Goal: Information Seeking & Learning: Learn about a topic

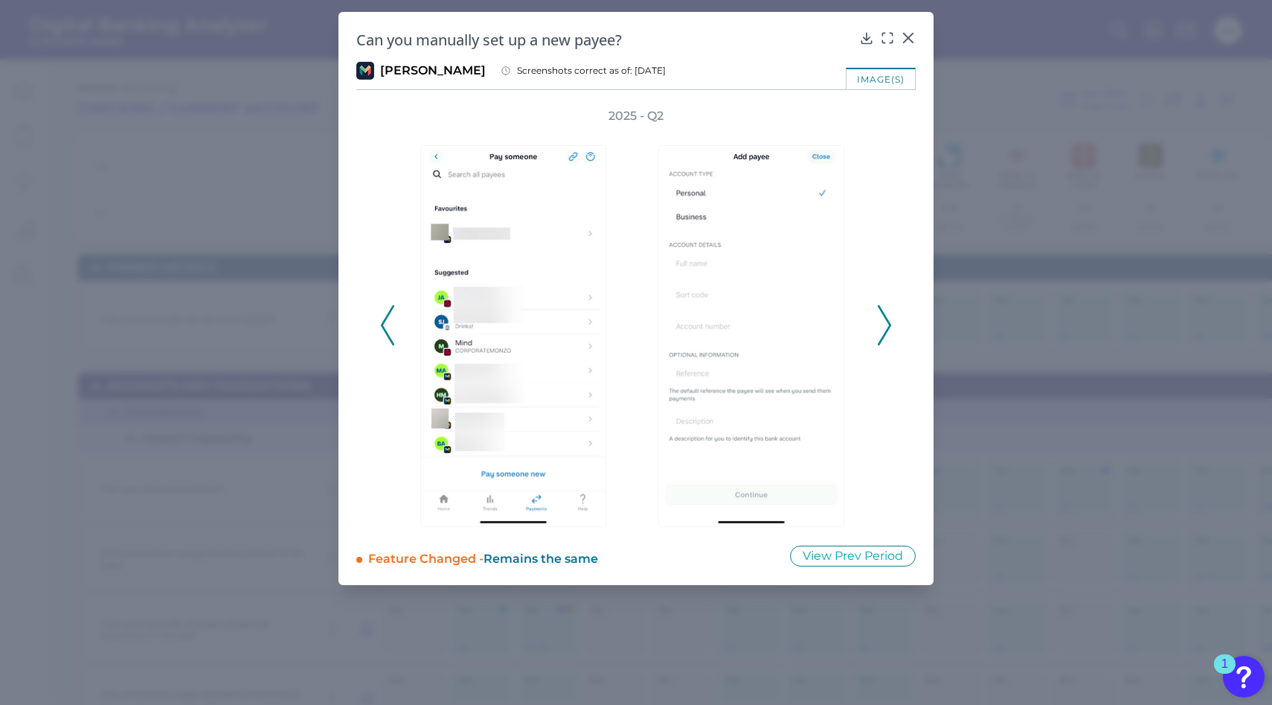
scroll to position [132, 0]
click at [885, 324] on icon at bounding box center [884, 325] width 13 height 40
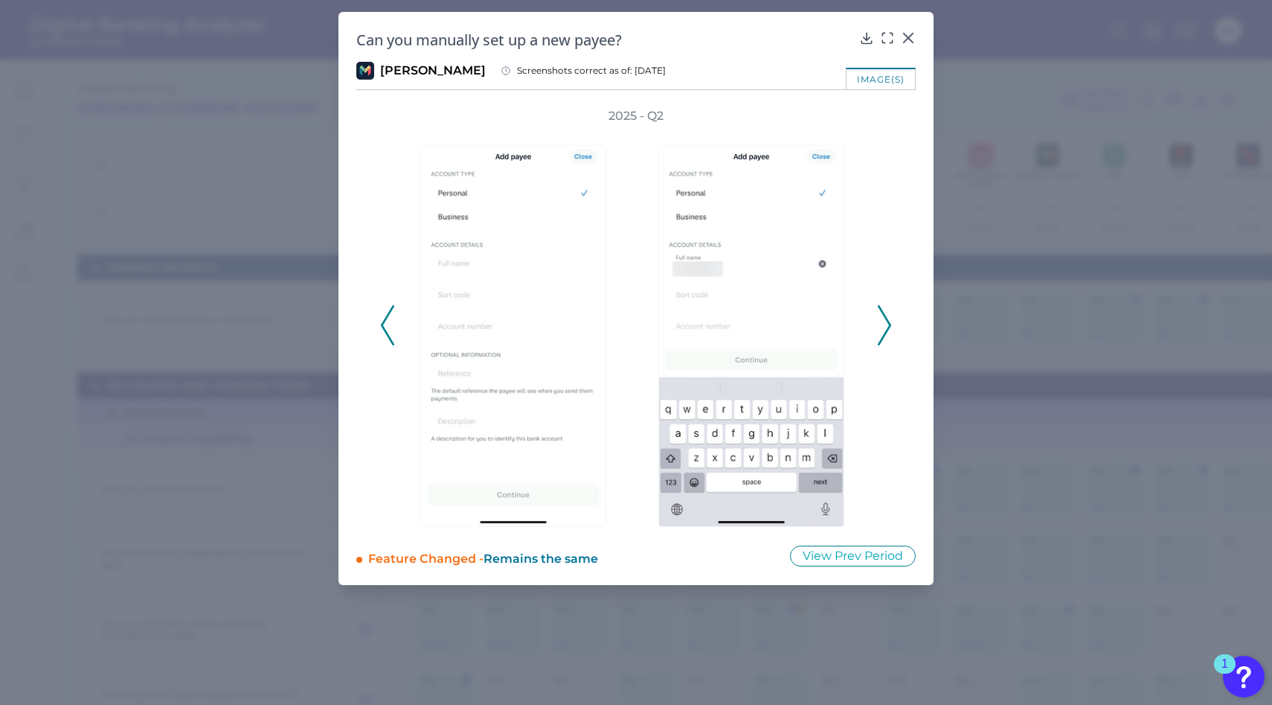
click at [885, 324] on icon at bounding box center [884, 325] width 13 height 40
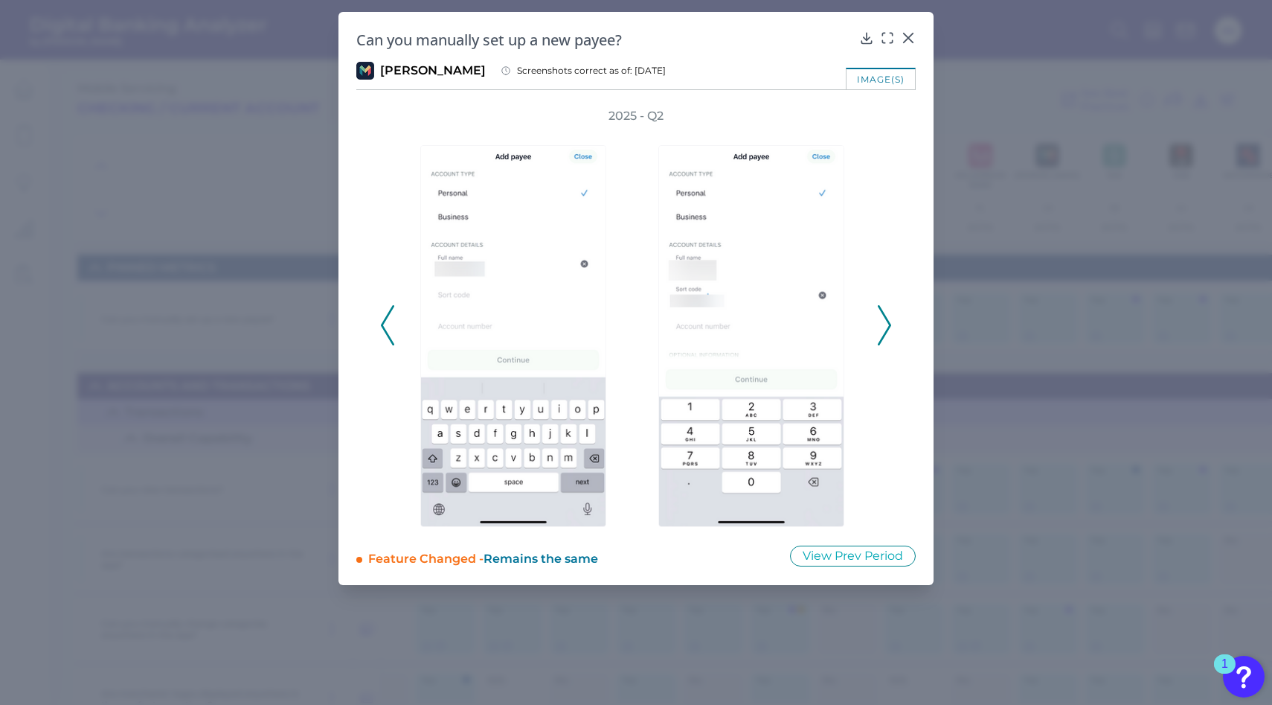
click at [885, 324] on icon at bounding box center [884, 325] width 13 height 40
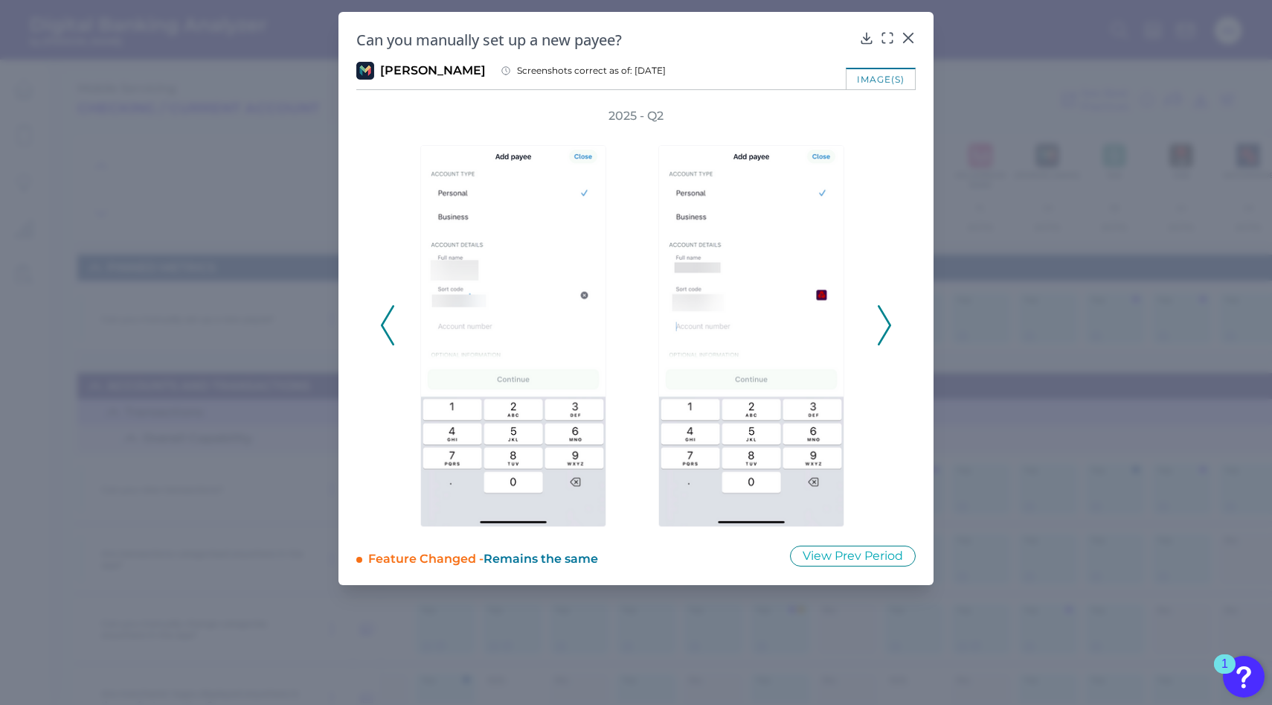
click at [885, 324] on icon at bounding box center [884, 325] width 13 height 40
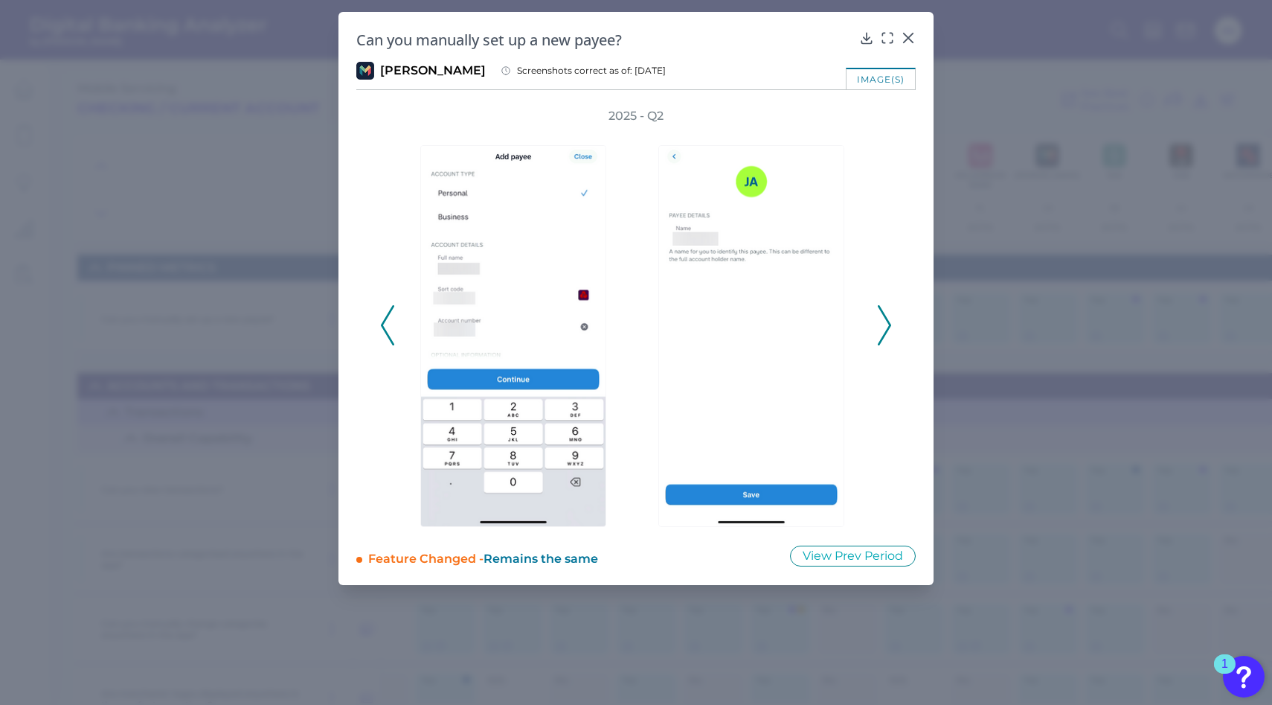
click at [885, 324] on icon at bounding box center [884, 325] width 13 height 40
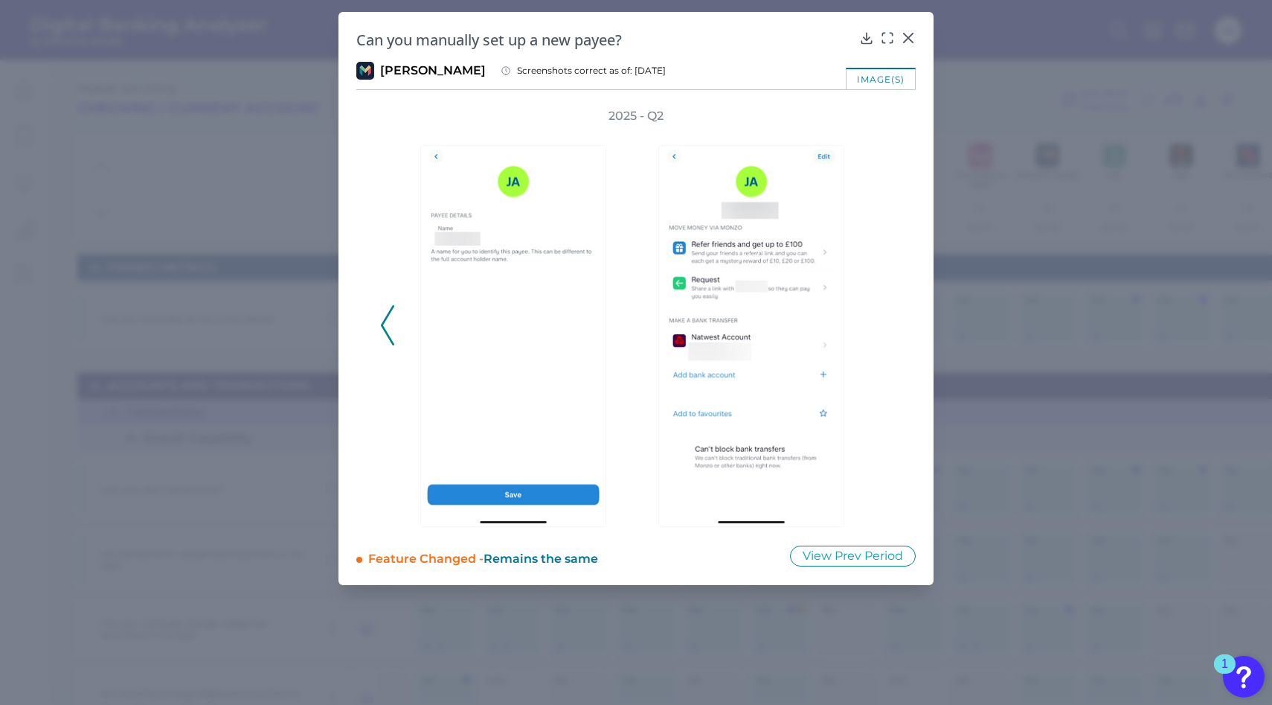
click at [885, 324] on div "2025 - Q2" at bounding box center [636, 317] width 512 height 419
click at [908, 36] on icon at bounding box center [908, 38] width 15 height 15
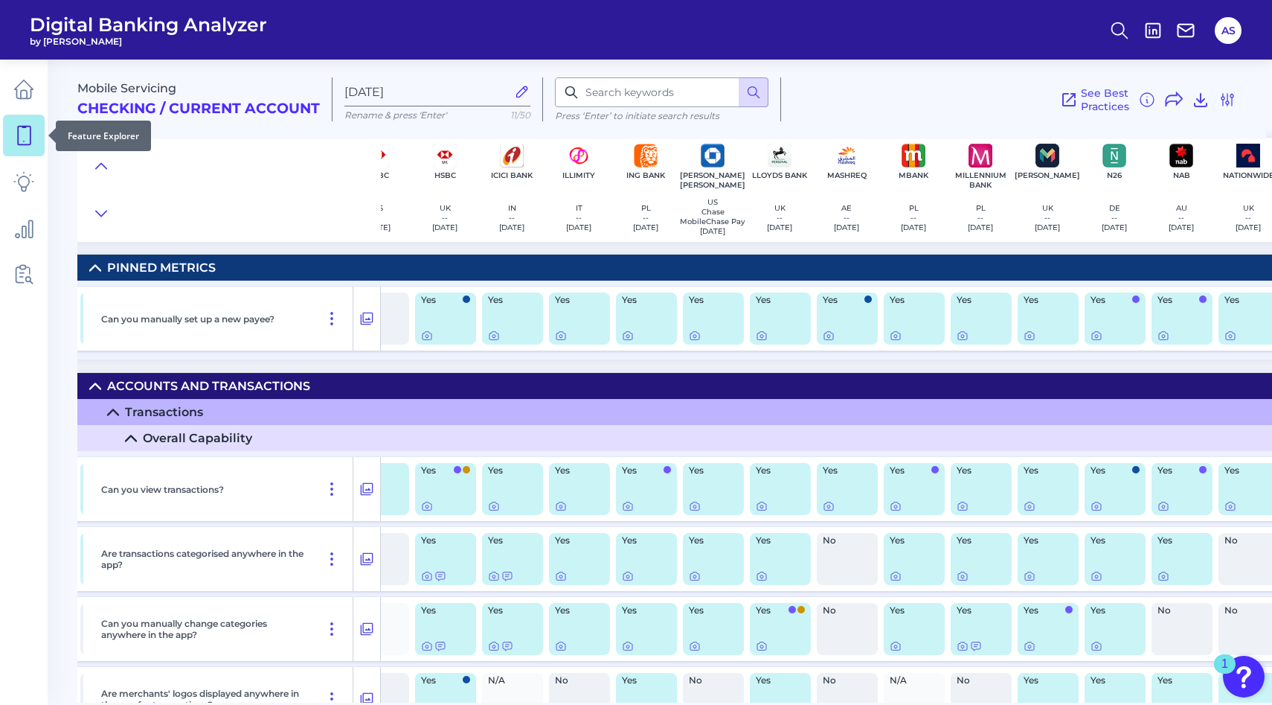
click at [25, 129] on icon at bounding box center [23, 135] width 21 height 21
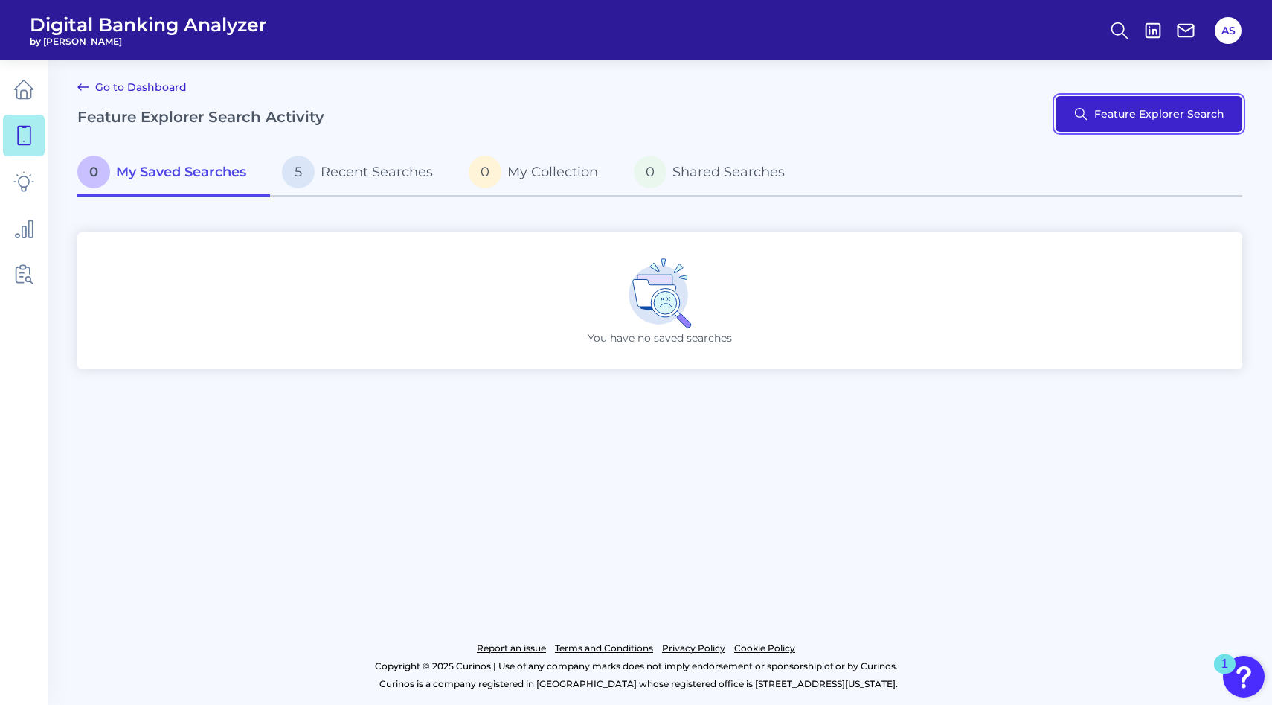
click at [1098, 114] on button "Feature Explorer Search" at bounding box center [1149, 114] width 187 height 36
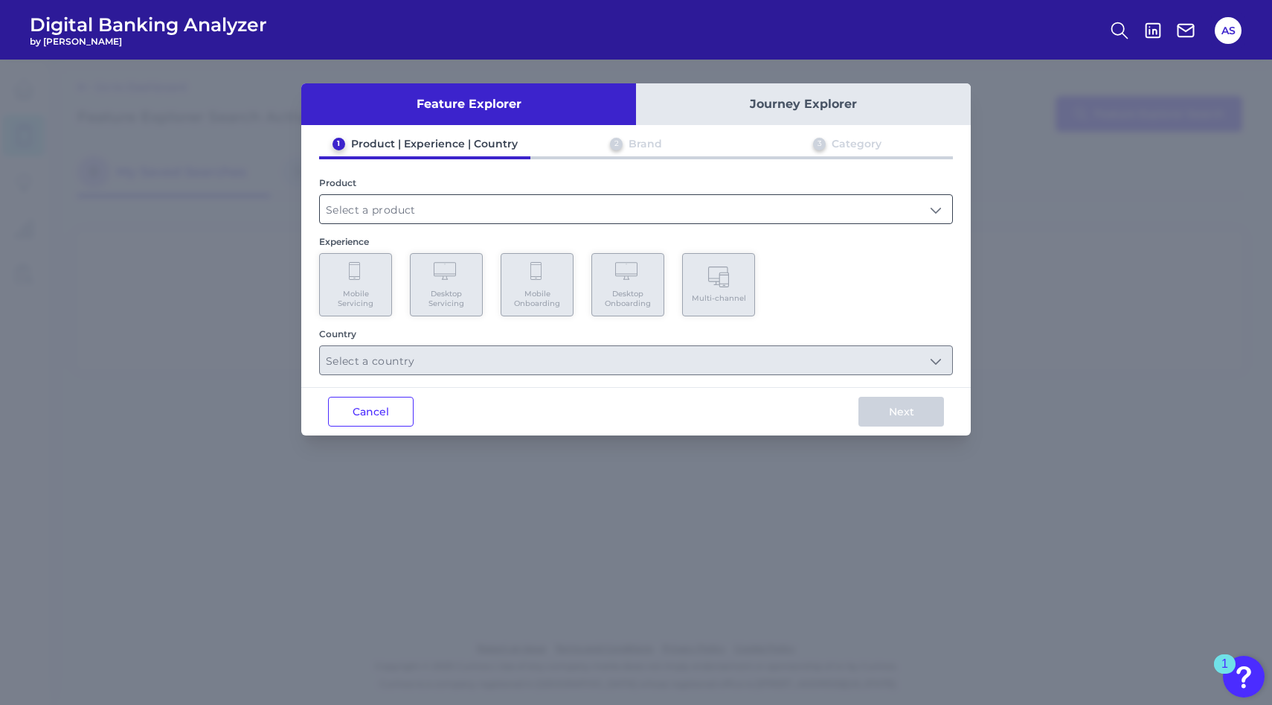
click at [379, 211] on input "text" at bounding box center [636, 209] width 632 height 28
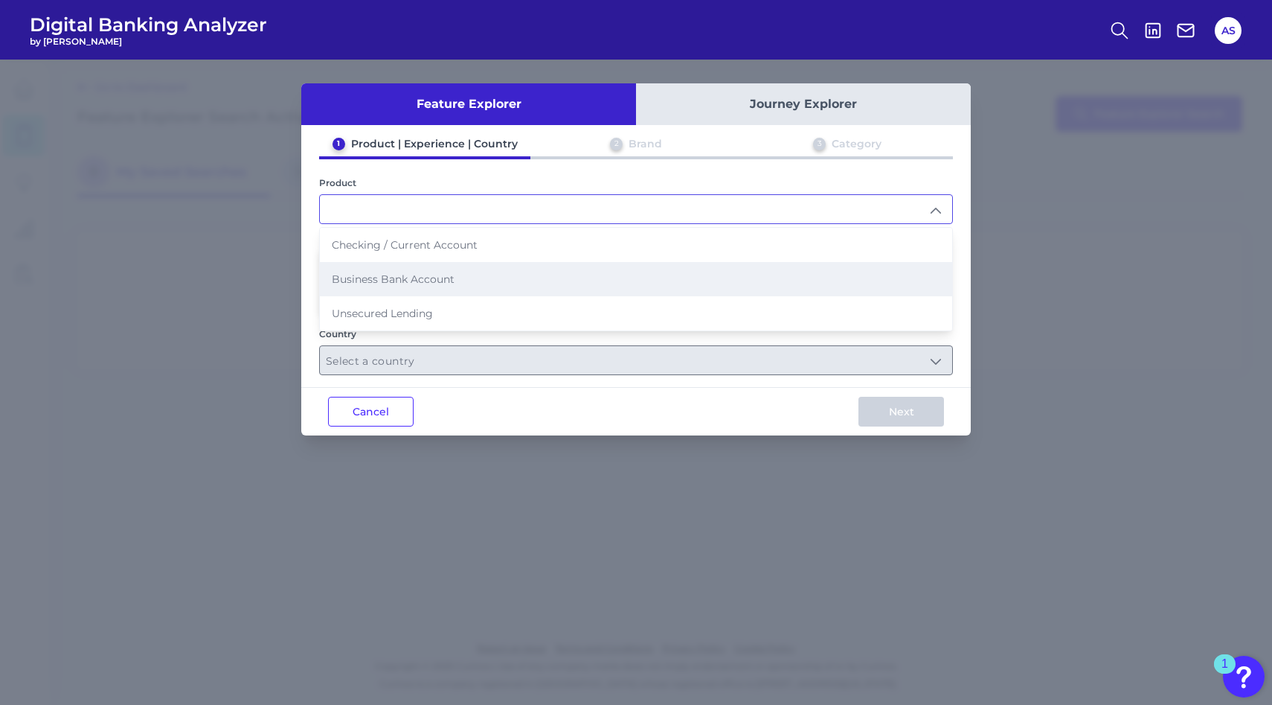
click at [371, 276] on span "Business Bank Account" at bounding box center [393, 278] width 123 height 13
type input "Business Bank Account"
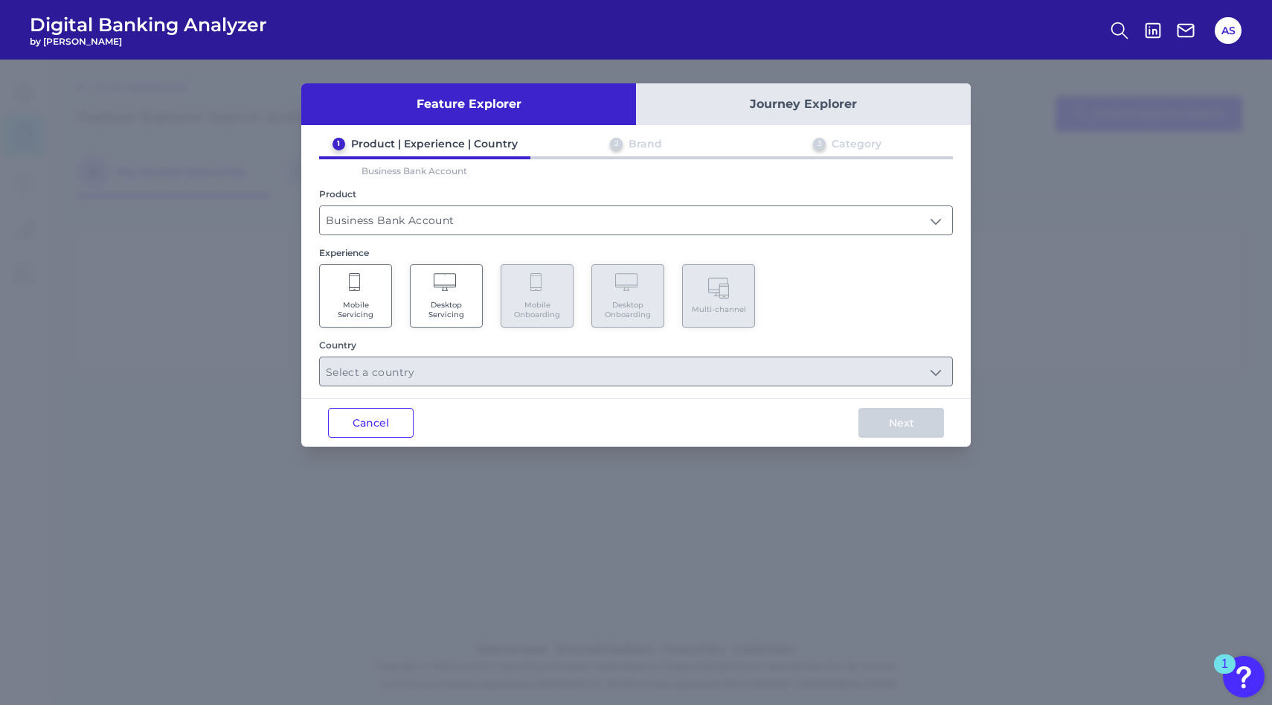
click at [363, 301] on span "Mobile Servicing" at bounding box center [355, 309] width 57 height 19
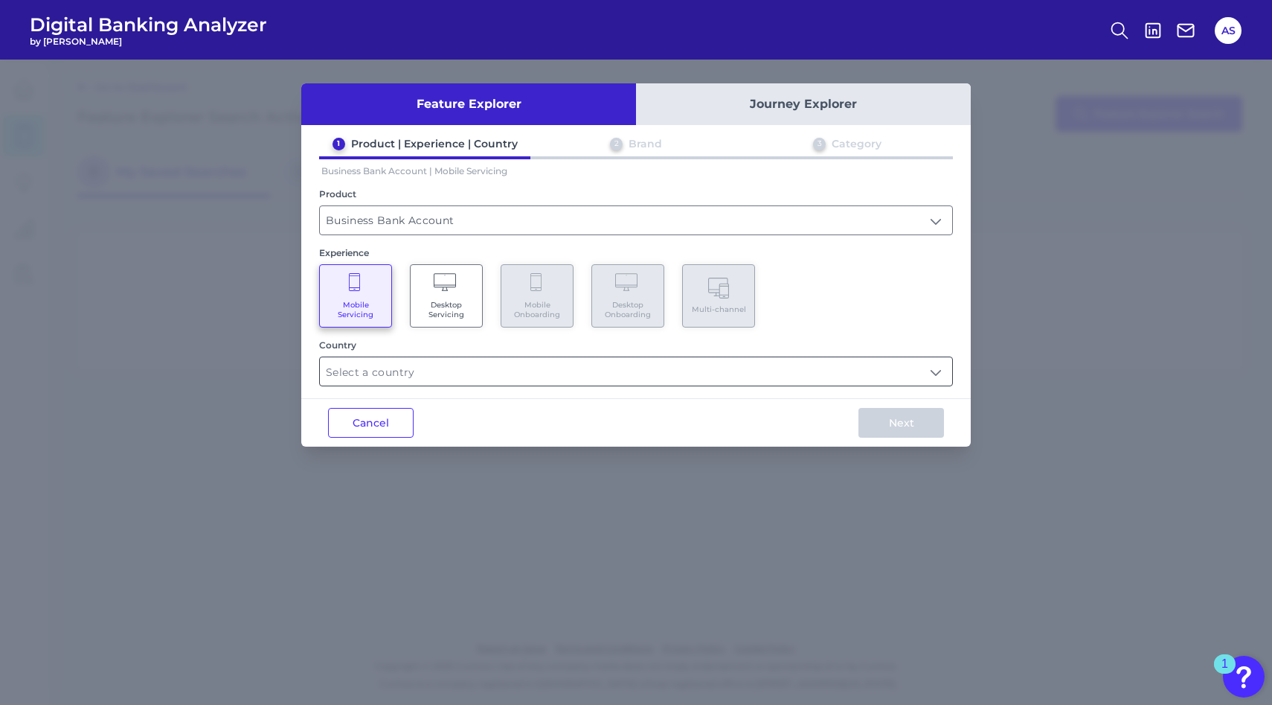
click at [401, 372] on input "text" at bounding box center [636, 371] width 632 height 28
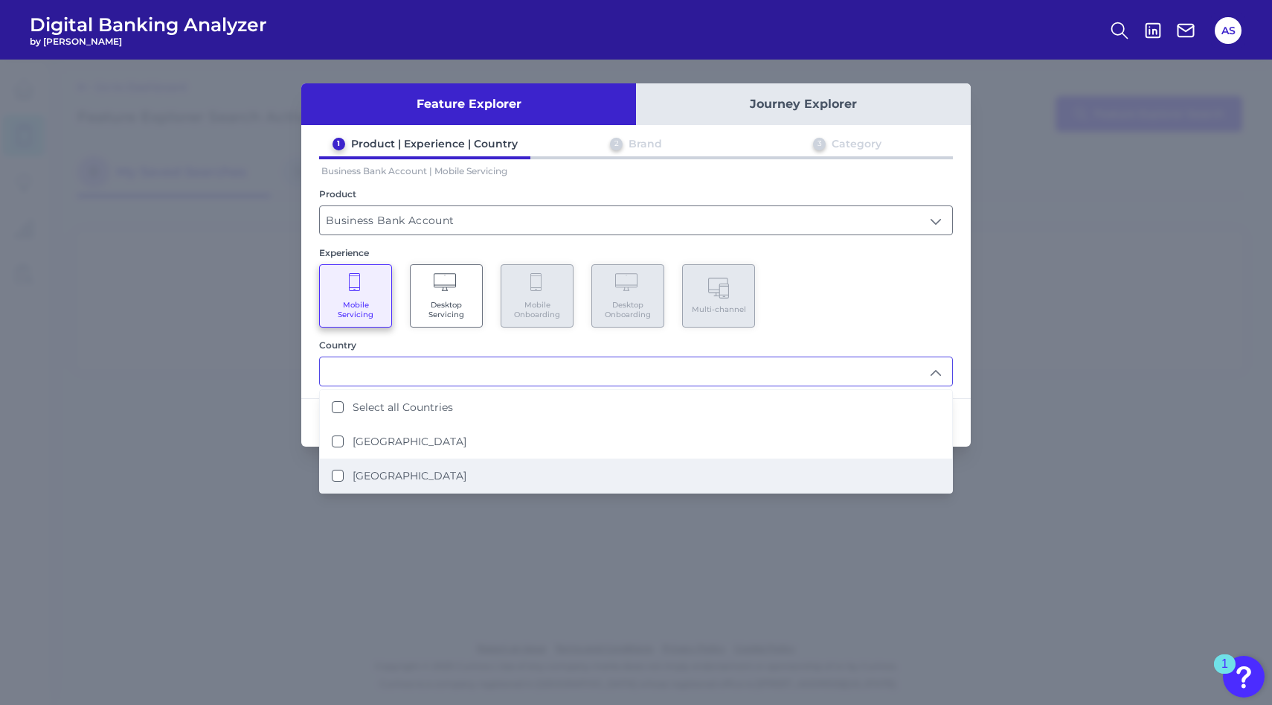
click at [339, 470] on Kingdom "[GEOGRAPHIC_DATA]" at bounding box center [338, 475] width 12 height 12
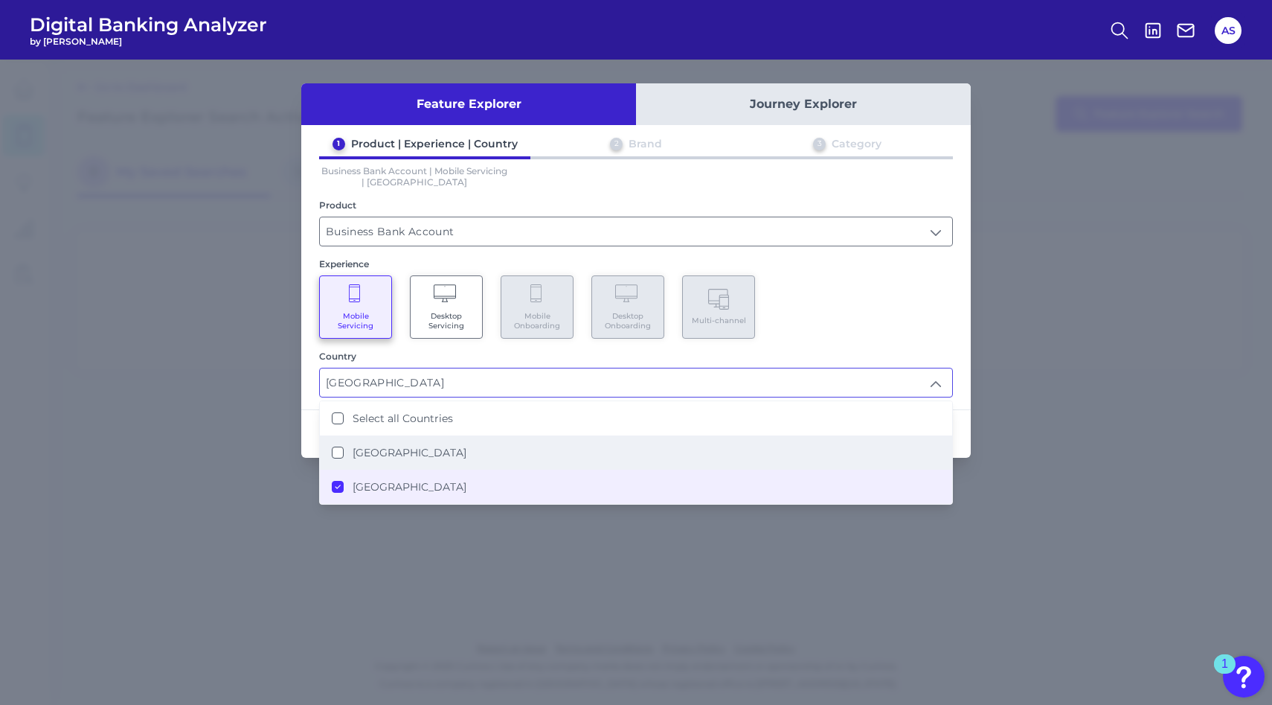
click at [336, 450] on States "[GEOGRAPHIC_DATA]" at bounding box center [338, 452] width 12 height 12
type input "Select all Countries"
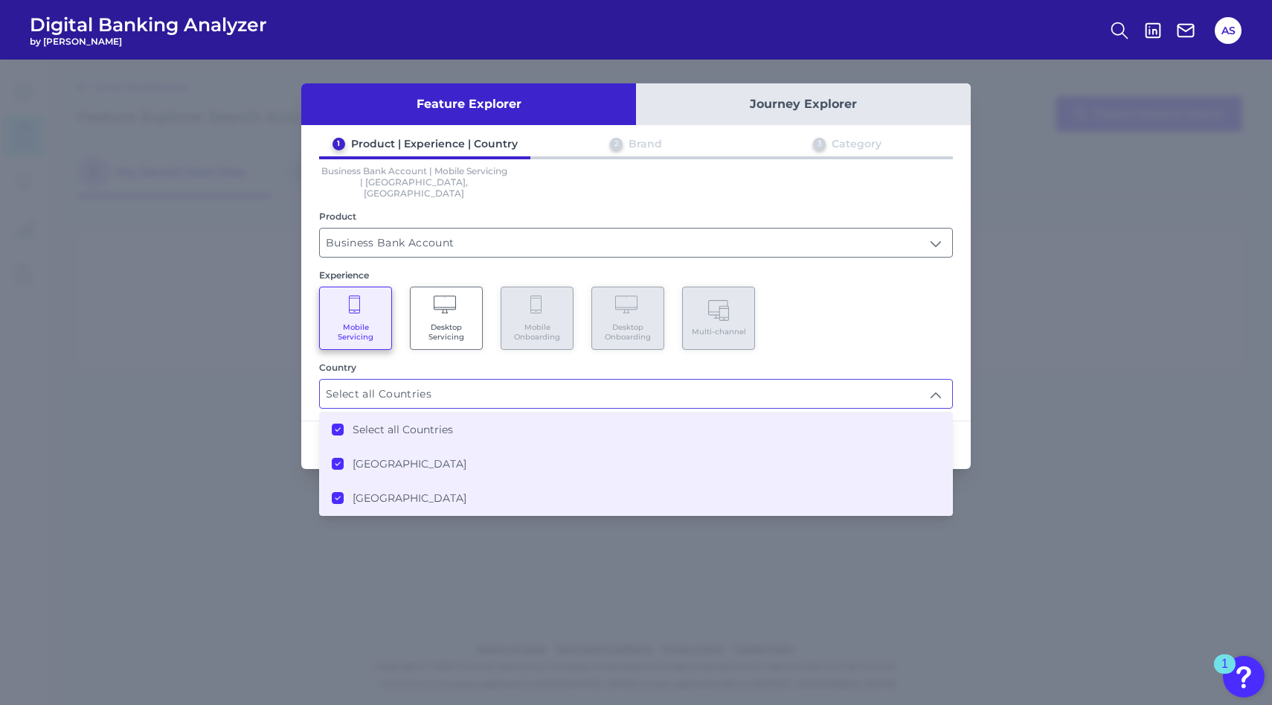
click at [818, 318] on div "Mobile Servicing Desktop Servicing Mobile Onboarding Desktop Onboarding Multi-c…" at bounding box center [636, 317] width 634 height 63
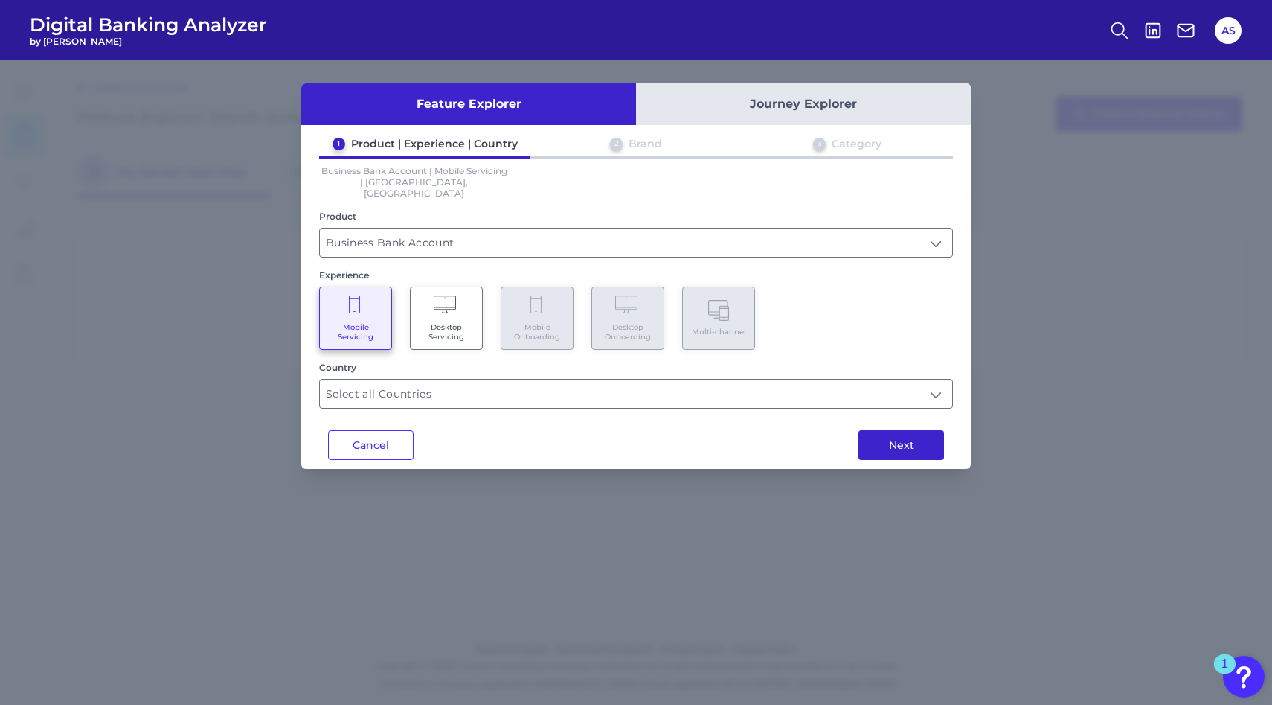
click at [913, 434] on button "Next" at bounding box center [902, 445] width 86 height 30
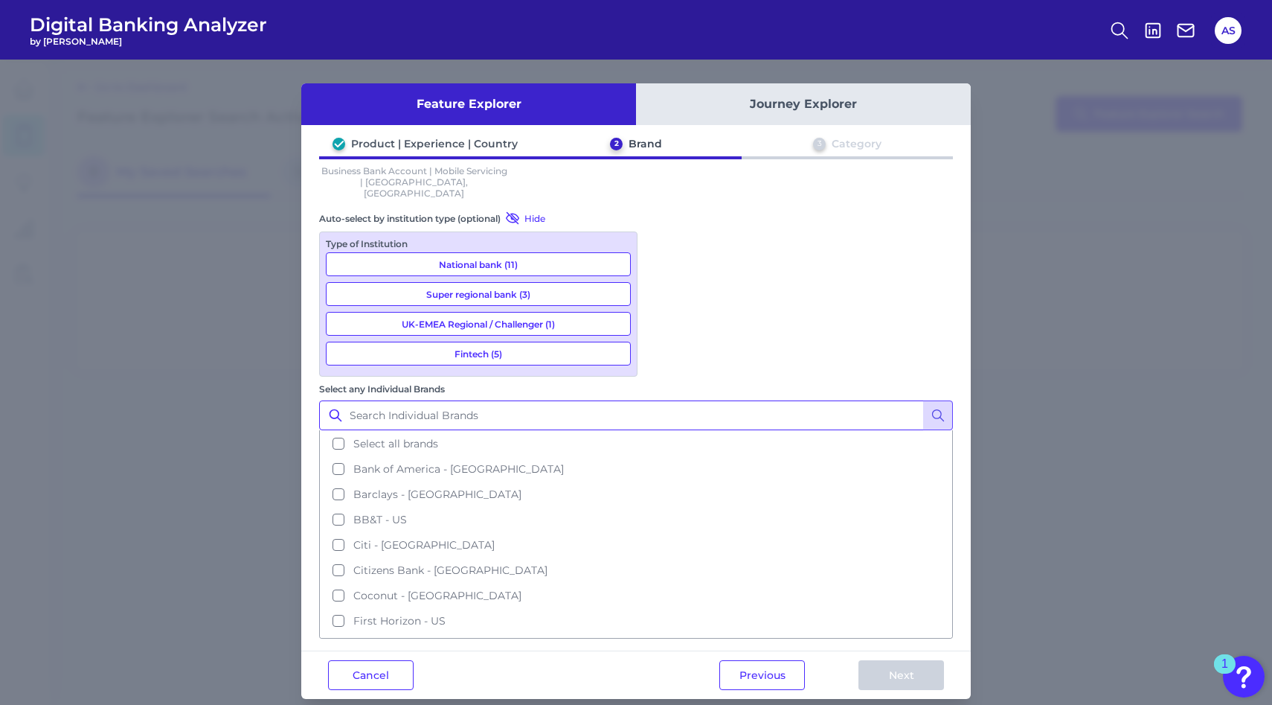
click at [721, 400] on input "Select any Individual Brands" at bounding box center [636, 415] width 634 height 30
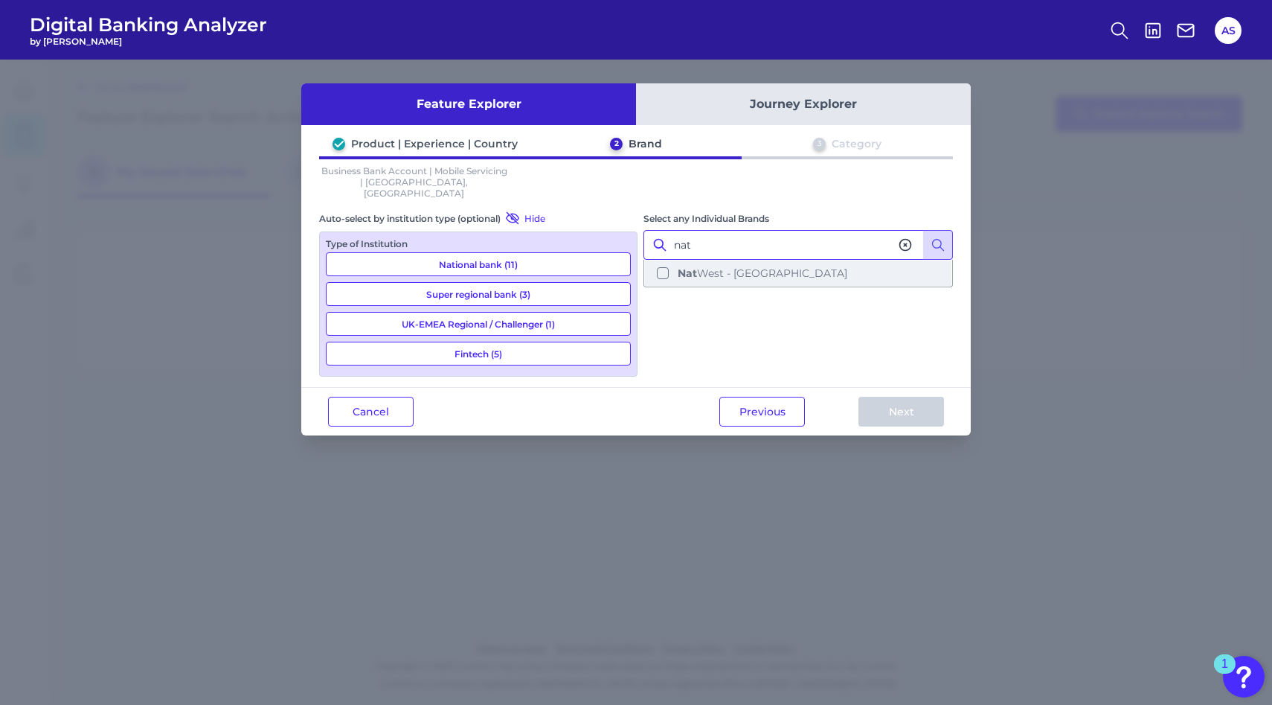
click at [664, 260] on button "[PERSON_NAME] - [GEOGRAPHIC_DATA]" at bounding box center [798, 272] width 307 height 25
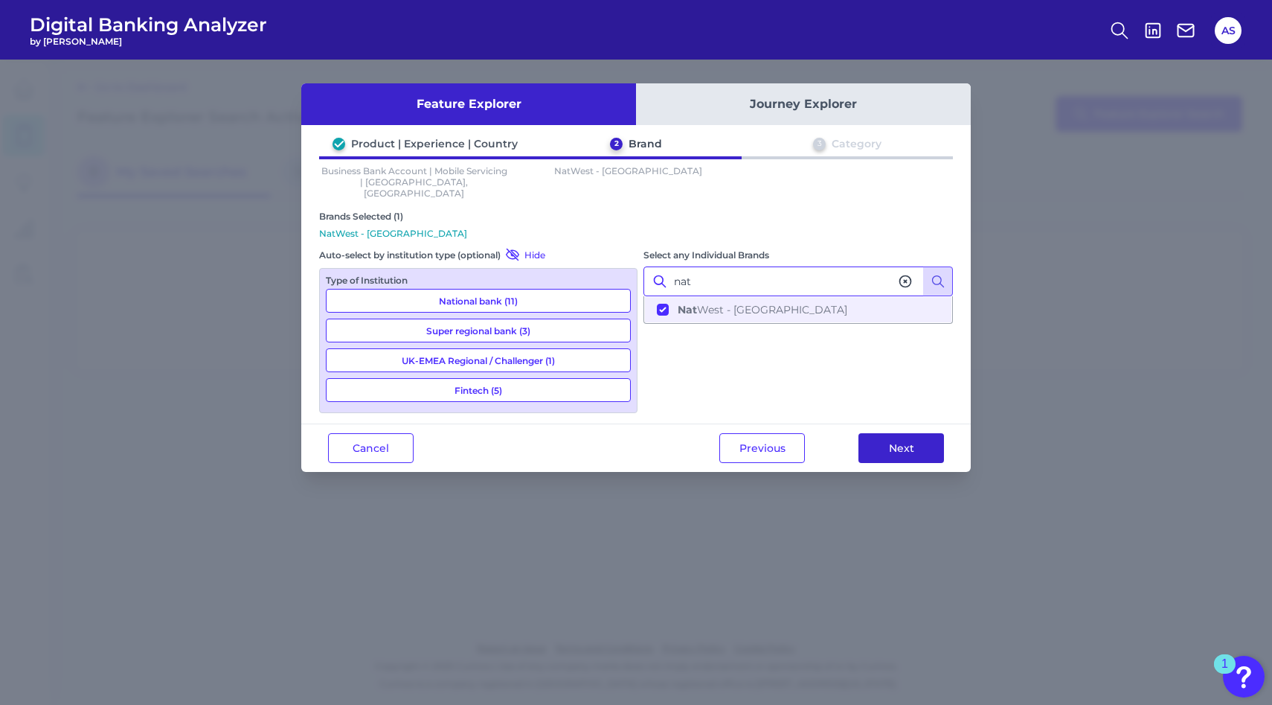
type input "nat"
click at [890, 435] on button "Next" at bounding box center [902, 448] width 86 height 30
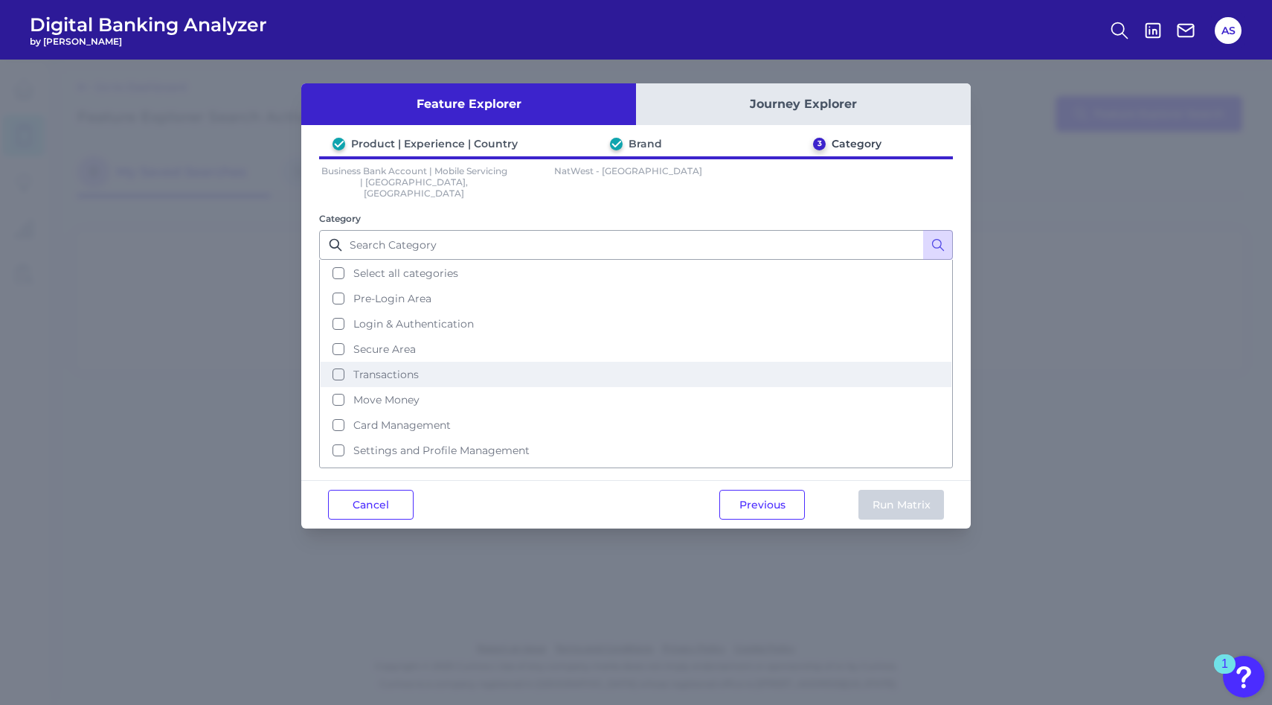
click at [383, 368] on span "Transactions" at bounding box center [385, 374] width 65 height 13
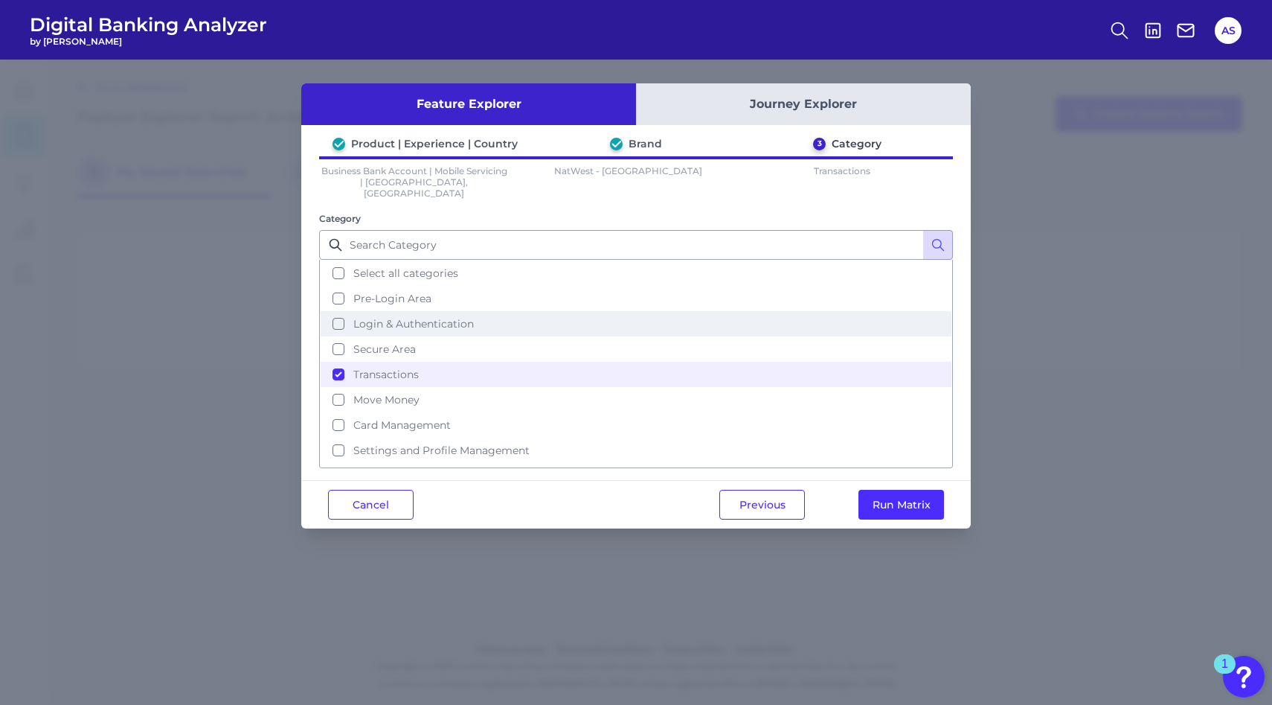
click at [335, 311] on button "Login & Authentication" at bounding box center [636, 323] width 631 height 25
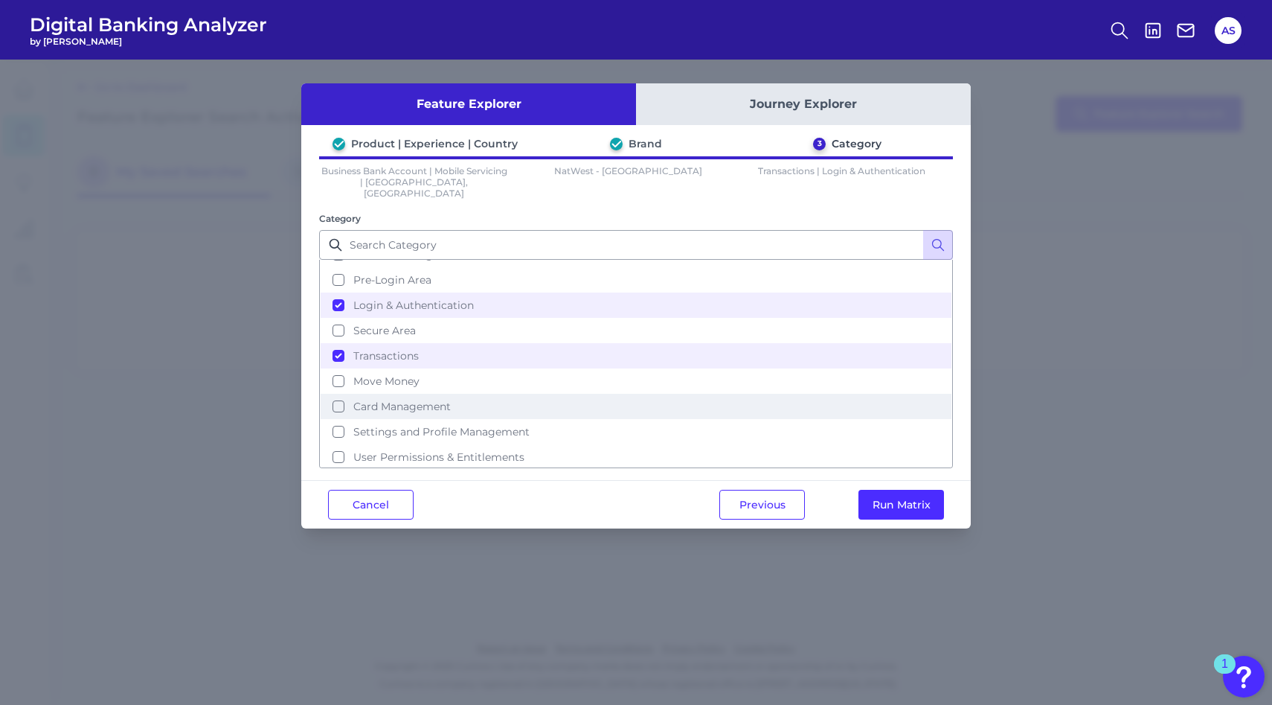
scroll to position [22, 0]
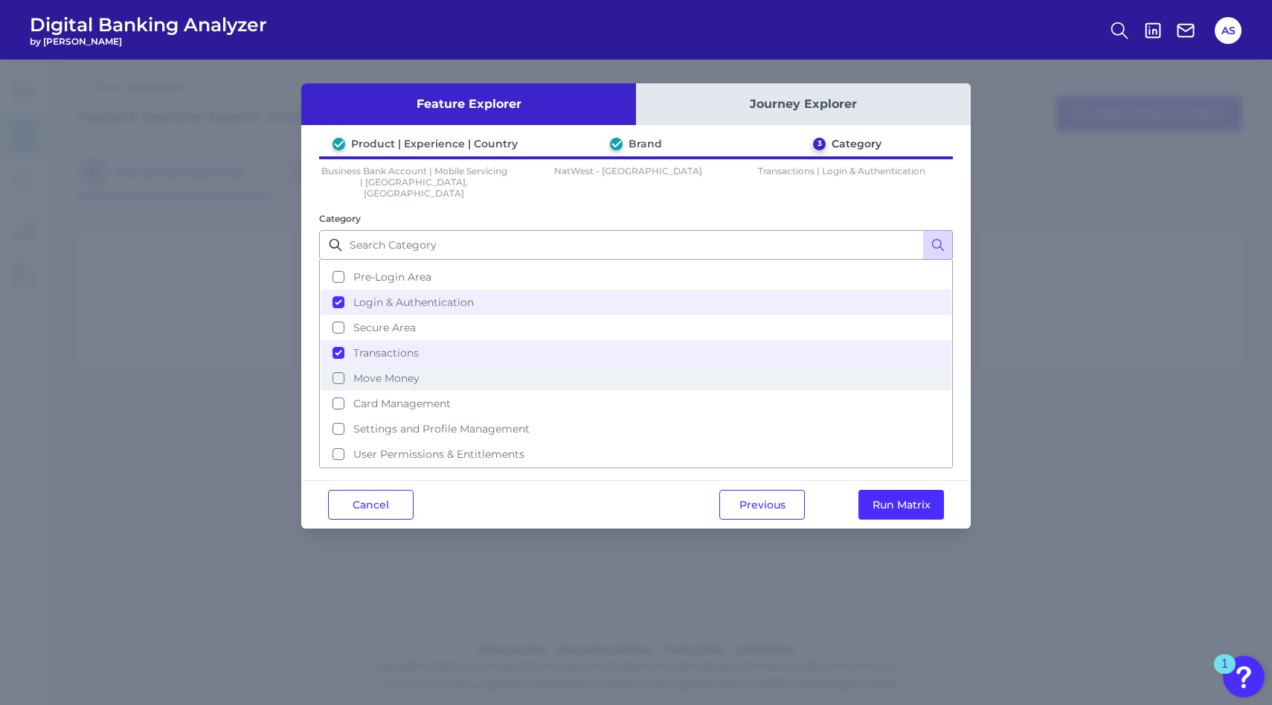
click at [352, 365] on button "Move Money" at bounding box center [636, 377] width 631 height 25
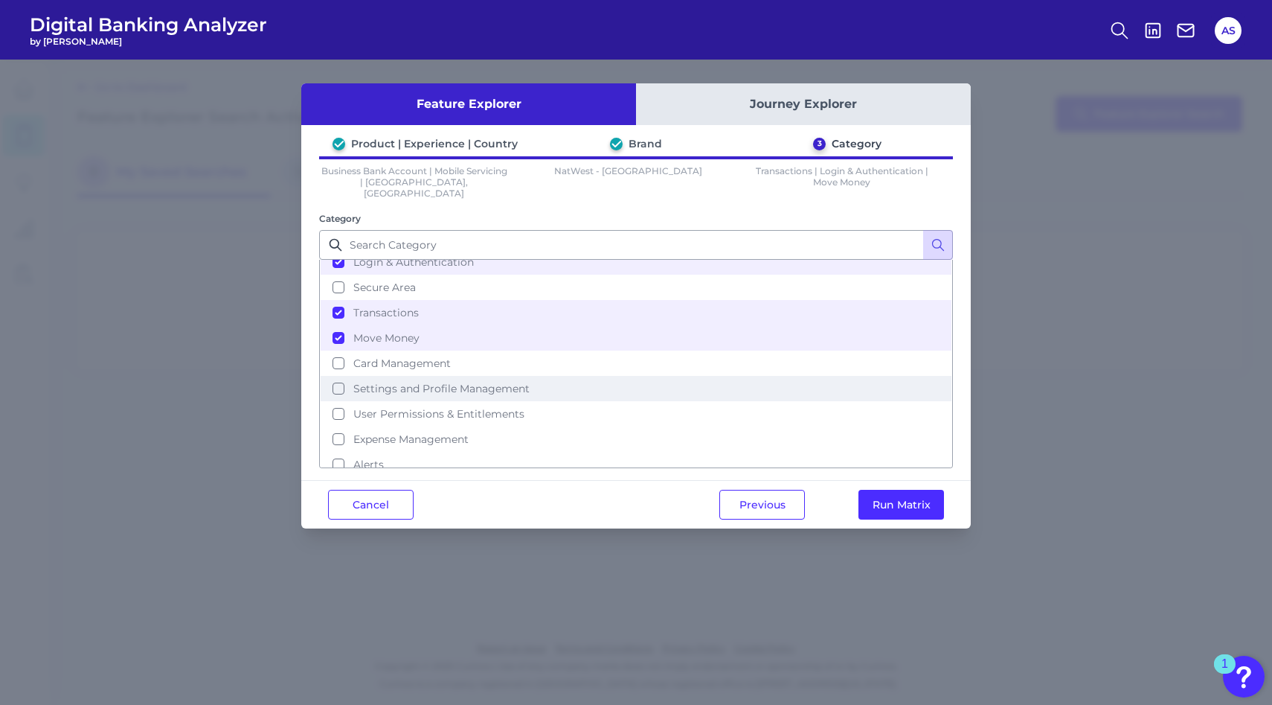
scroll to position [64, 0]
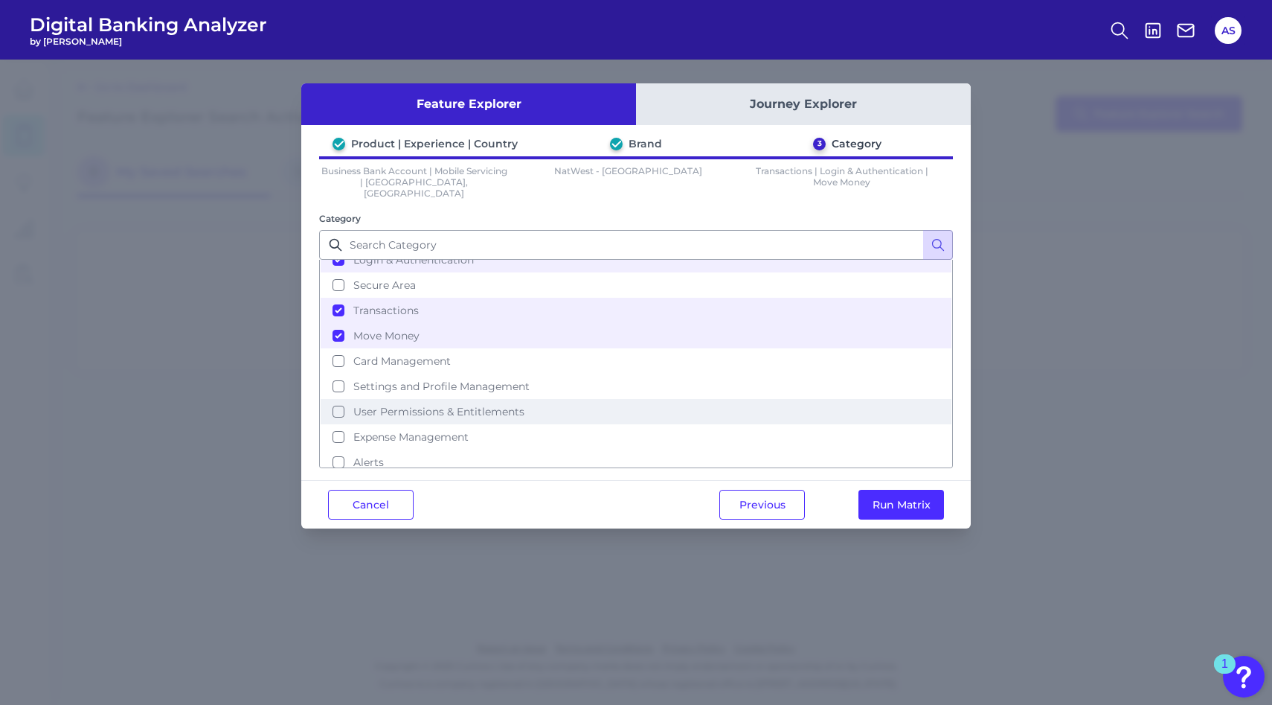
click at [417, 405] on span "User Permissions & Entitlements" at bounding box center [438, 411] width 171 height 13
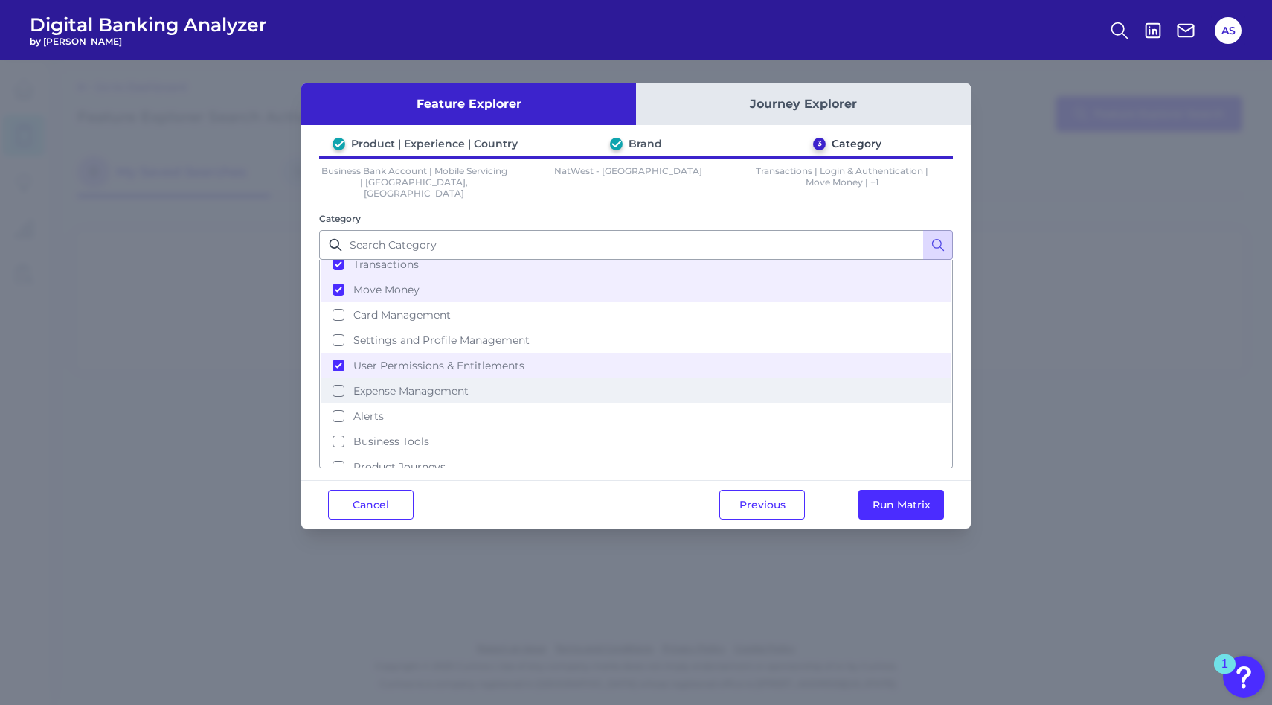
scroll to position [124, 0]
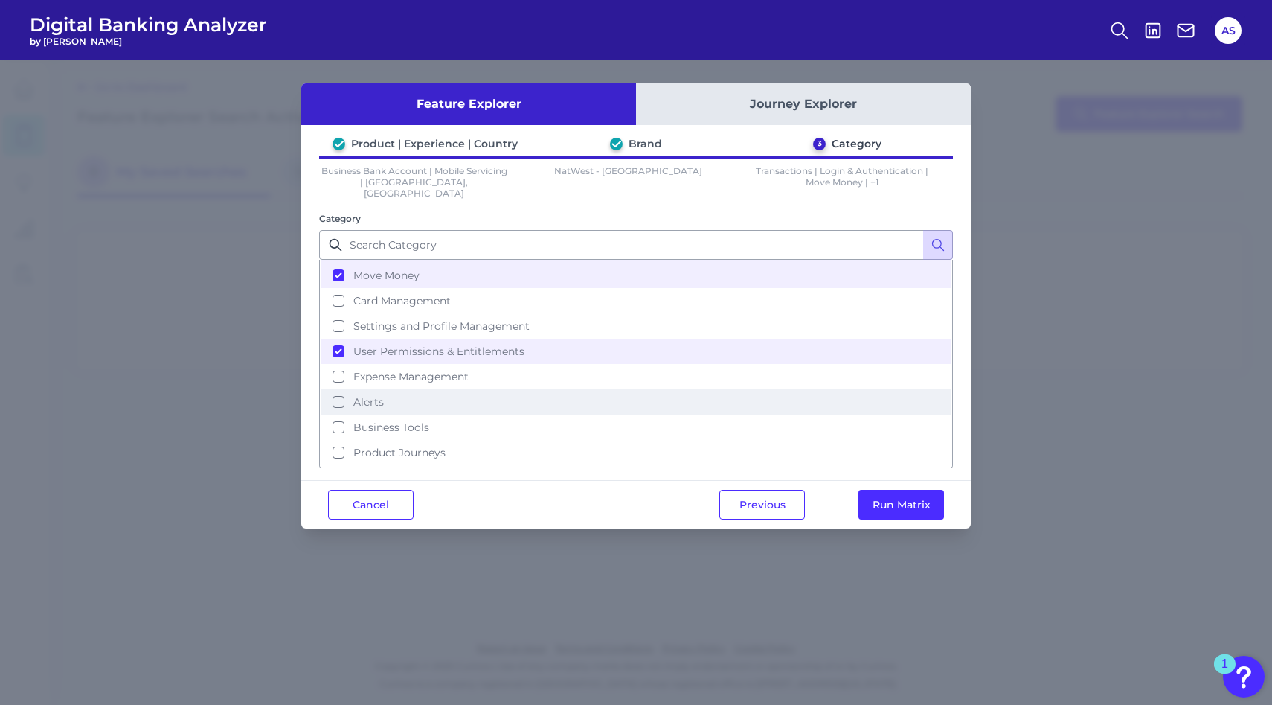
click at [396, 389] on button "Alerts" at bounding box center [636, 401] width 631 height 25
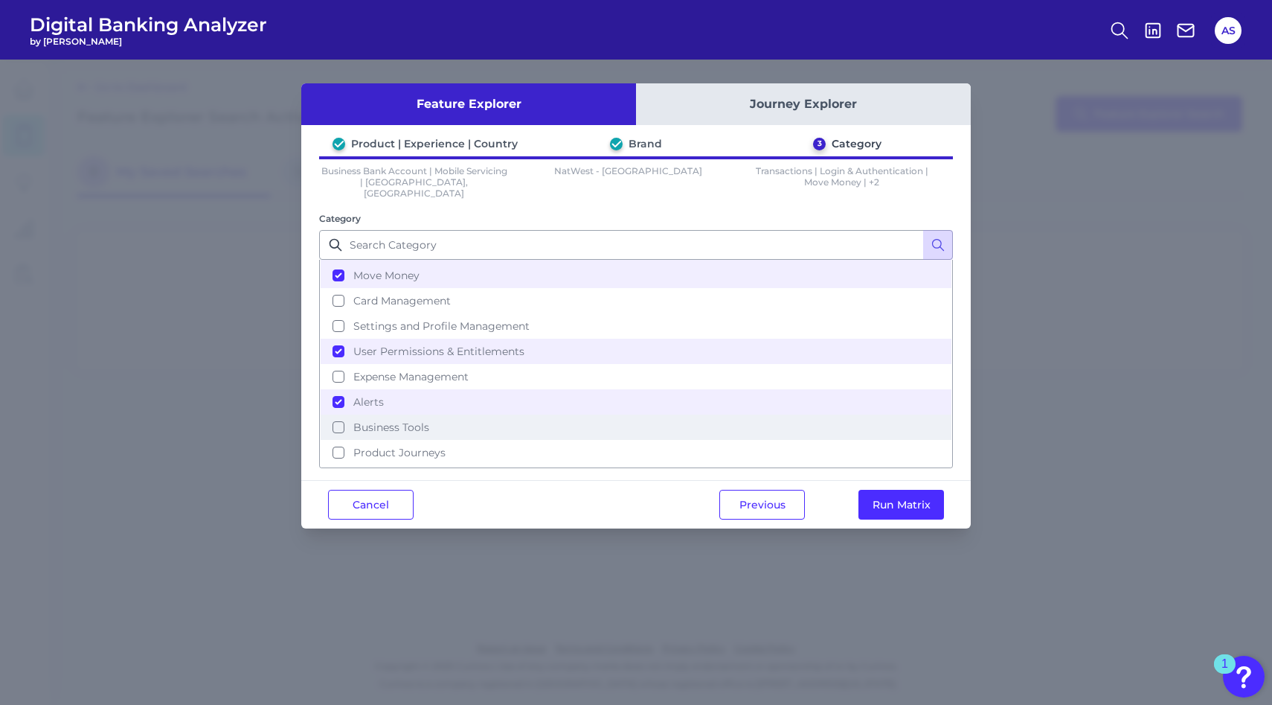
click at [404, 420] on span "Business Tools" at bounding box center [391, 426] width 76 height 13
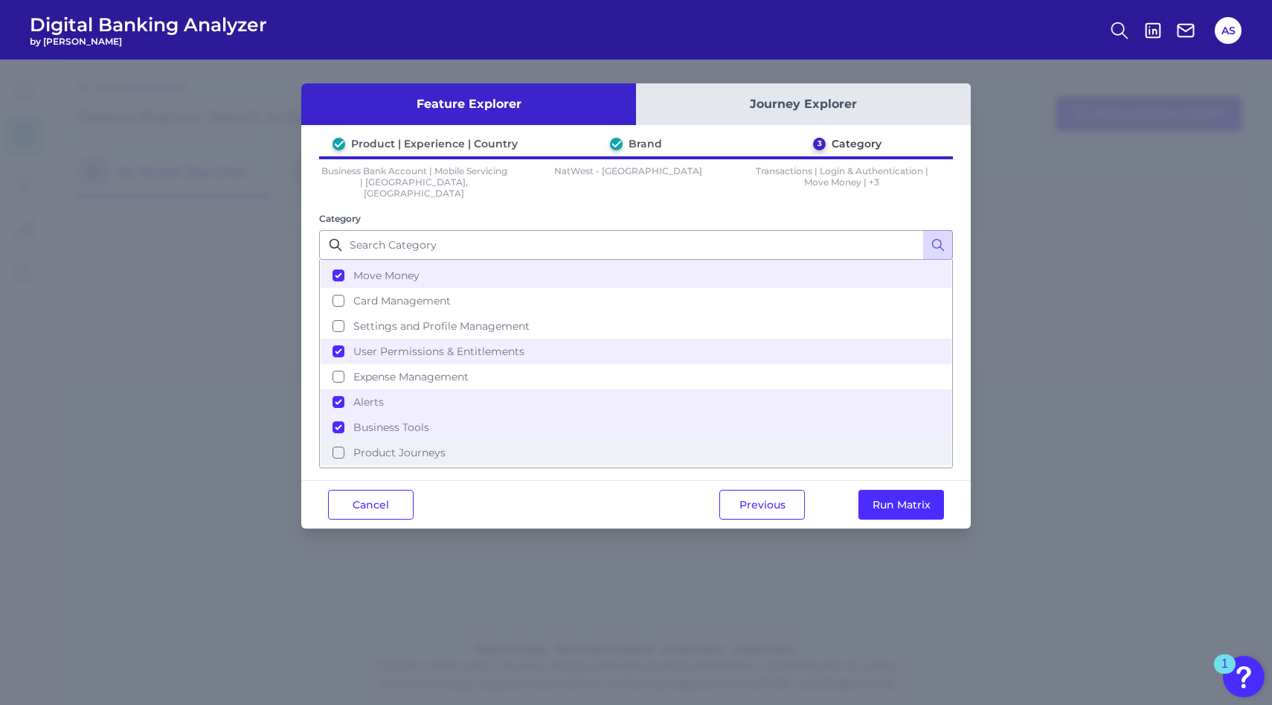
scroll to position [138, 0]
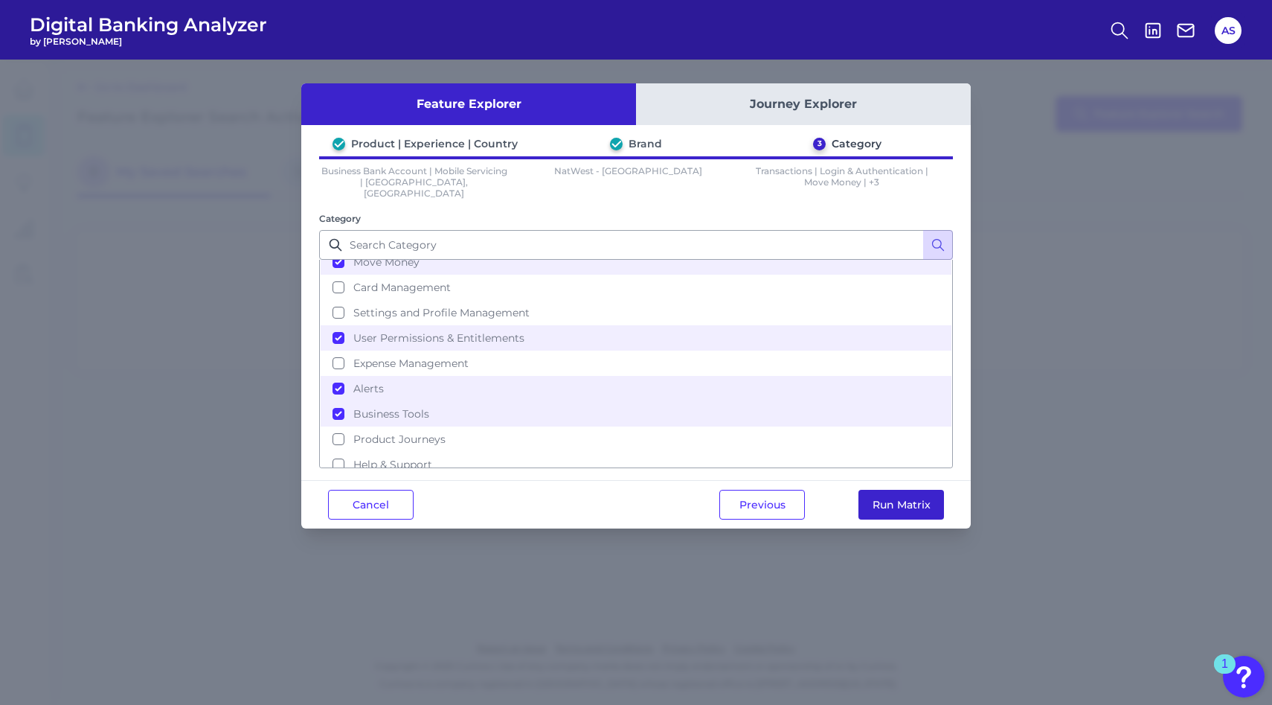
click at [891, 491] on button "Run Matrix" at bounding box center [902, 505] width 86 height 30
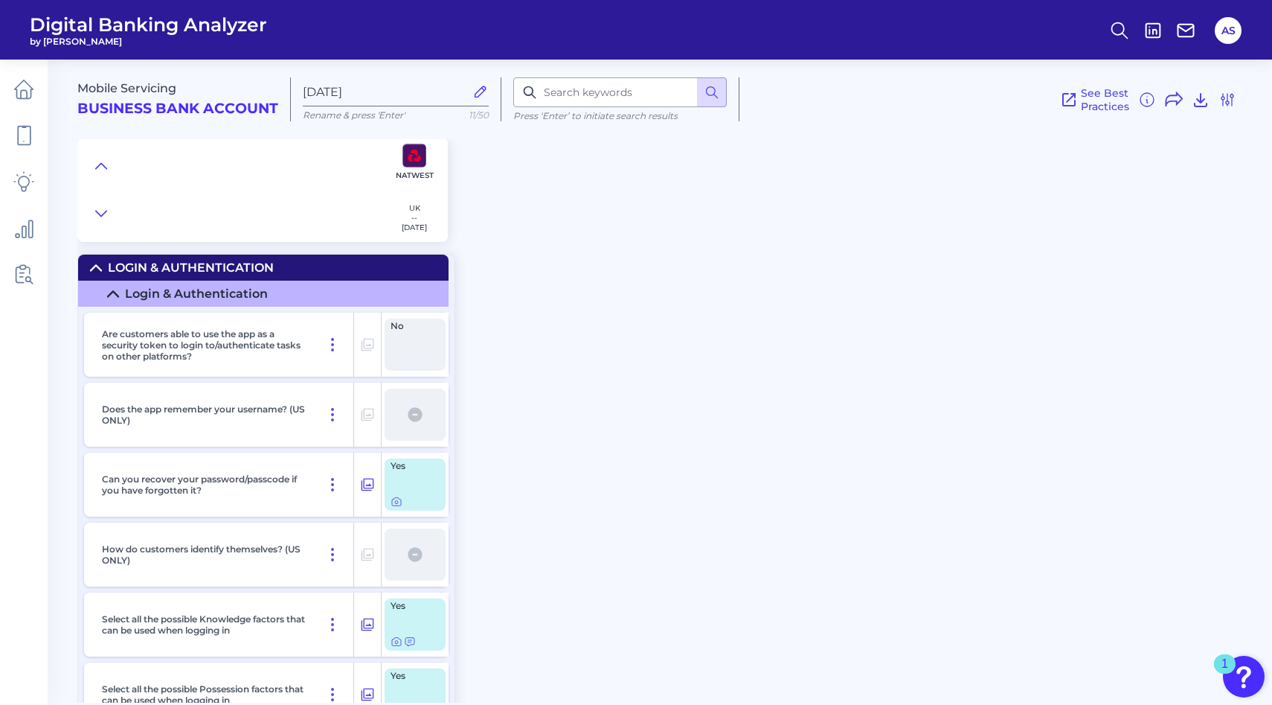
scroll to position [7076, 0]
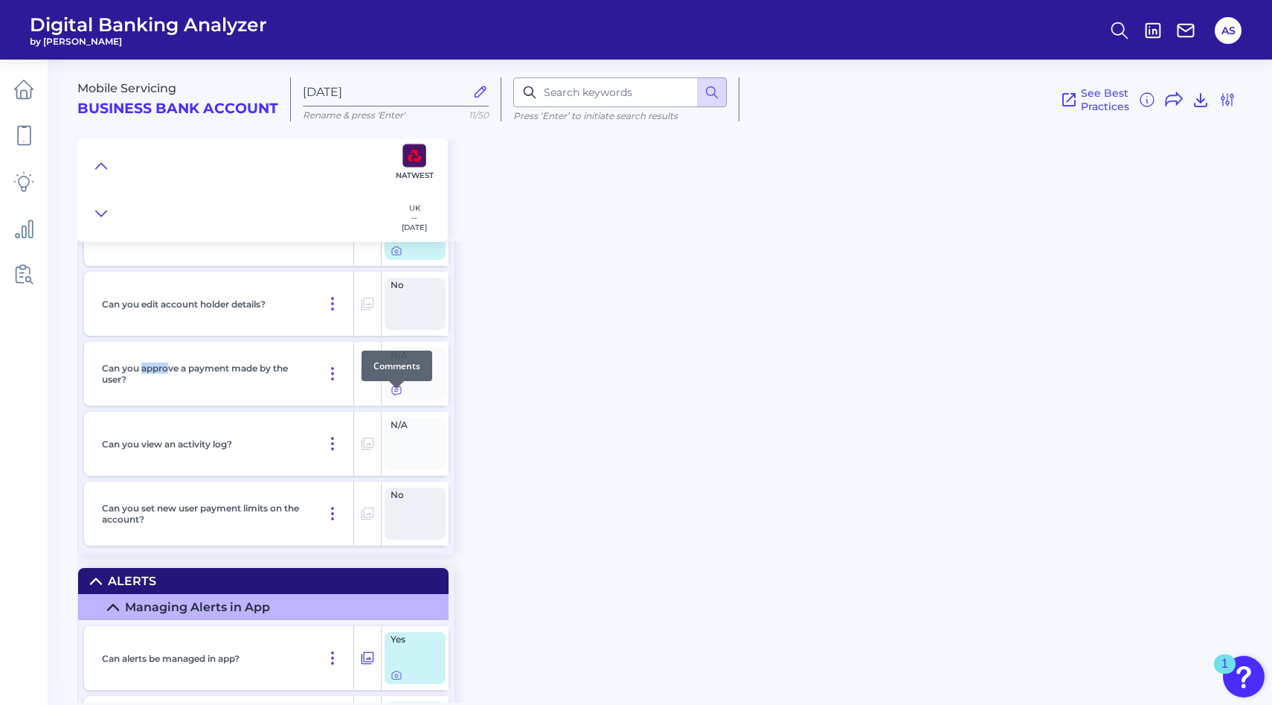
click at [394, 397] on icon at bounding box center [397, 391] width 12 height 12
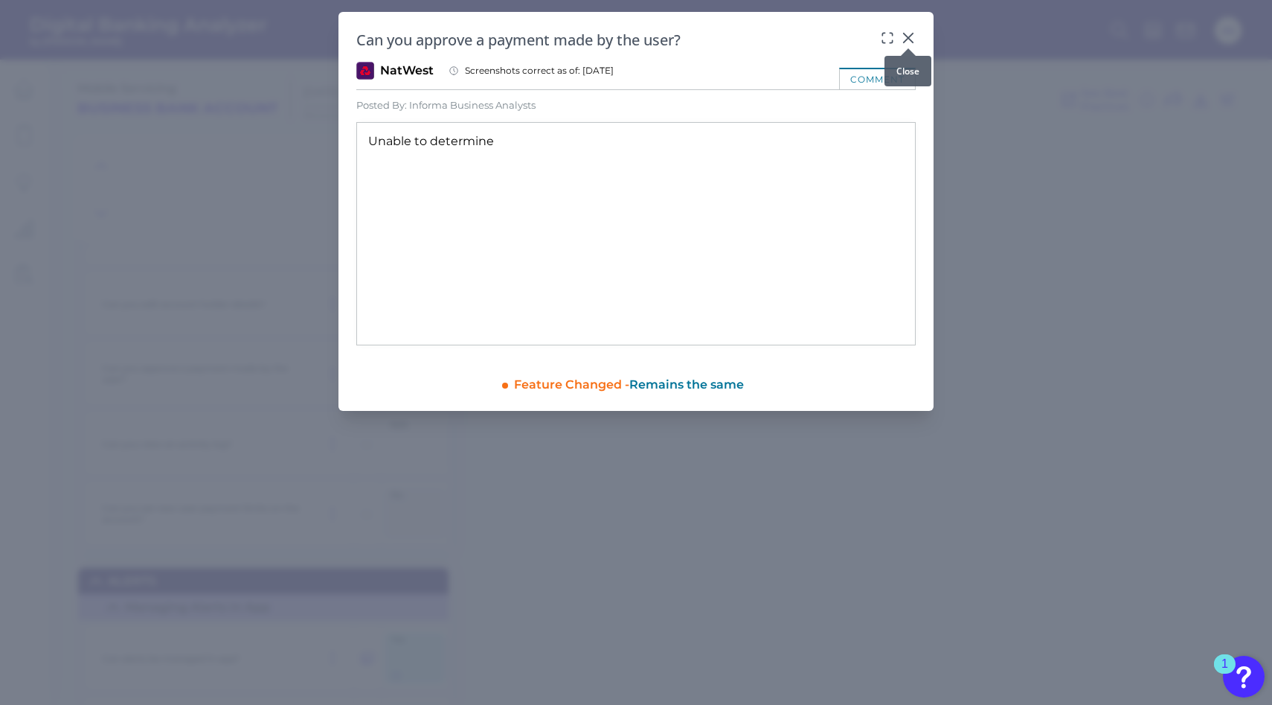
click at [910, 41] on div at bounding box center [908, 48] width 15 height 15
click at [905, 39] on icon at bounding box center [908, 38] width 15 height 15
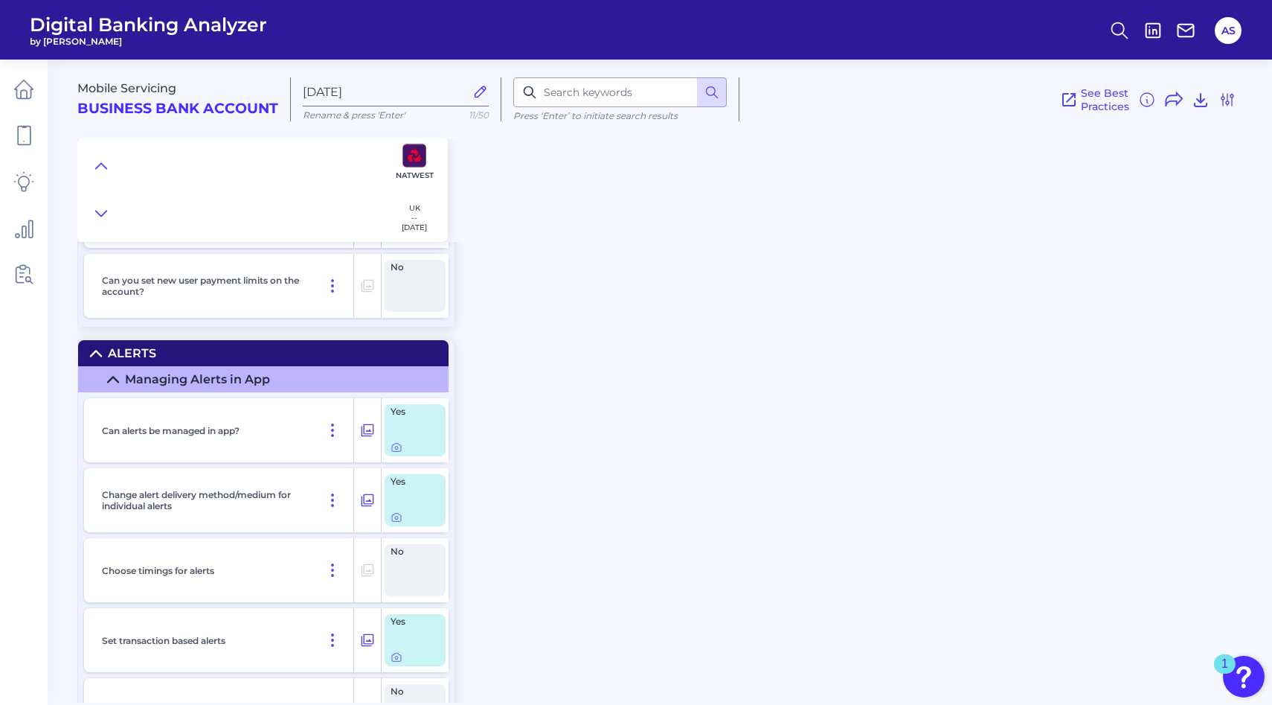
scroll to position [7306, 0]
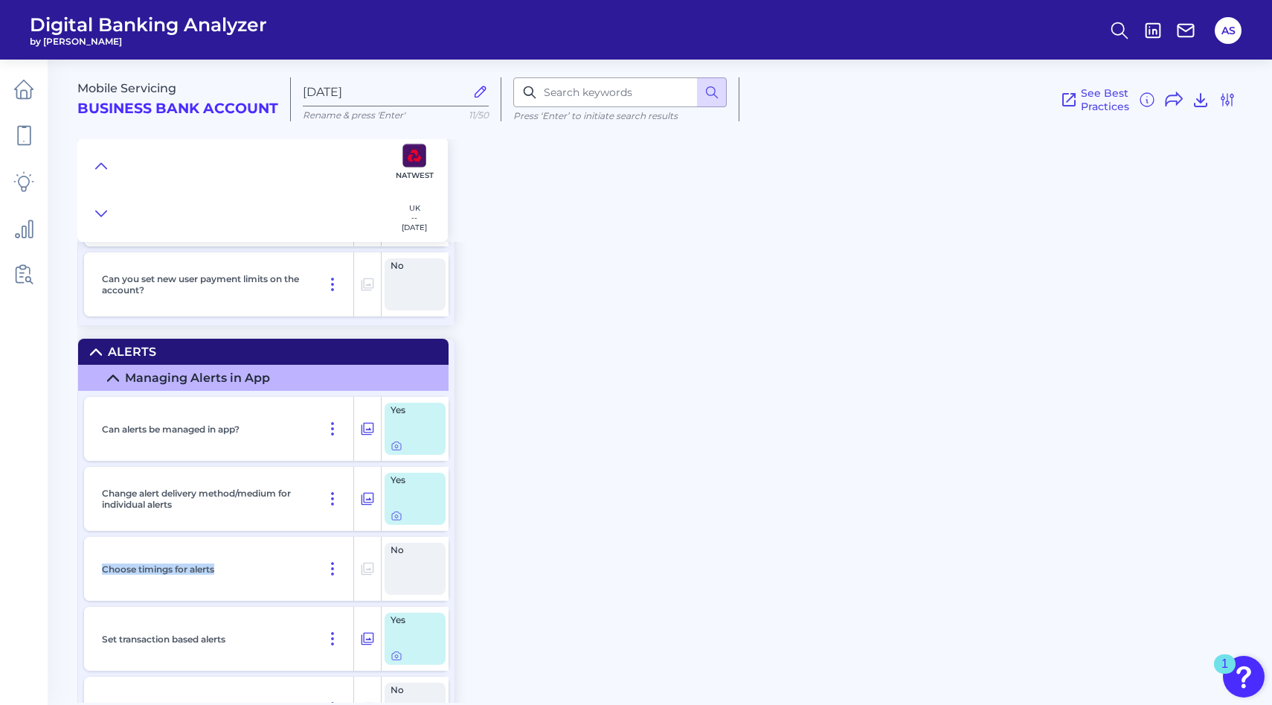
drag, startPoint x: 240, startPoint y: 581, endPoint x: 100, endPoint y: 576, distance: 140.0
click at [100, 576] on div "Choose timings for alerts" at bounding box center [225, 568] width 258 height 64
copy p "Choose timings for alerts"
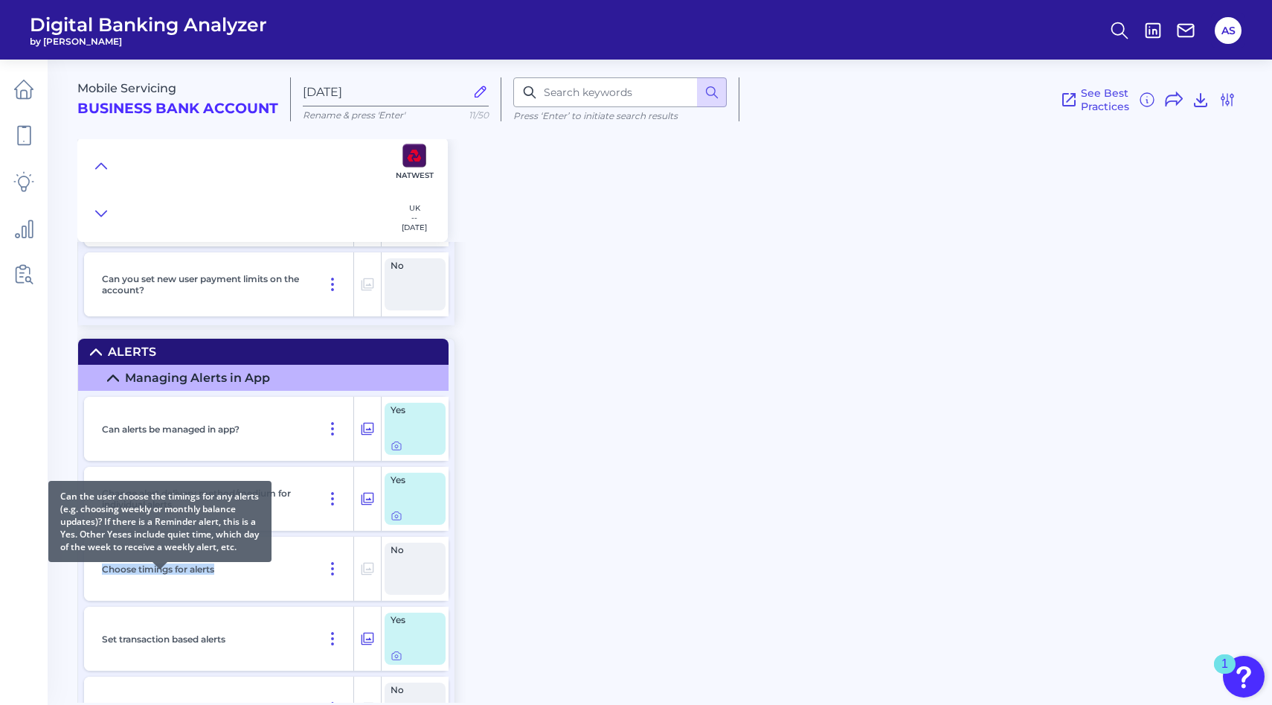
copy p "Choose timings for alerts"
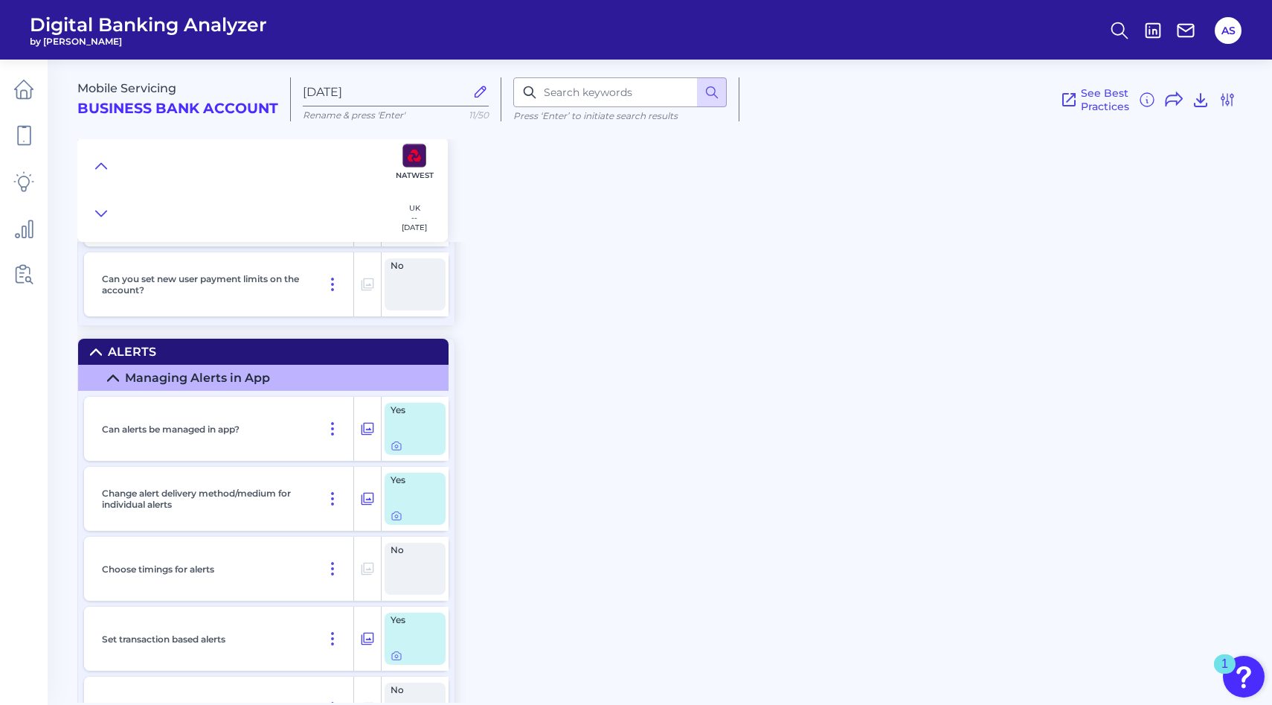
click at [54, 530] on main "Mobile Servicing Business Bank Account [DATE][FINANCIAL_ID] Rename & press 'Ent…" at bounding box center [636, 352] width 1272 height 705
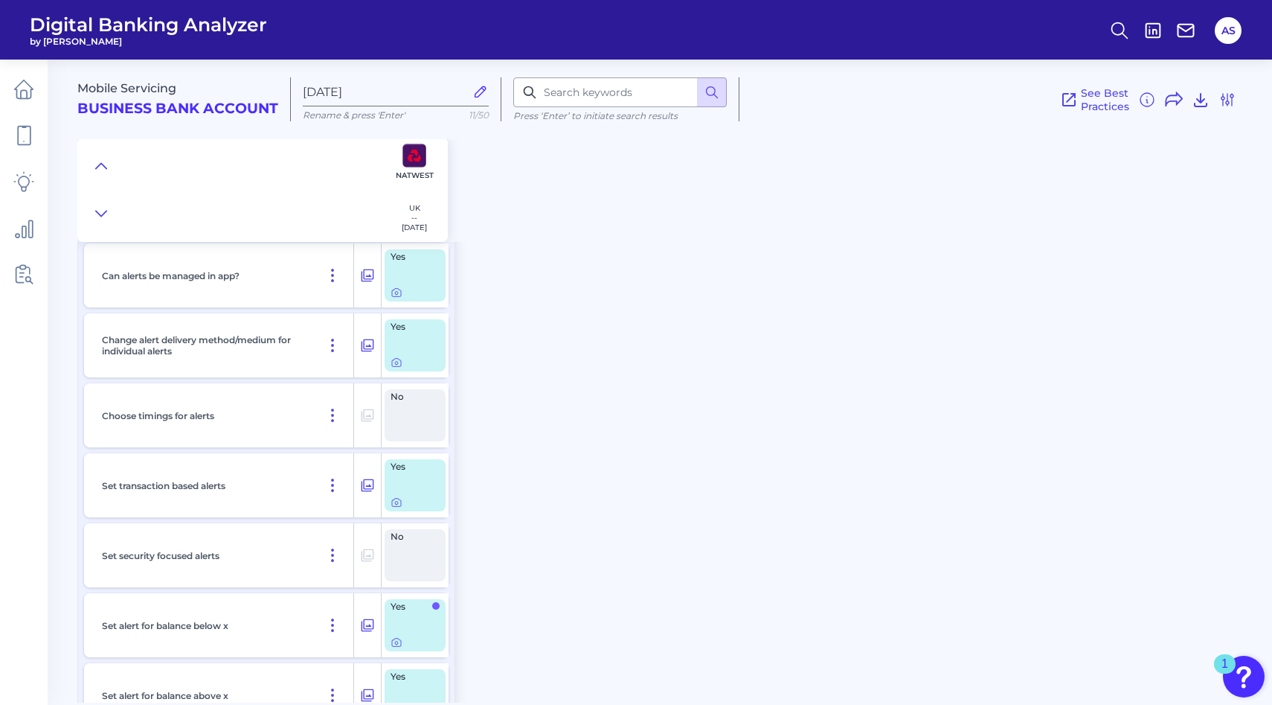
scroll to position [7463, 0]
click at [394, 503] on div at bounding box center [397, 497] width 15 height 15
click at [397, 501] on icon at bounding box center [396, 499] width 3 height 3
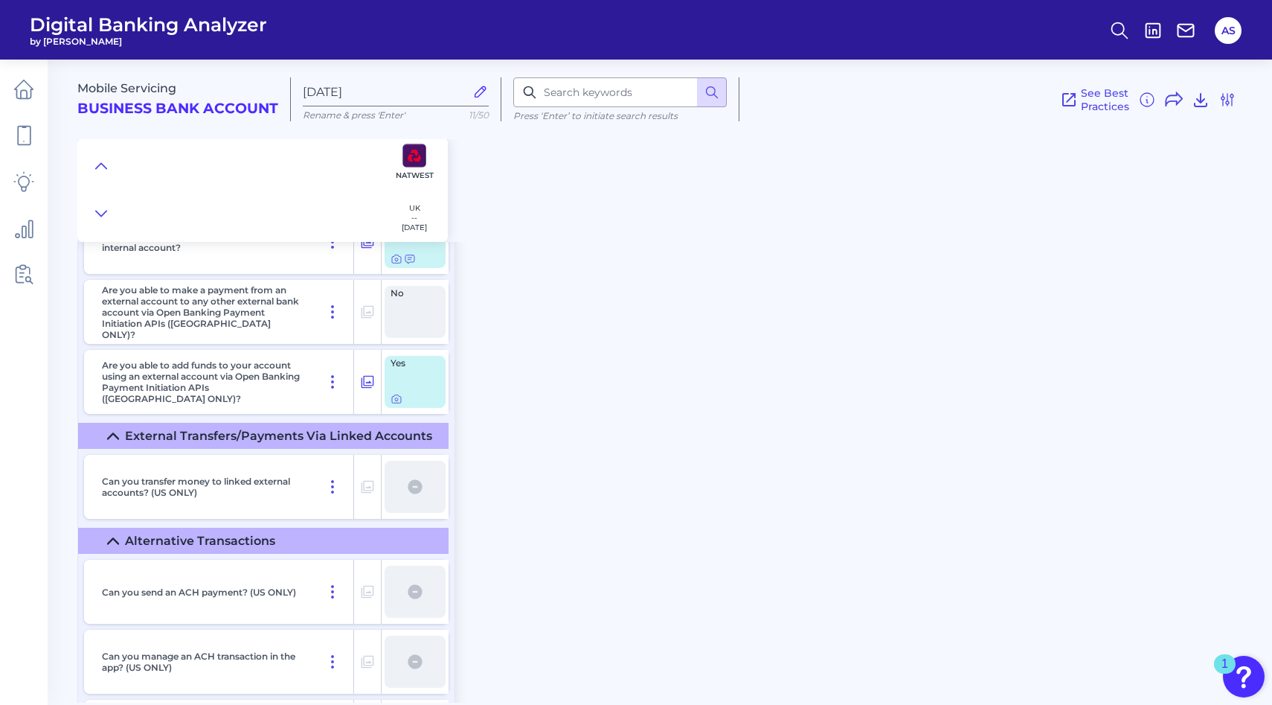
scroll to position [5070, 0]
click at [1221, 100] on icon at bounding box center [1228, 100] width 18 height 18
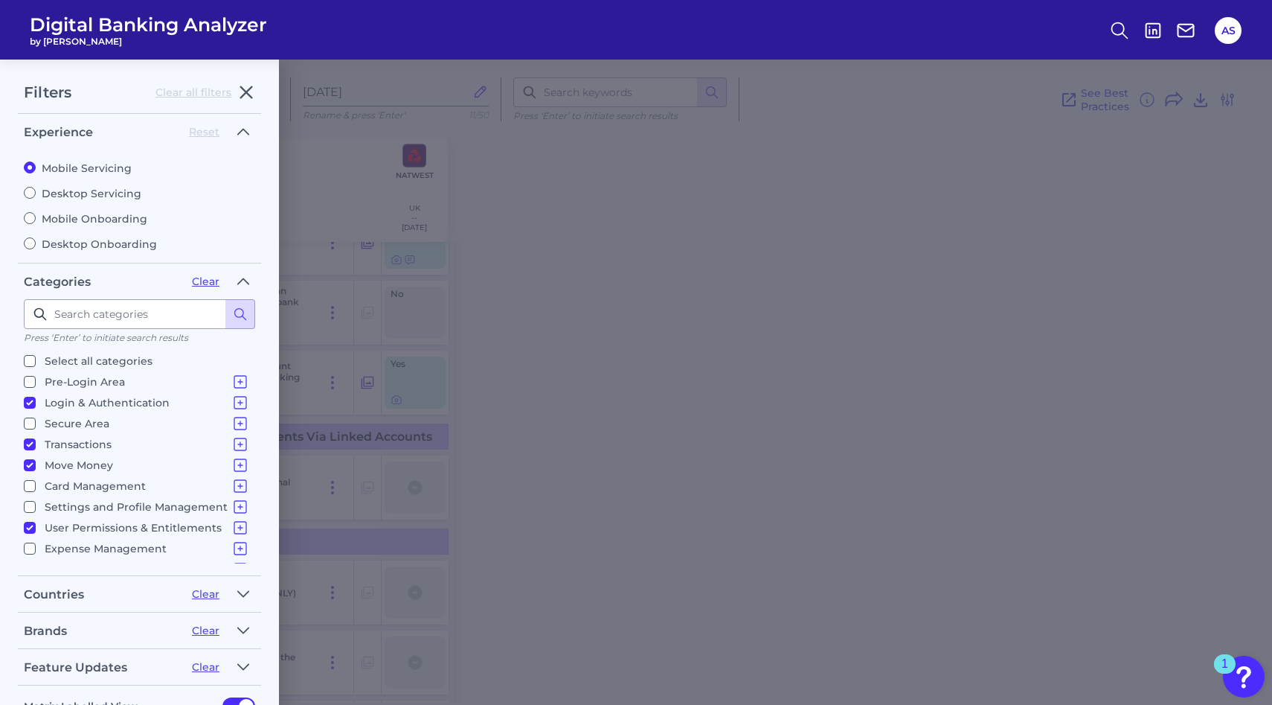
click at [32, 355] on input "Select all categories" at bounding box center [30, 361] width 12 height 12
checkbox input "true"
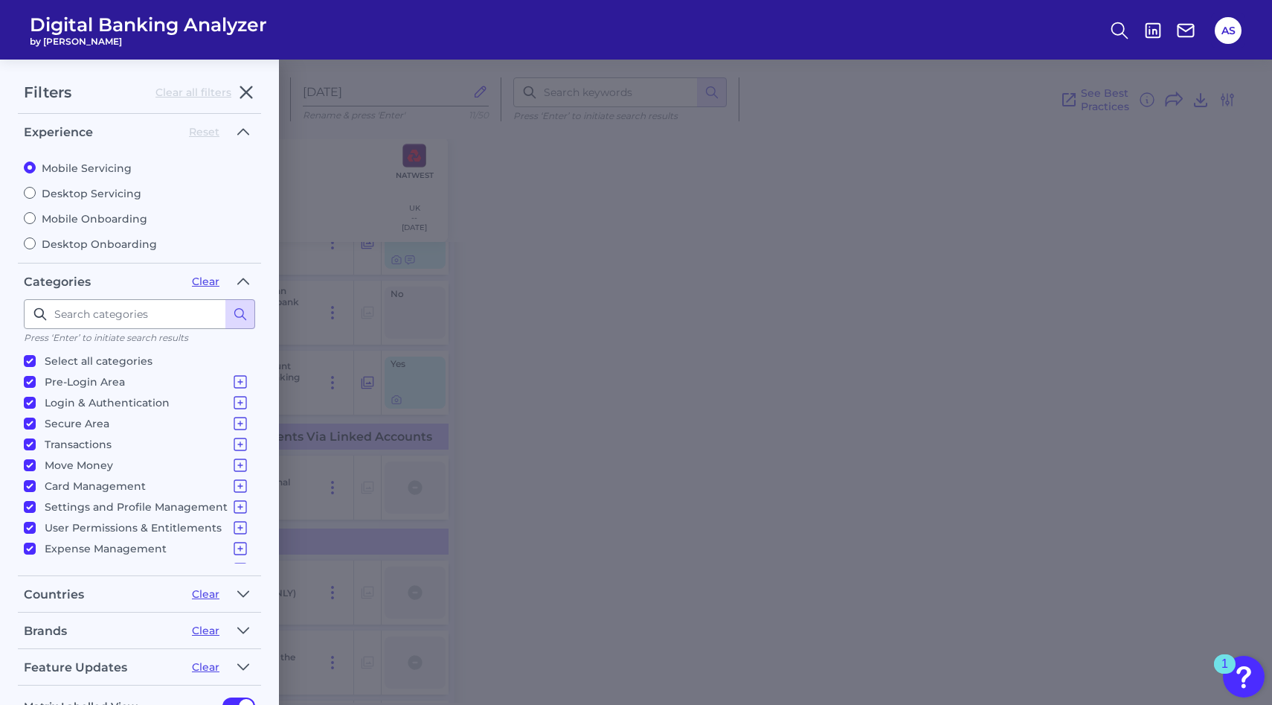
checkbox input "true"
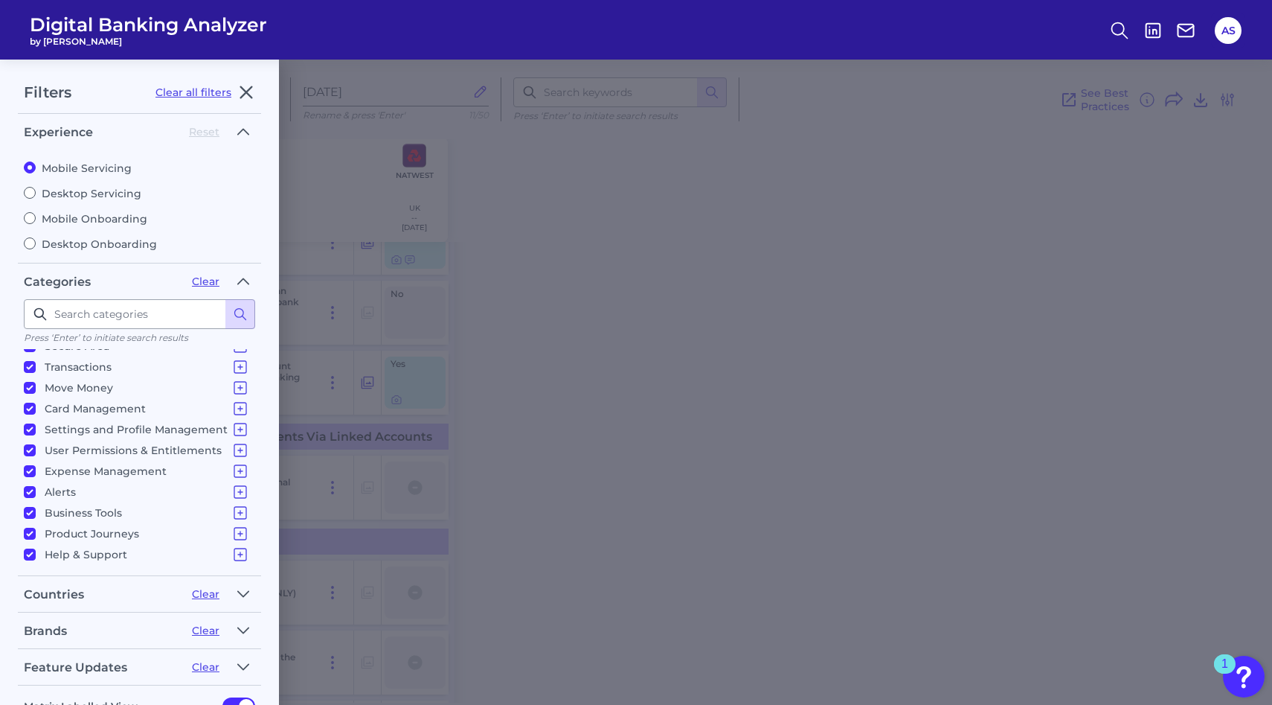
scroll to position [96, 0]
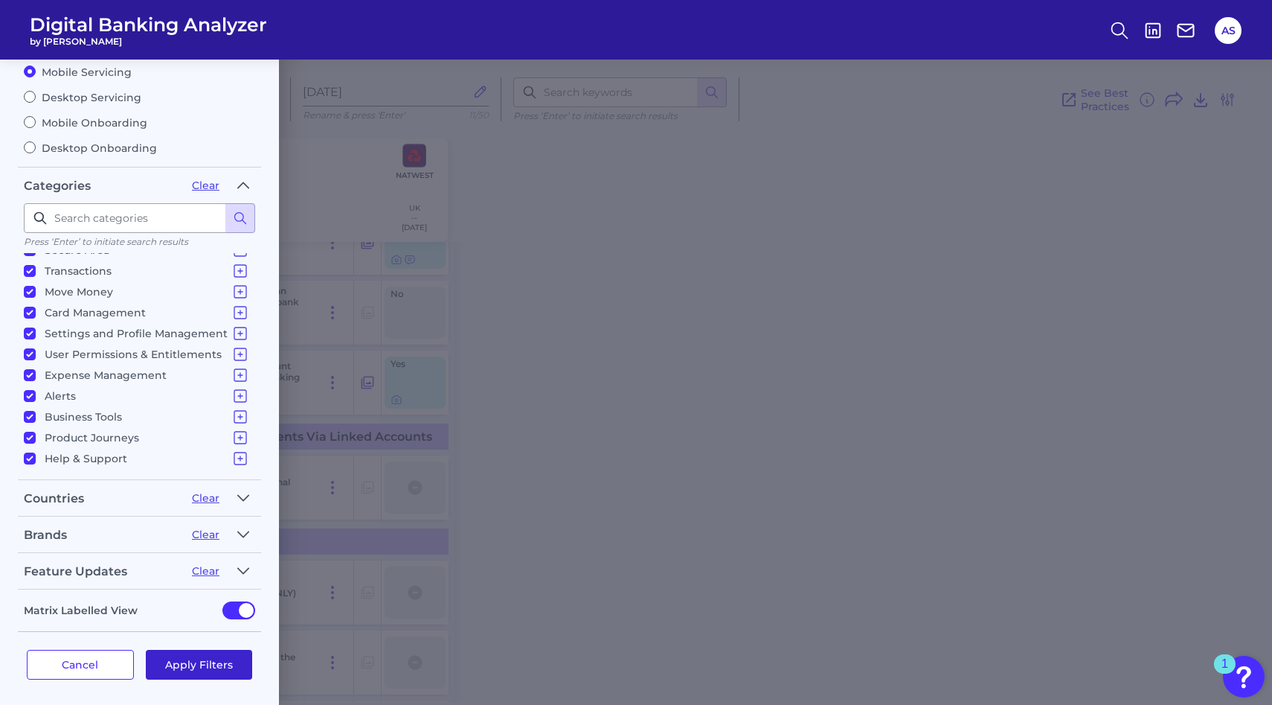
click at [170, 656] on button "Apply Filters" at bounding box center [199, 665] width 107 height 30
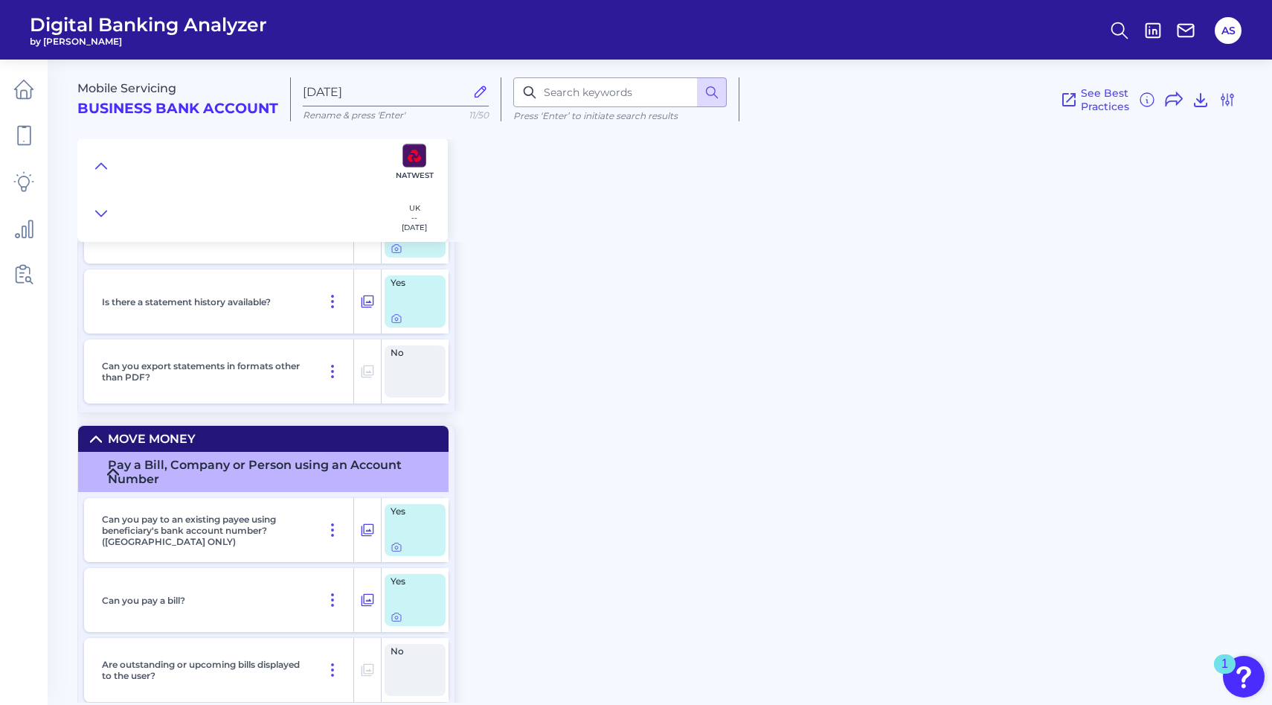
scroll to position [4974, 0]
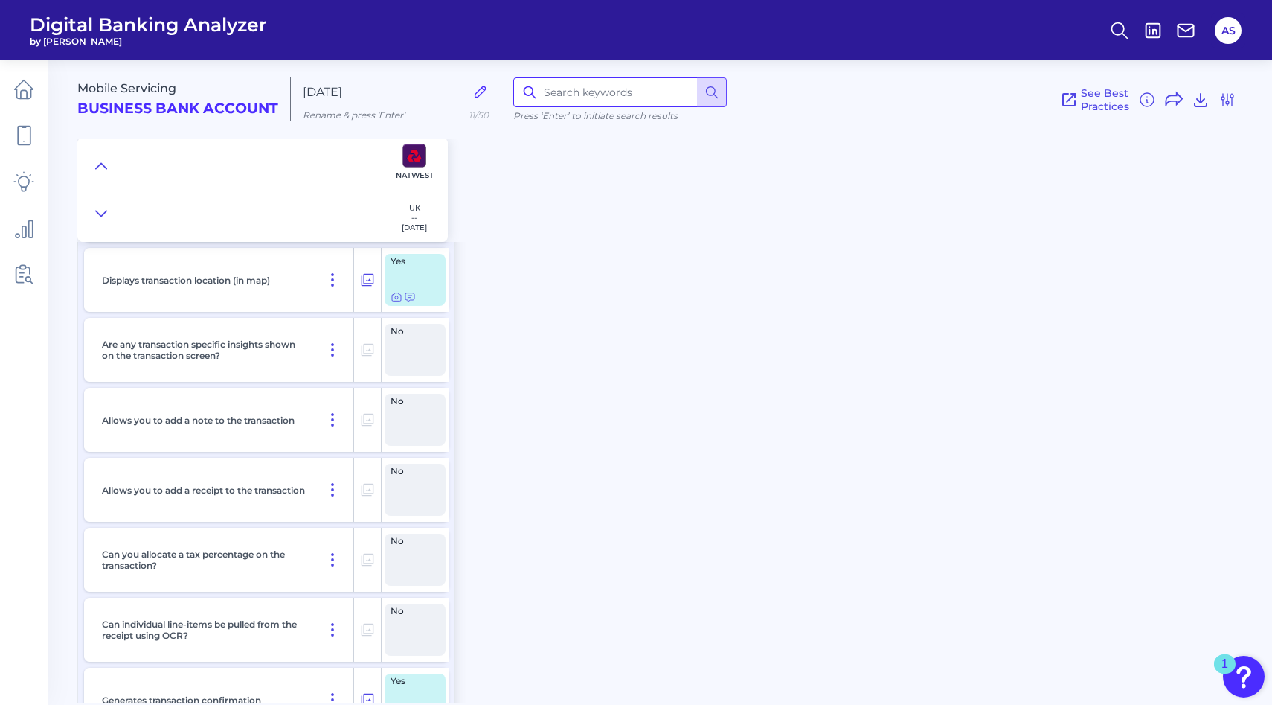
click at [565, 97] on input at bounding box center [620, 92] width 214 height 30
type input "approve"
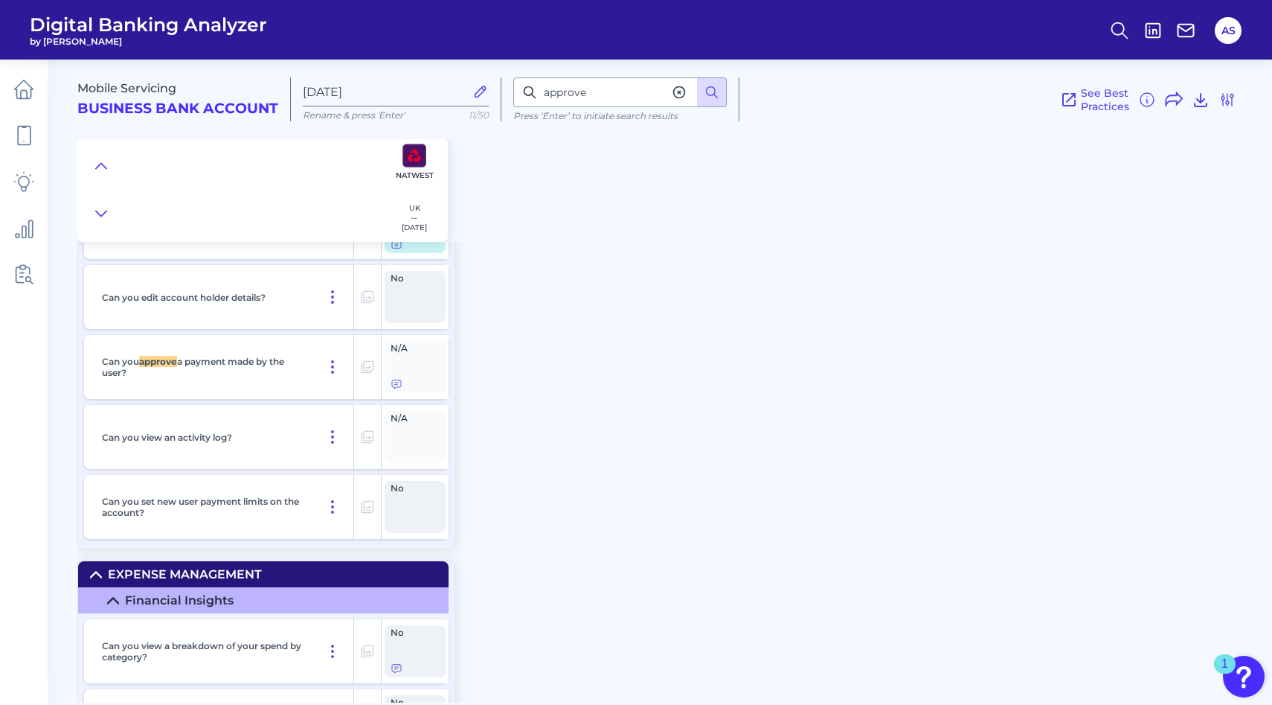
scroll to position [13570, 0]
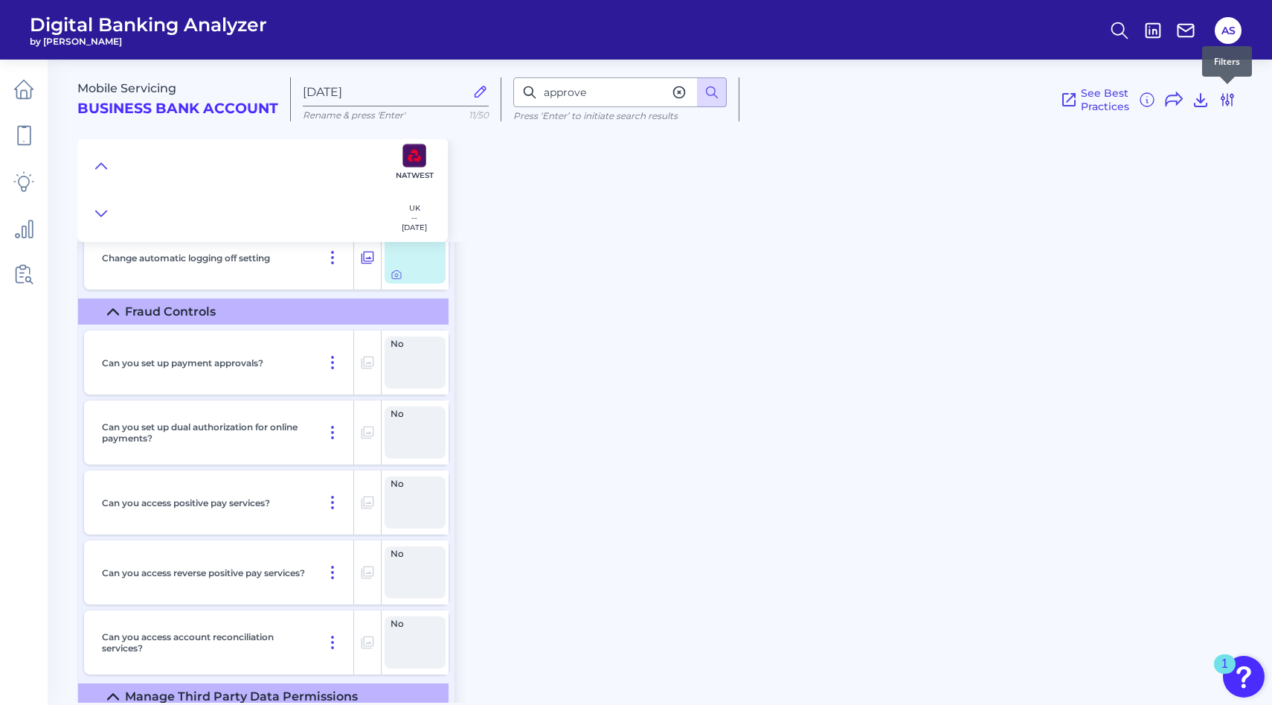
click at [1234, 104] on icon at bounding box center [1228, 100] width 18 height 18
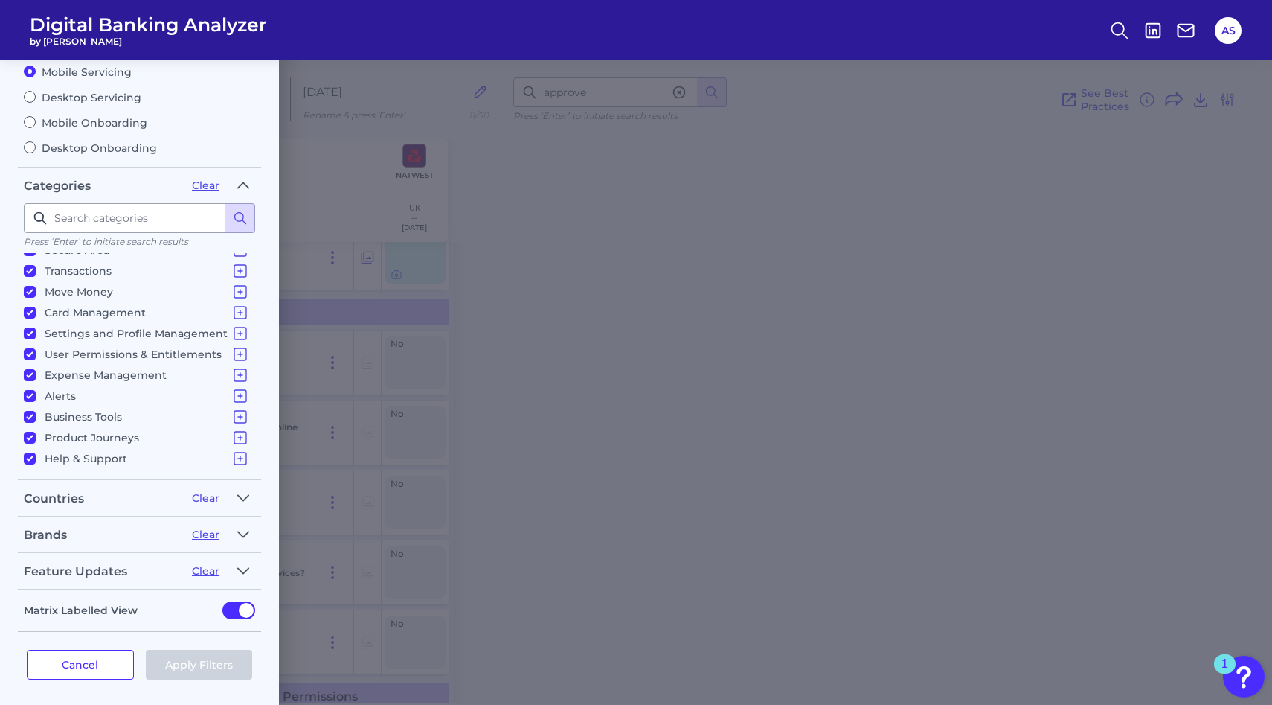
scroll to position [0, 0]
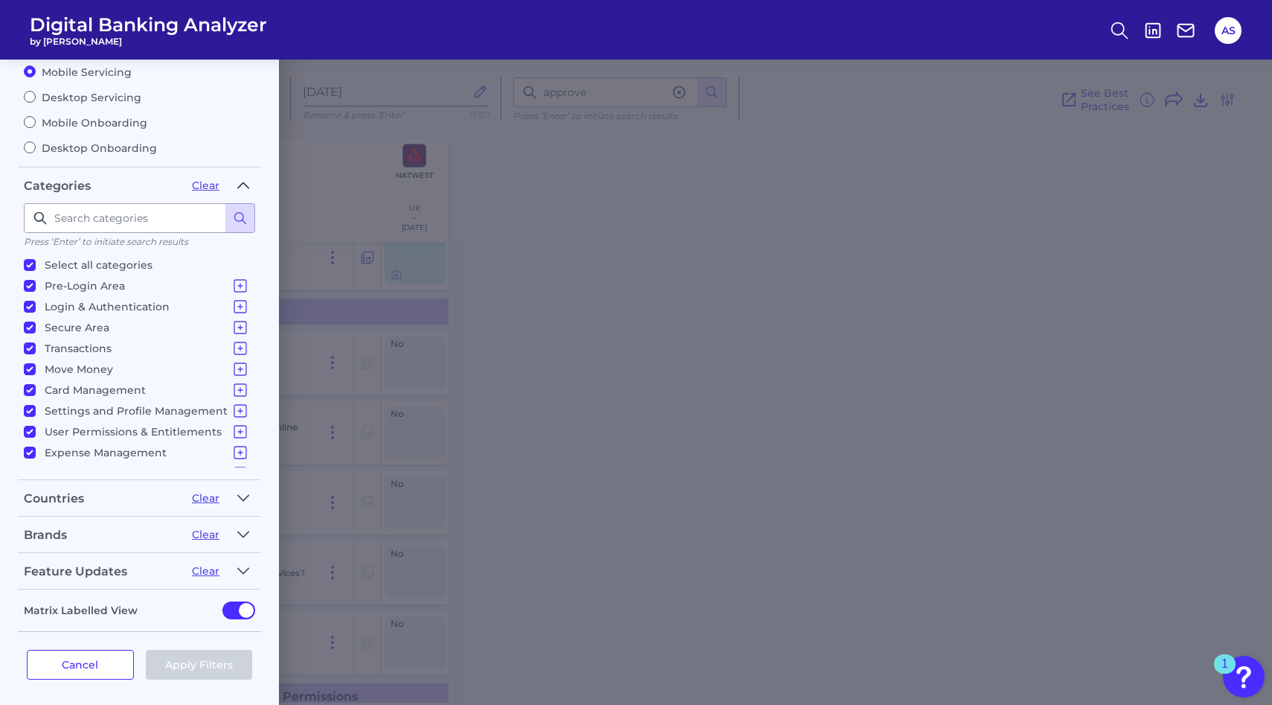
click at [240, 179] on icon "button" at bounding box center [243, 185] width 12 height 18
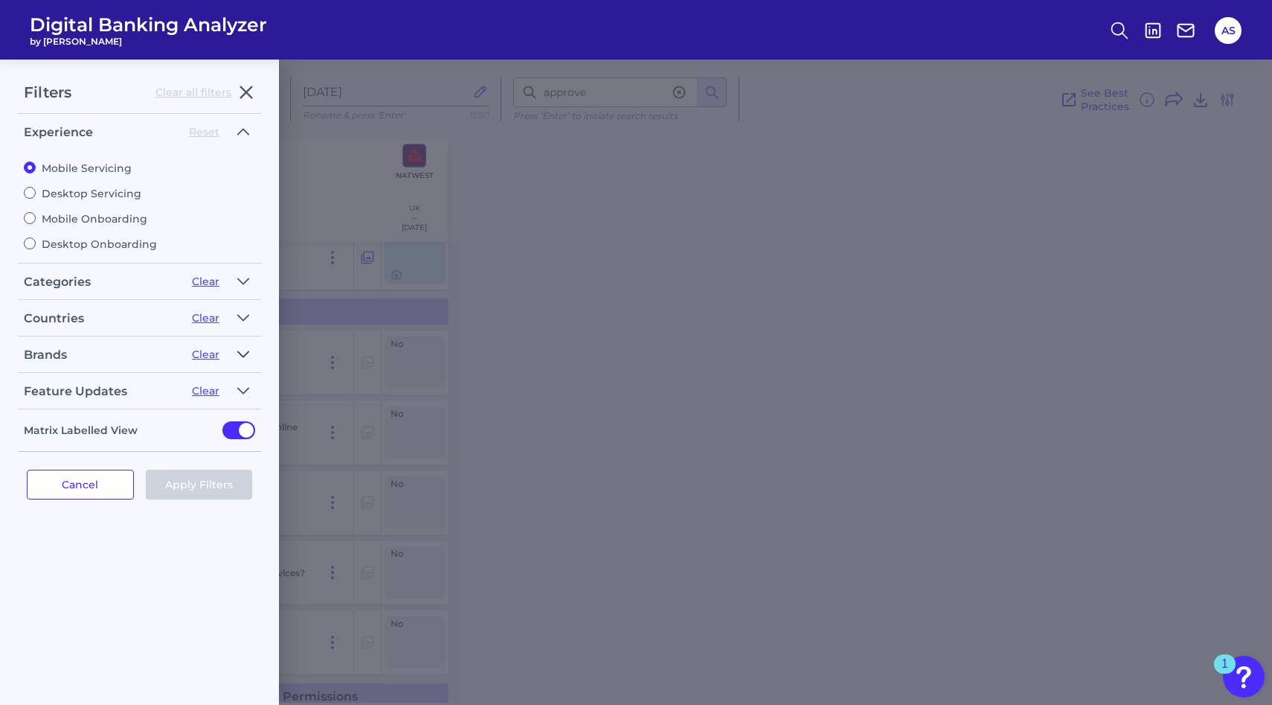
click at [244, 349] on icon "button" at bounding box center [243, 354] width 12 height 18
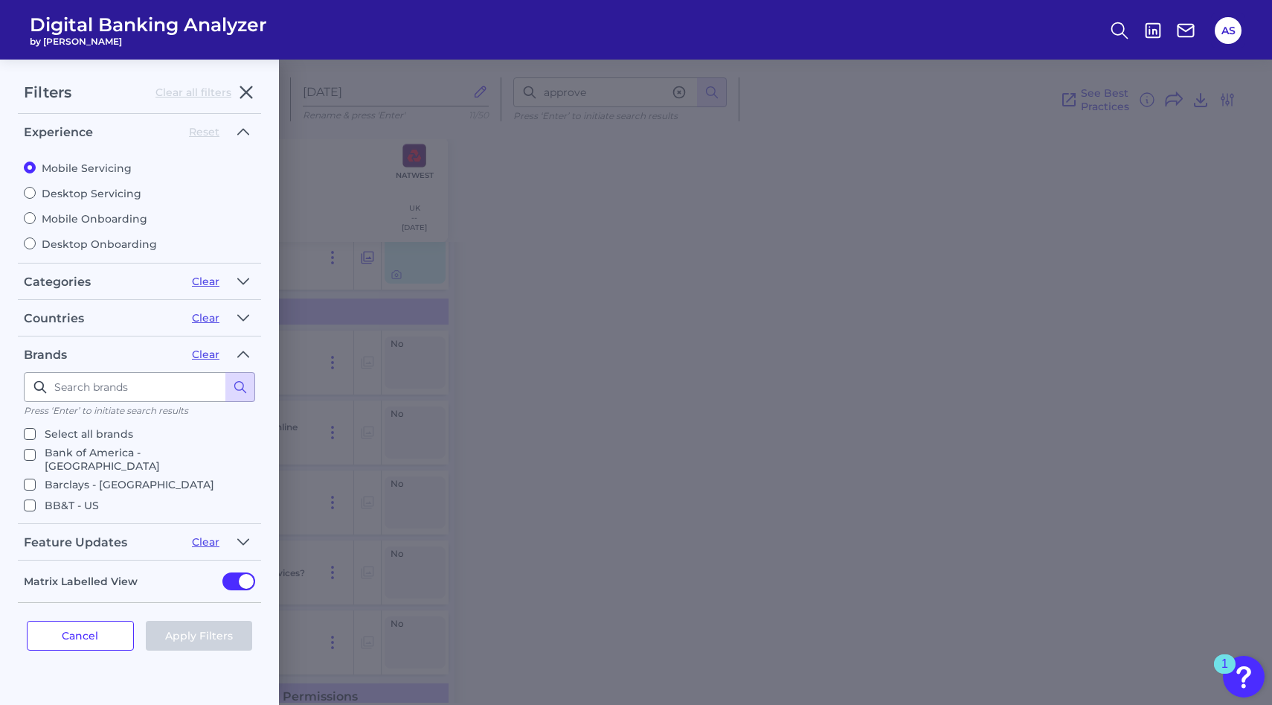
click at [77, 431] on p "Select all brands" at bounding box center [89, 434] width 89 height 18
click at [36, 431] on input "Select all brands" at bounding box center [30, 434] width 12 height 12
checkbox input "true"
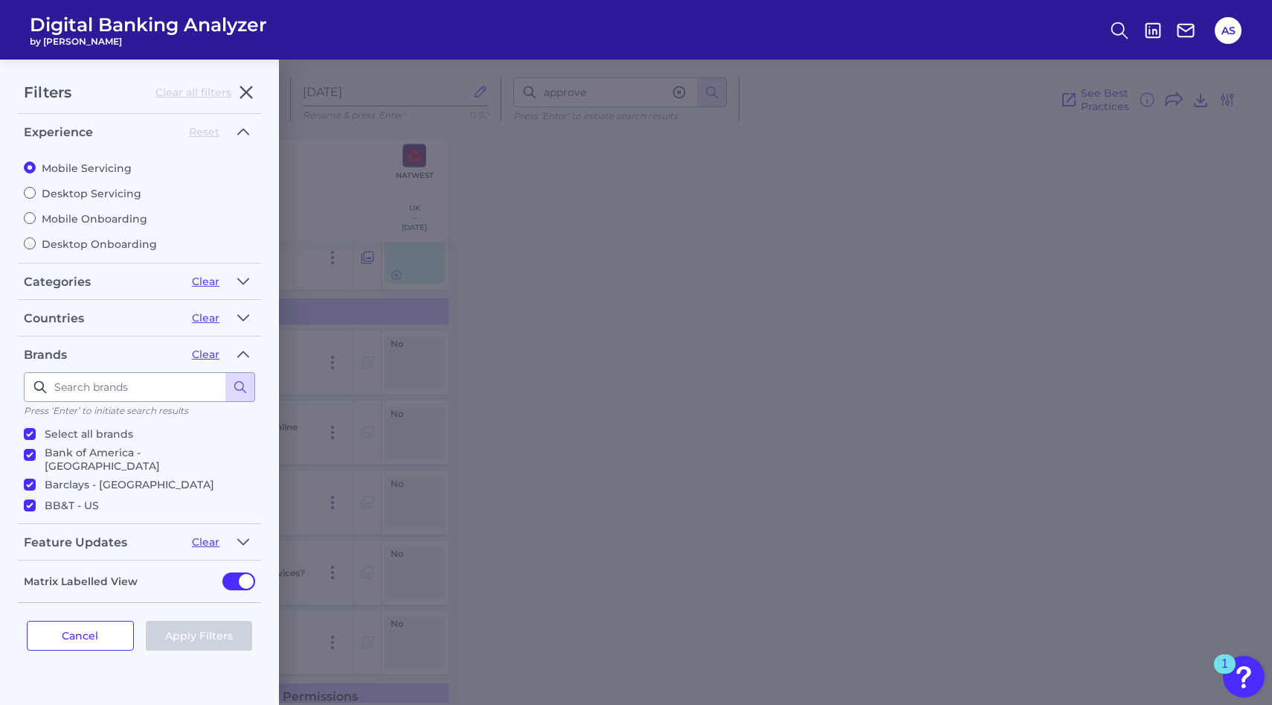
checkbox input "true"
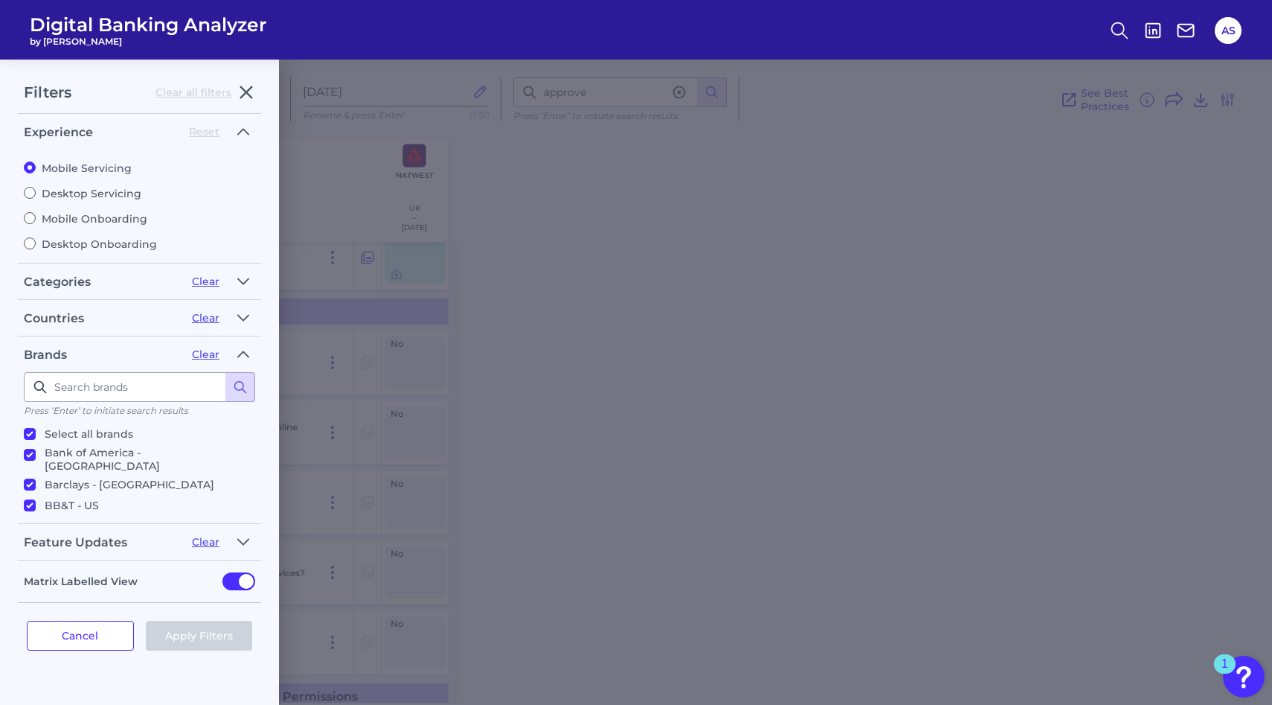
checkbox input "true"
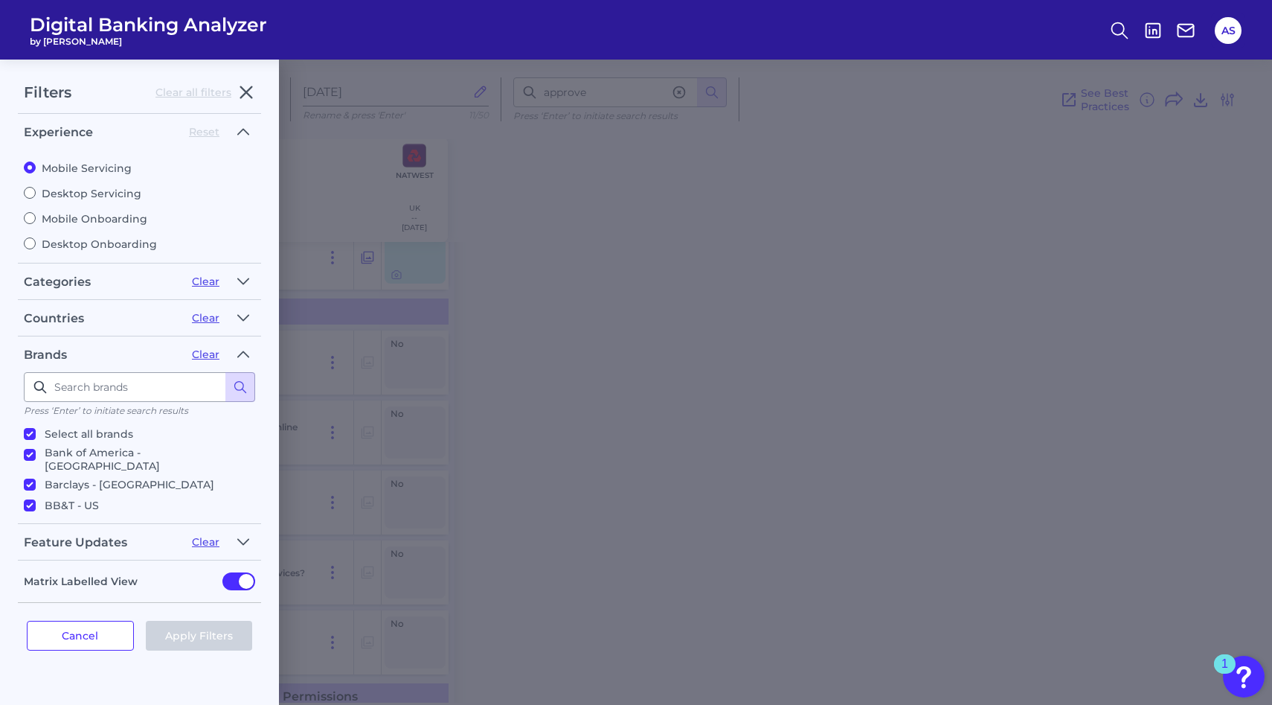
checkbox input "true"
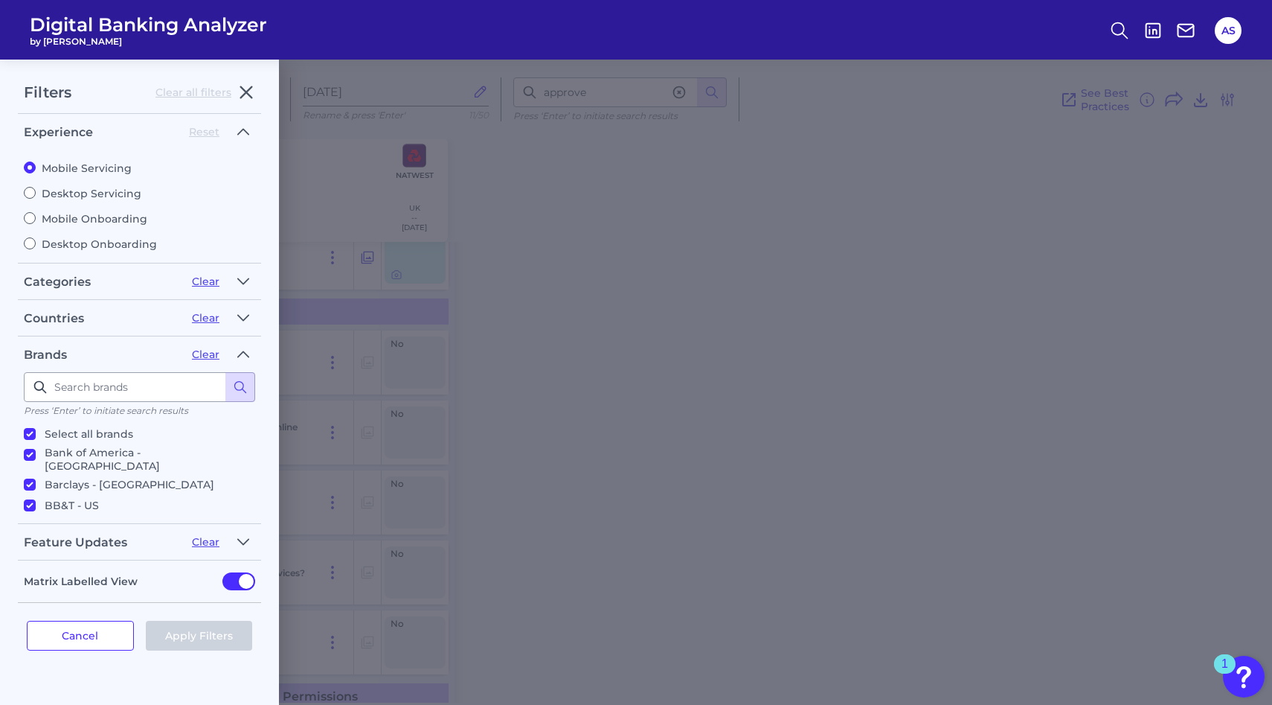
checkbox input "true"
click at [216, 632] on button "Apply Filters" at bounding box center [199, 636] width 107 height 30
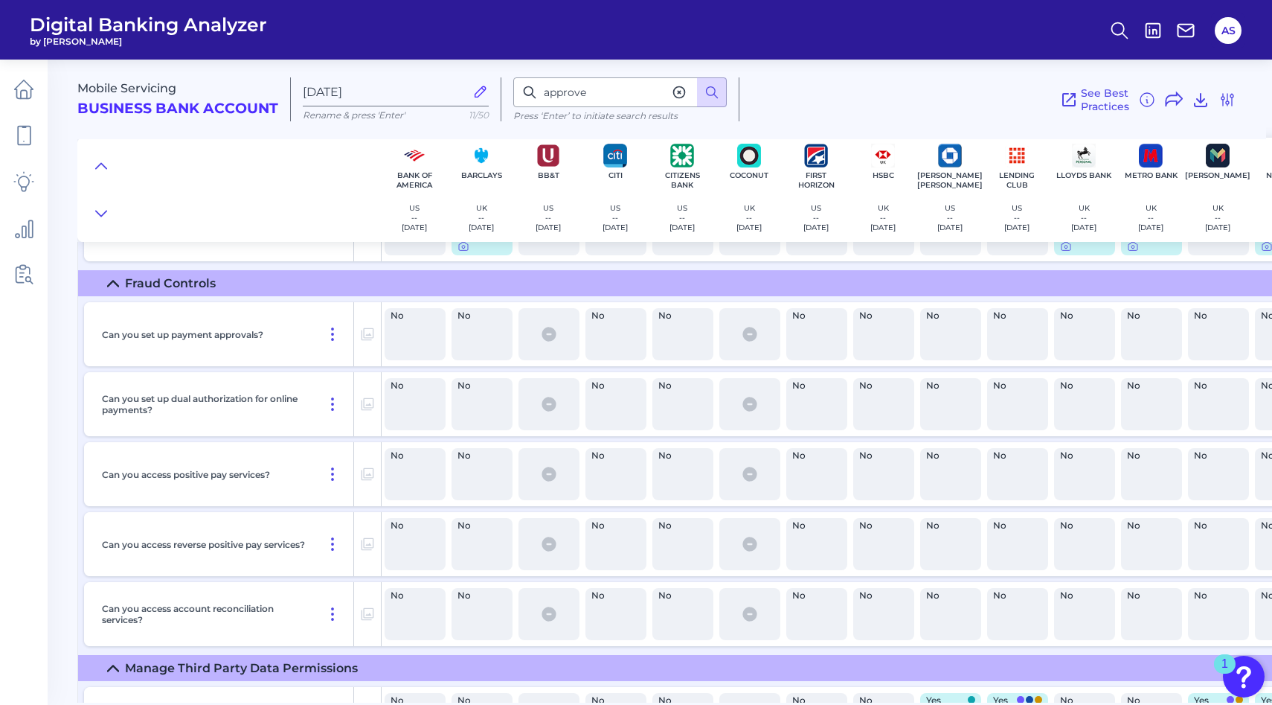
scroll to position [13541, 0]
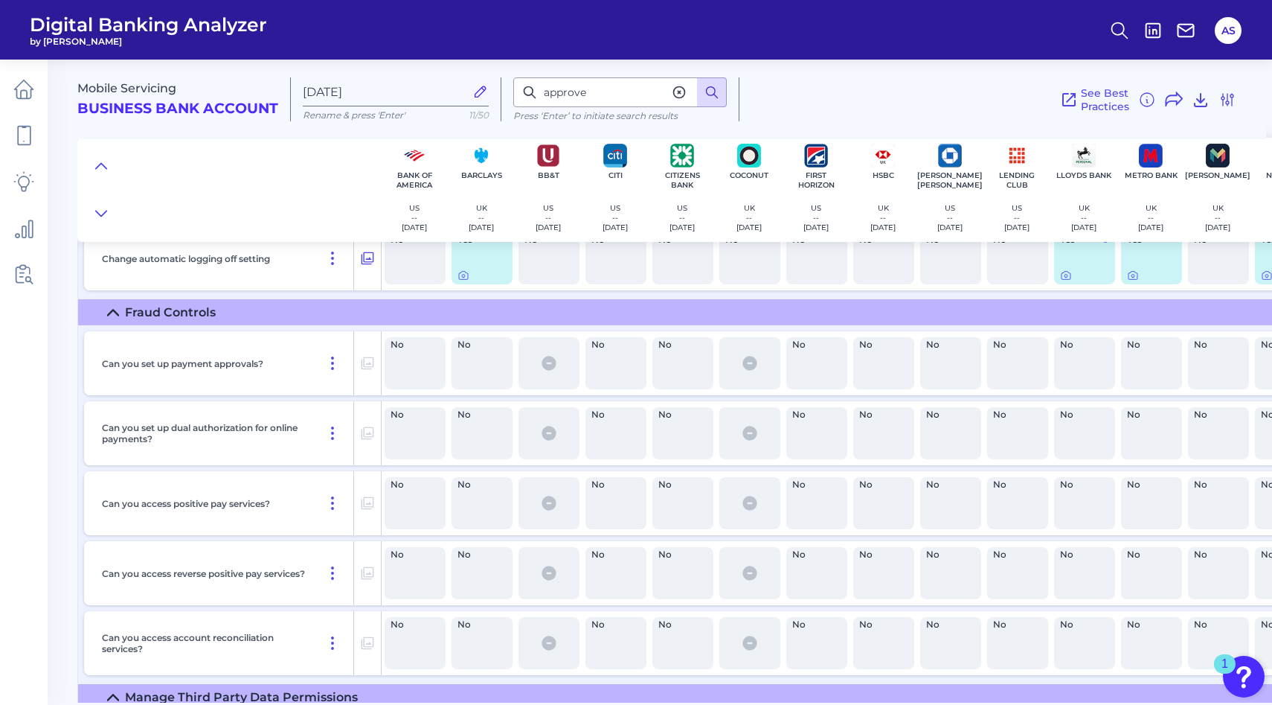
click at [711, 98] on icon at bounding box center [712, 92] width 15 height 15
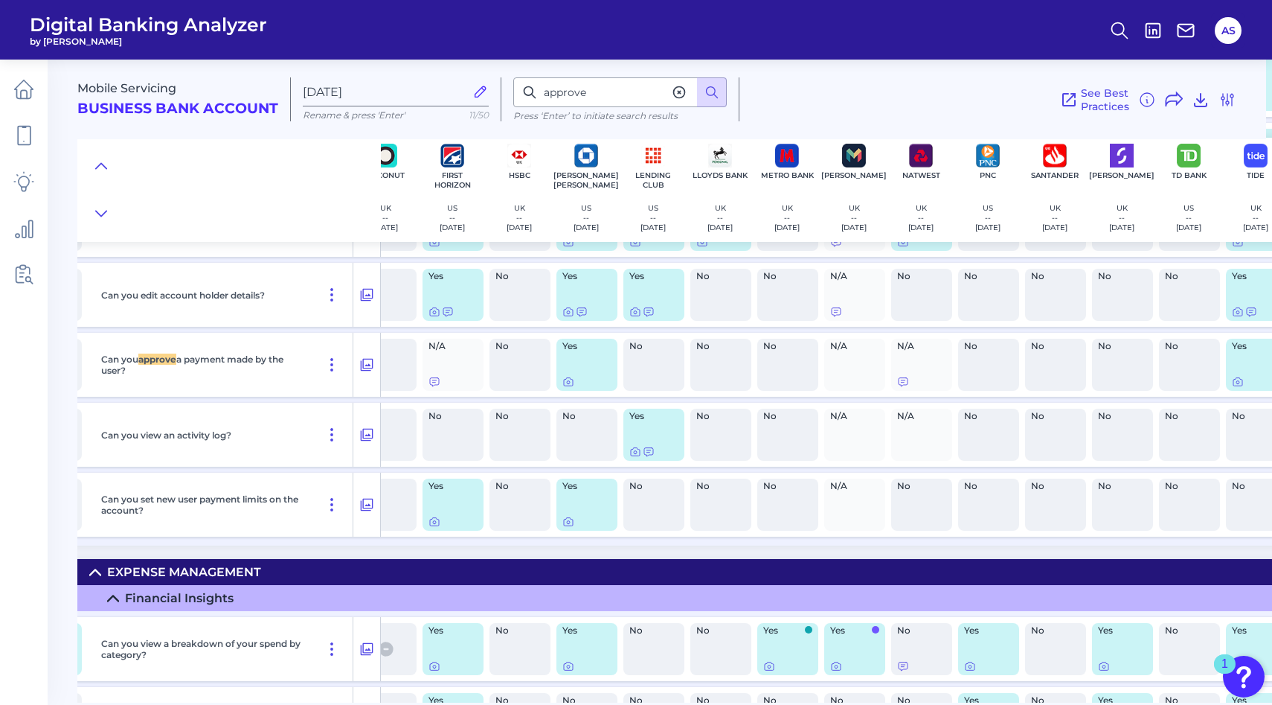
scroll to position [14978, 368]
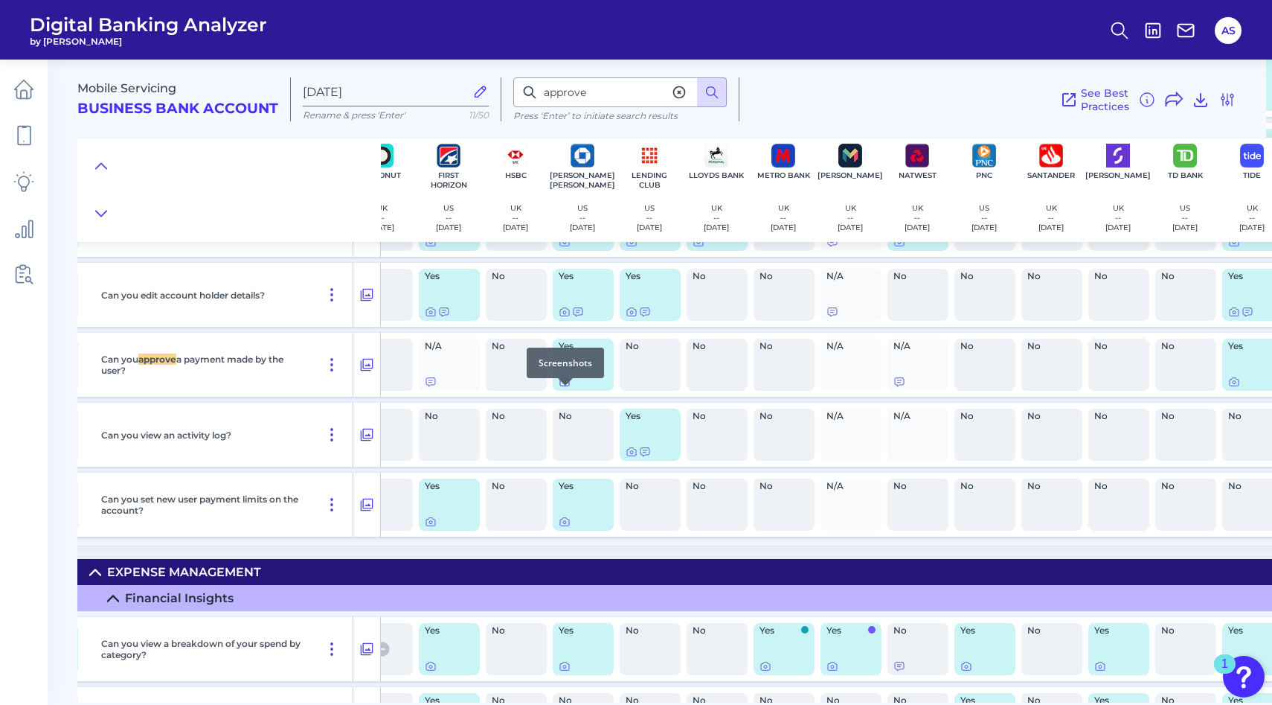
click at [561, 388] on icon at bounding box center [565, 382] width 12 height 12
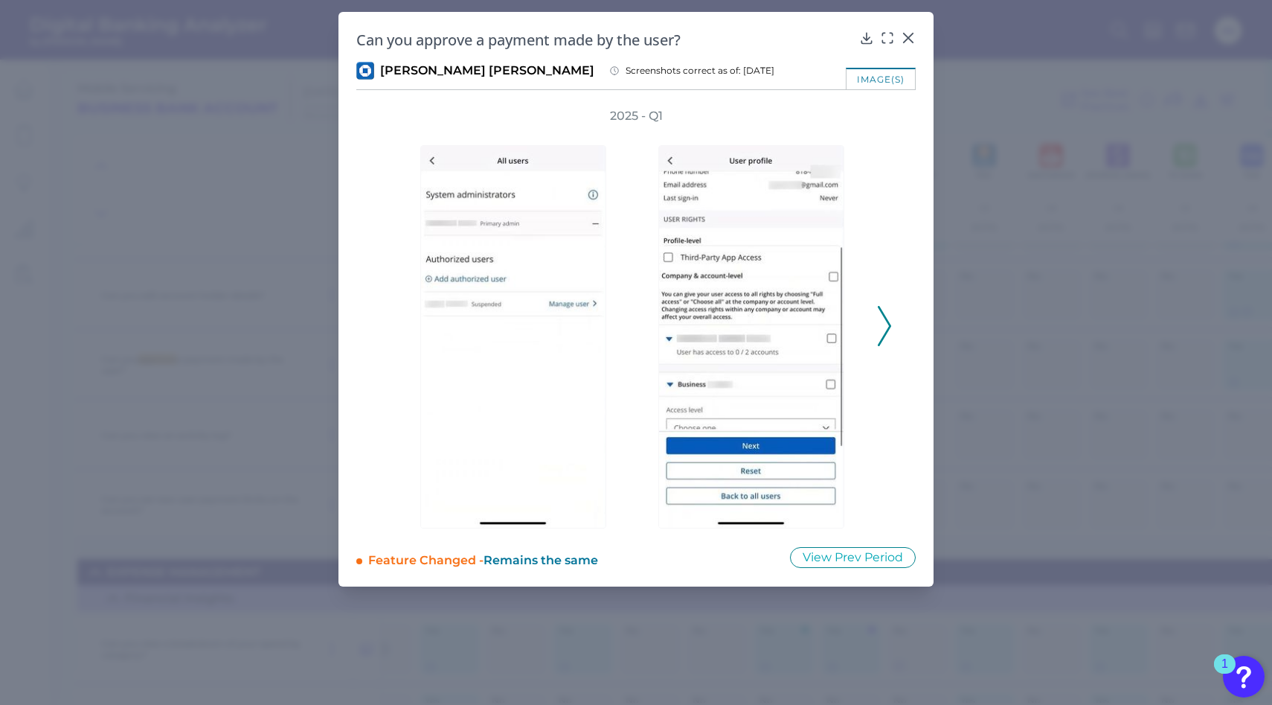
click at [880, 330] on icon at bounding box center [884, 326] width 13 height 40
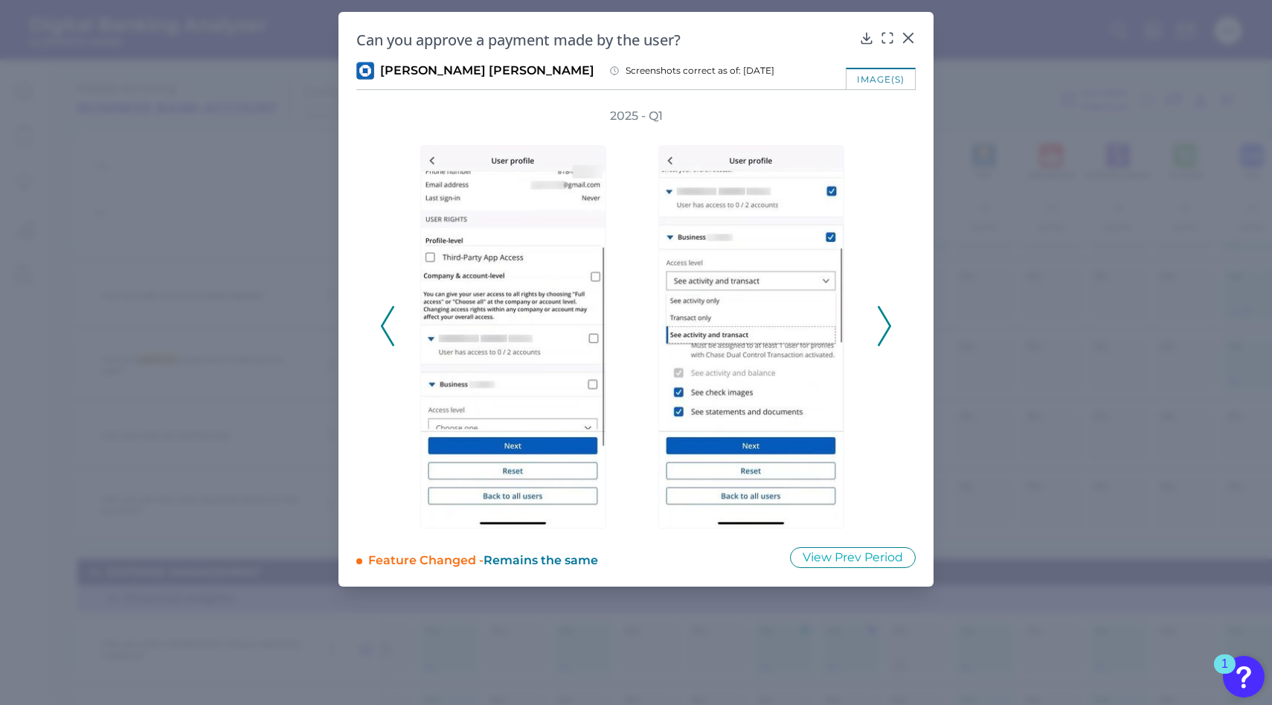
click at [880, 329] on icon at bounding box center [884, 326] width 13 height 40
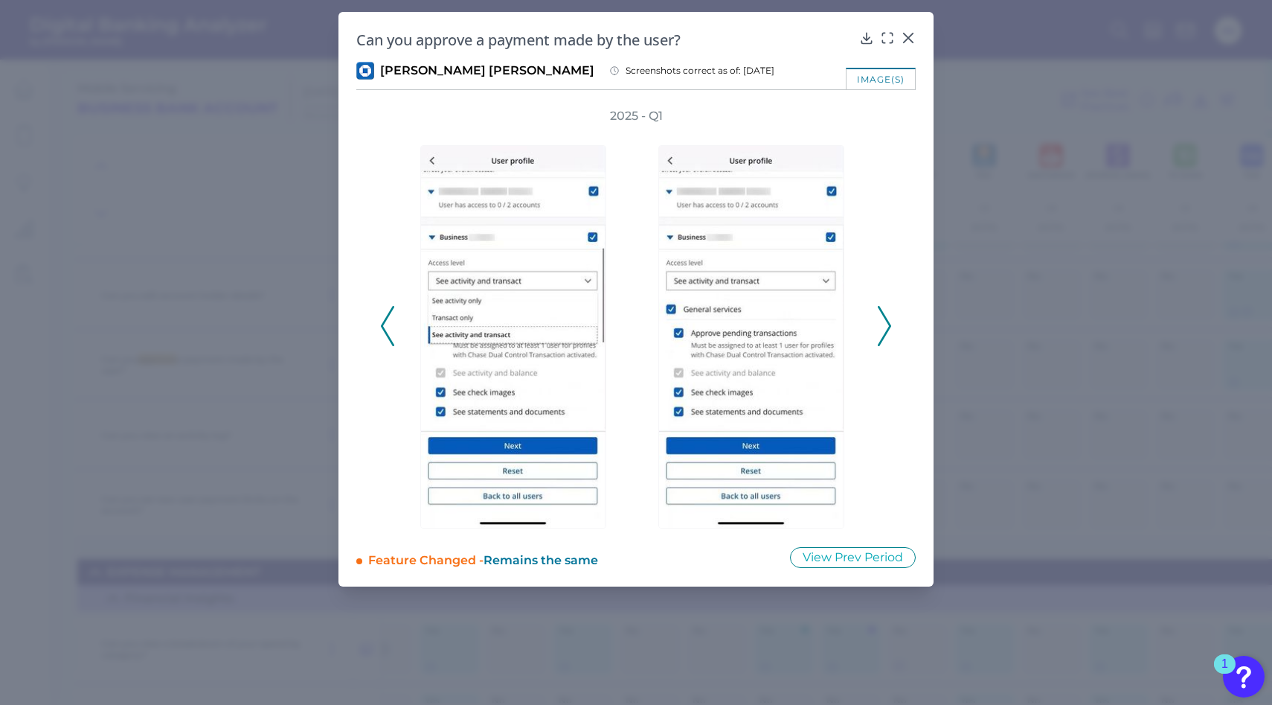
click at [880, 329] on icon at bounding box center [884, 326] width 13 height 40
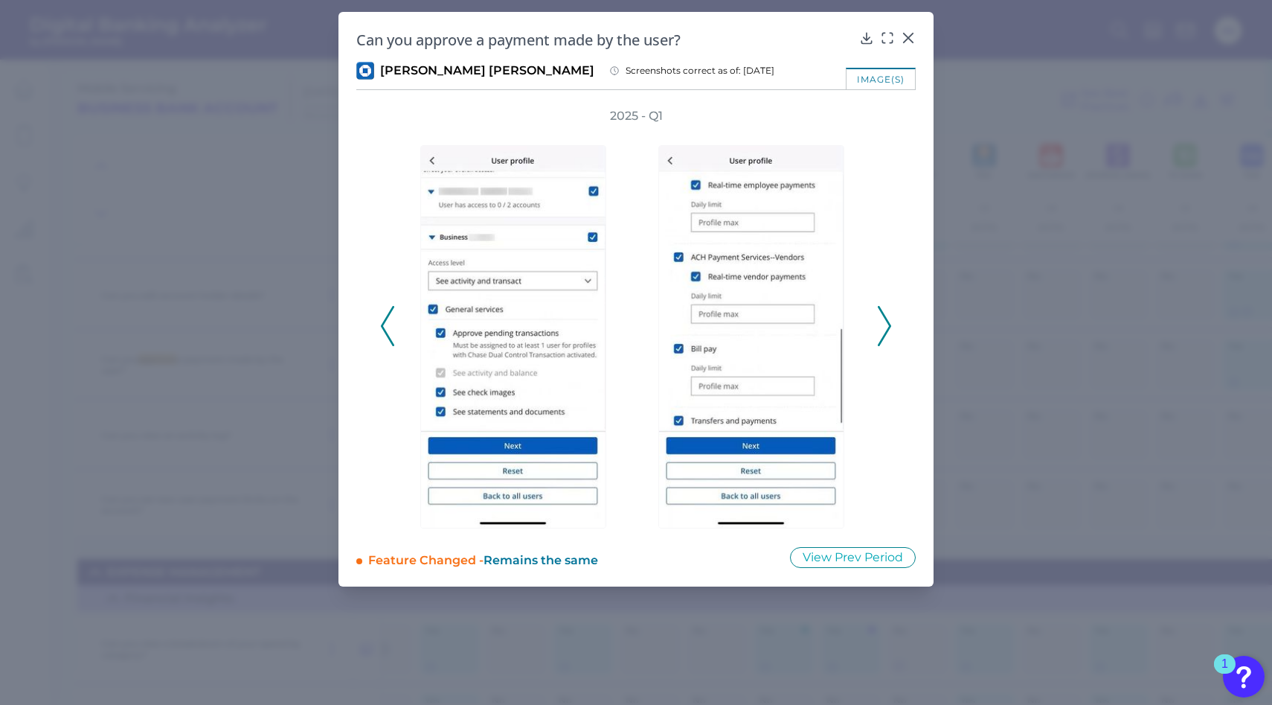
click at [880, 330] on icon at bounding box center [884, 326] width 13 height 40
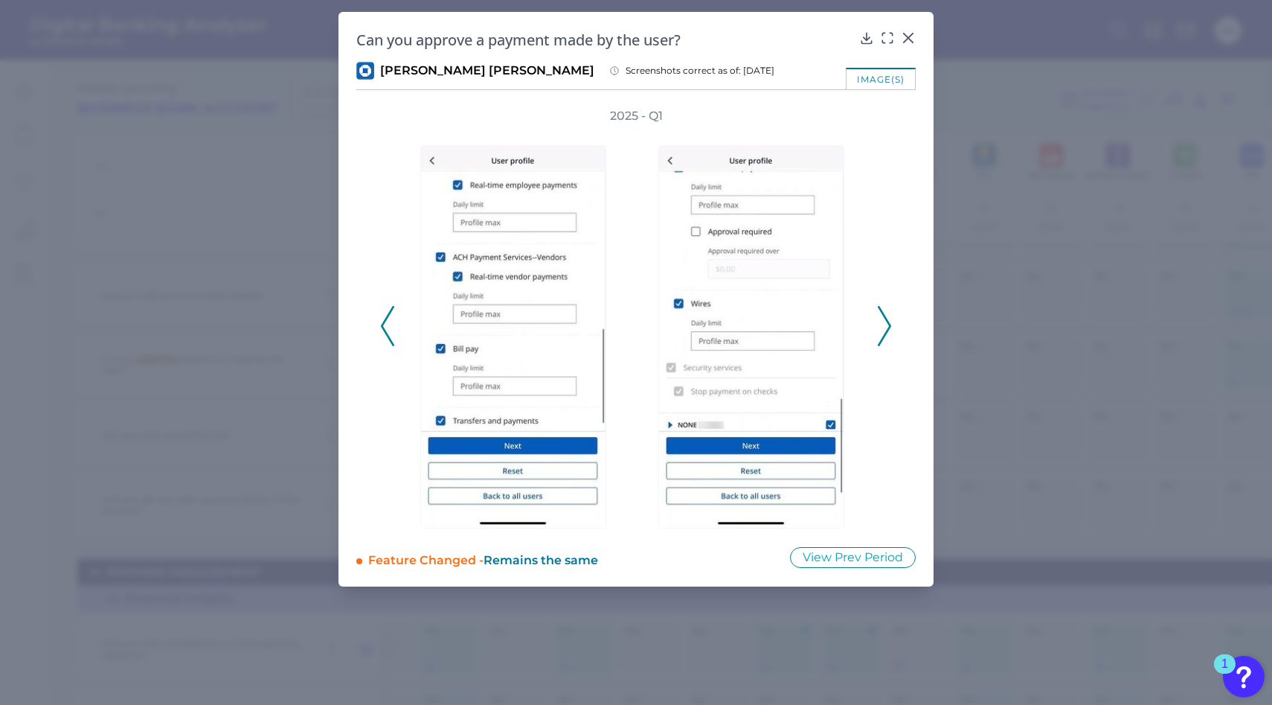
click at [880, 330] on icon at bounding box center [884, 326] width 13 height 40
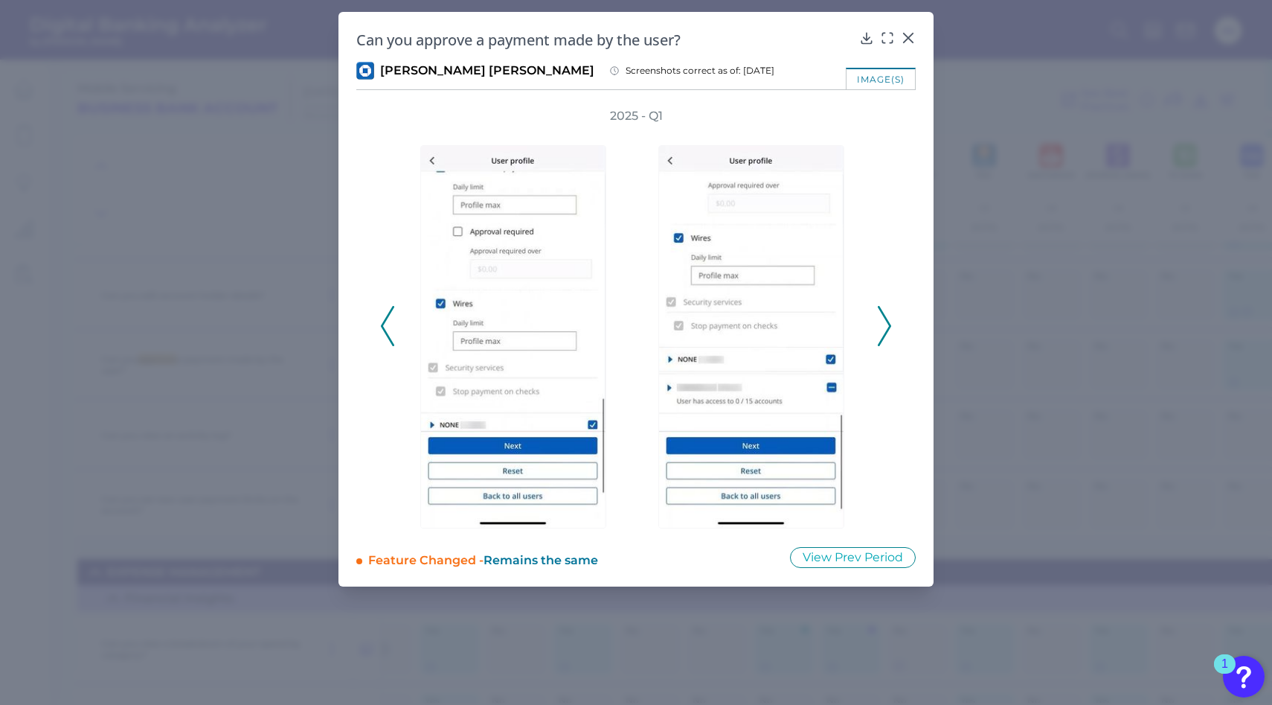
click at [880, 330] on icon at bounding box center [884, 326] width 13 height 40
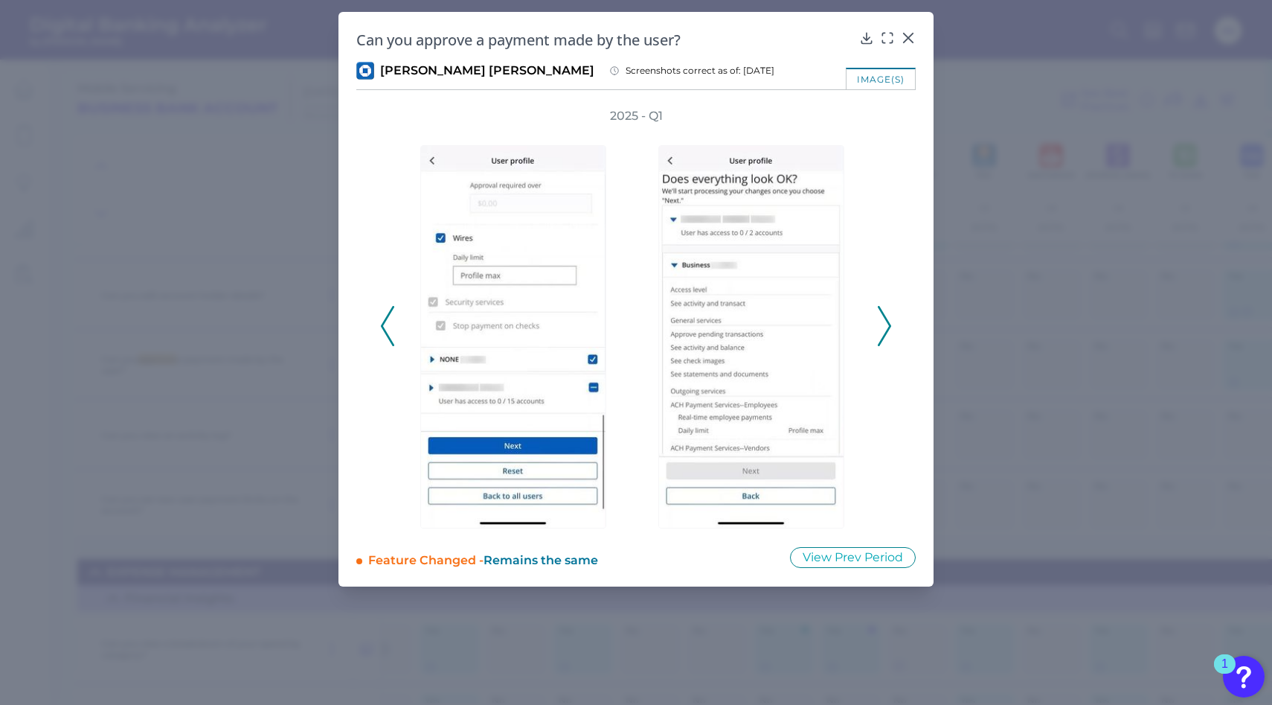
click at [880, 330] on icon at bounding box center [884, 326] width 13 height 40
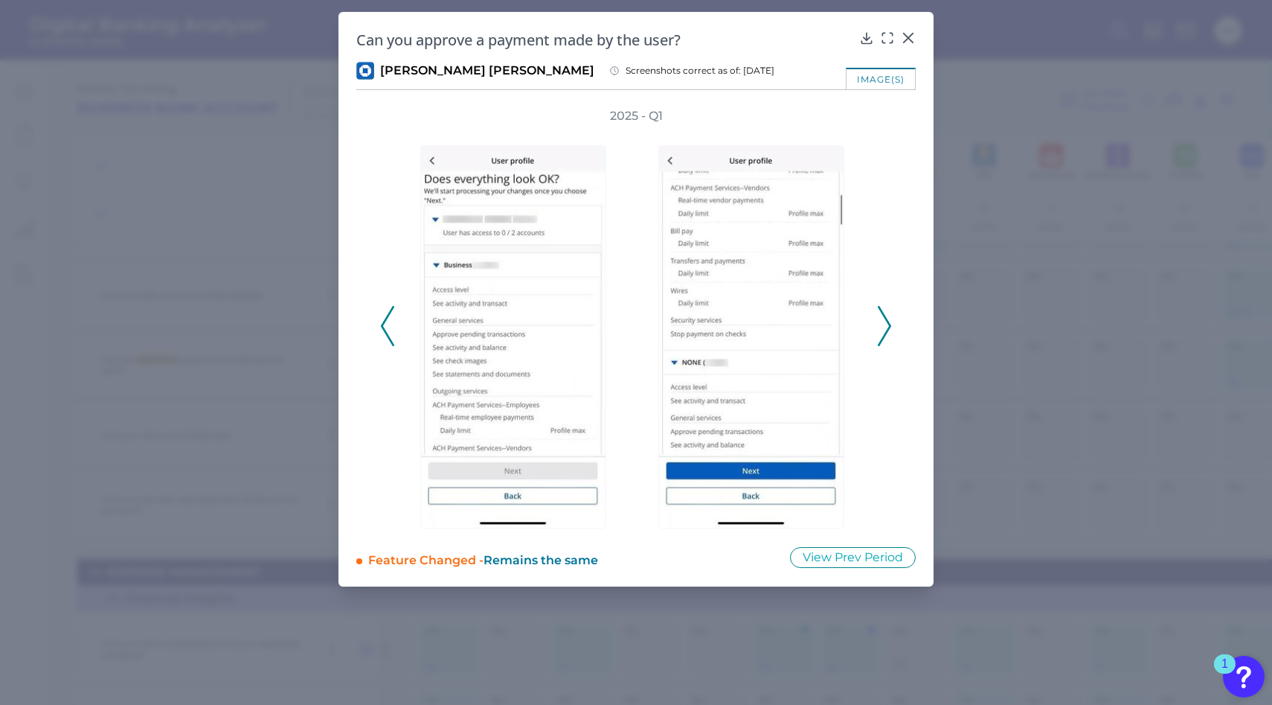
click at [888, 332] on icon at bounding box center [884, 326] width 13 height 40
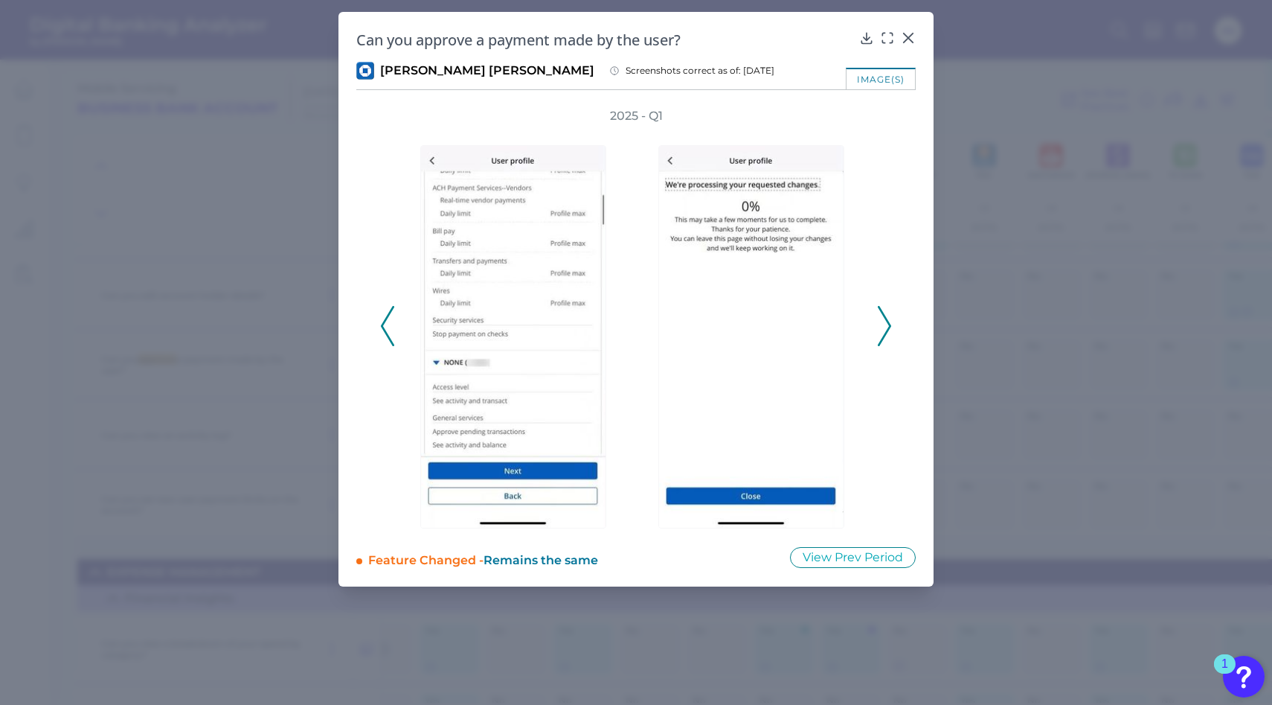
click at [888, 332] on icon at bounding box center [884, 326] width 13 height 40
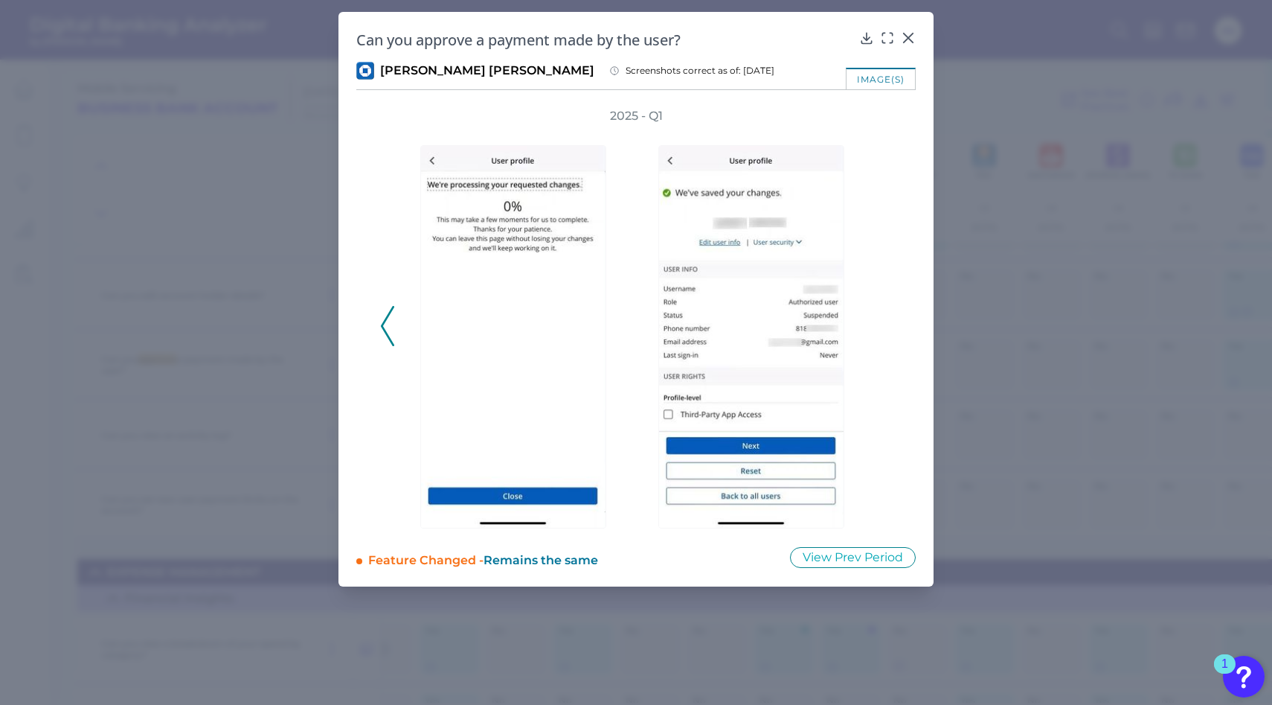
click at [888, 332] on div "2025 - Q1" at bounding box center [636, 318] width 512 height 420
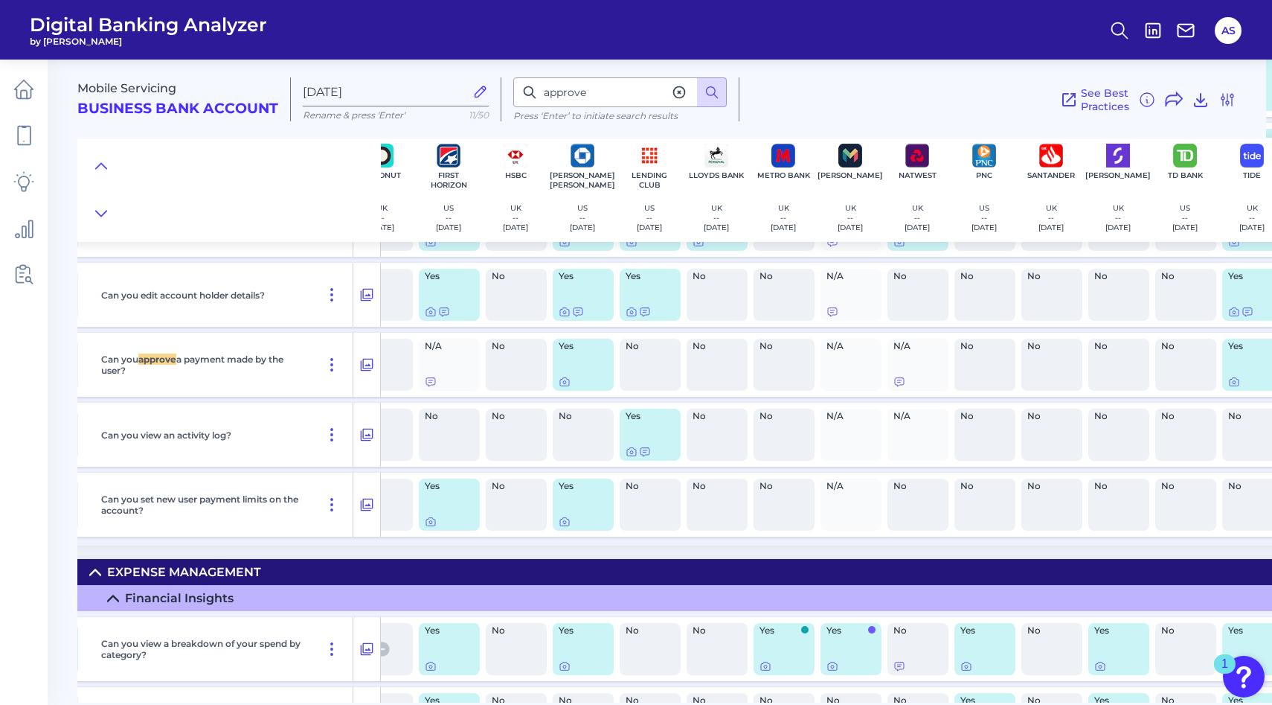
scroll to position [14978, 461]
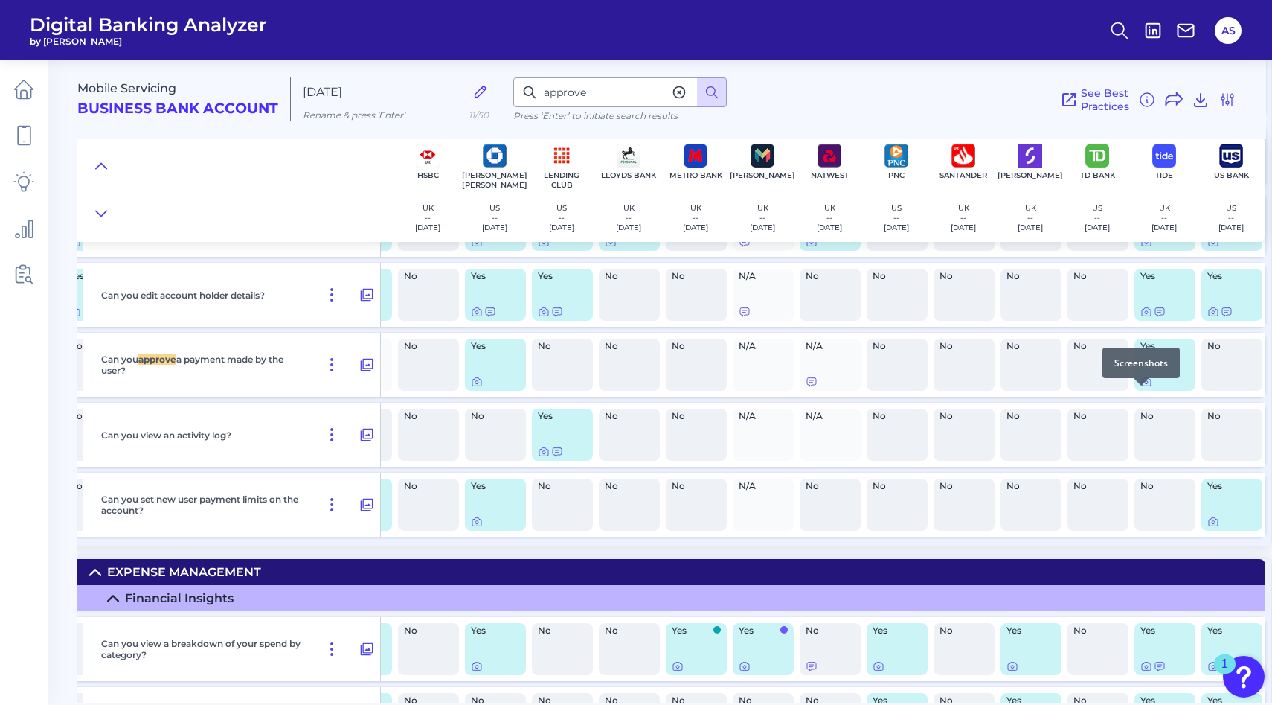
click at [1141, 388] on icon at bounding box center [1147, 382] width 12 height 12
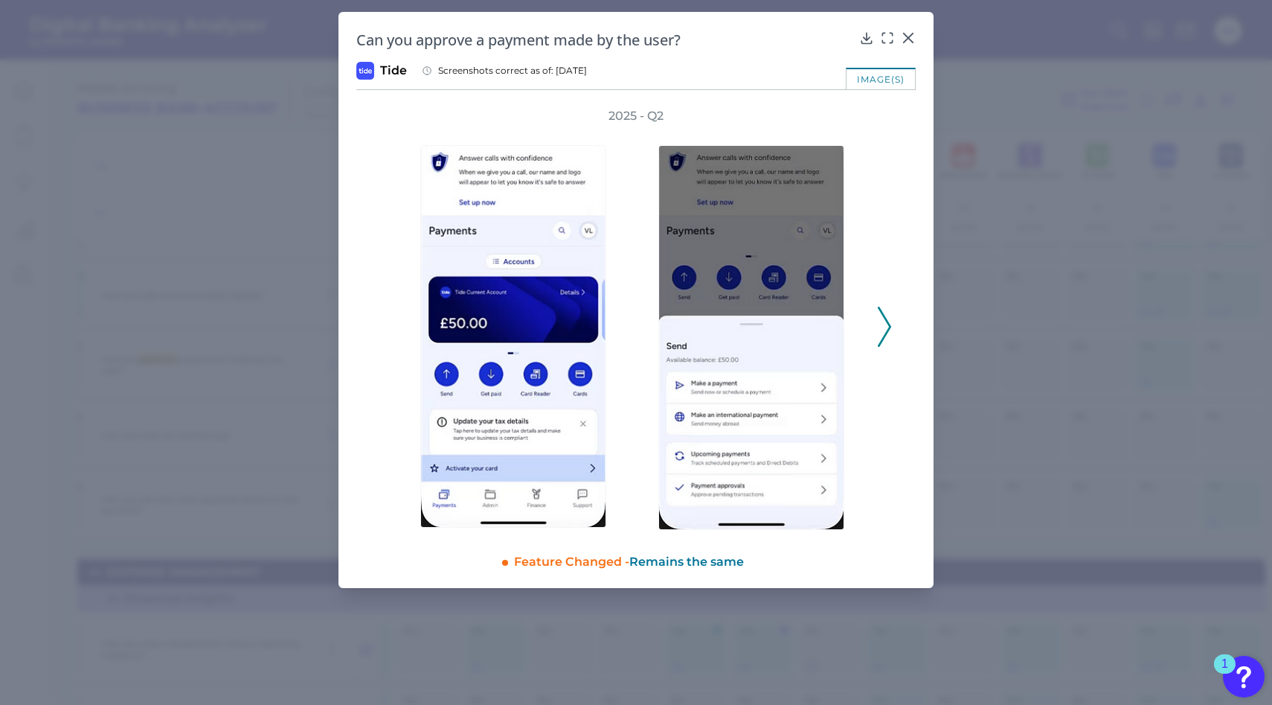
click at [885, 319] on icon at bounding box center [884, 327] width 13 height 40
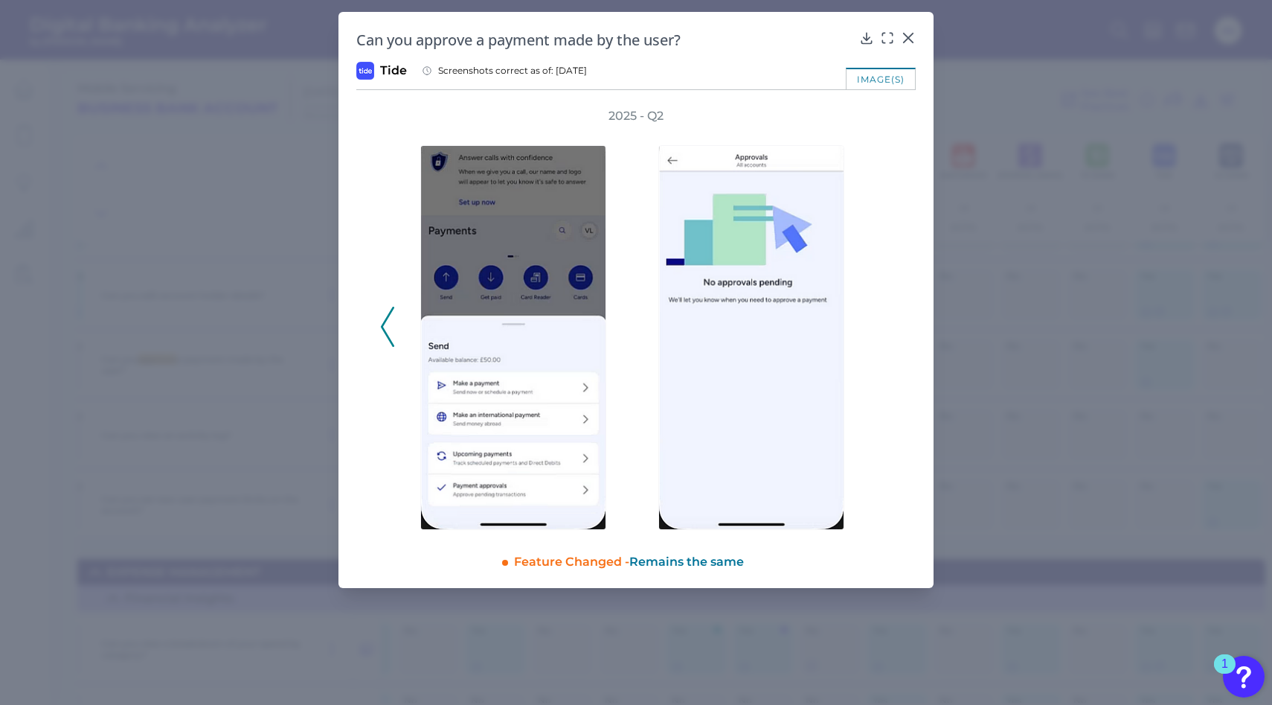
click at [885, 319] on div "2025 - Q2" at bounding box center [636, 319] width 512 height 422
click at [908, 43] on div at bounding box center [908, 48] width 15 height 15
click at [907, 34] on icon at bounding box center [908, 38] width 15 height 15
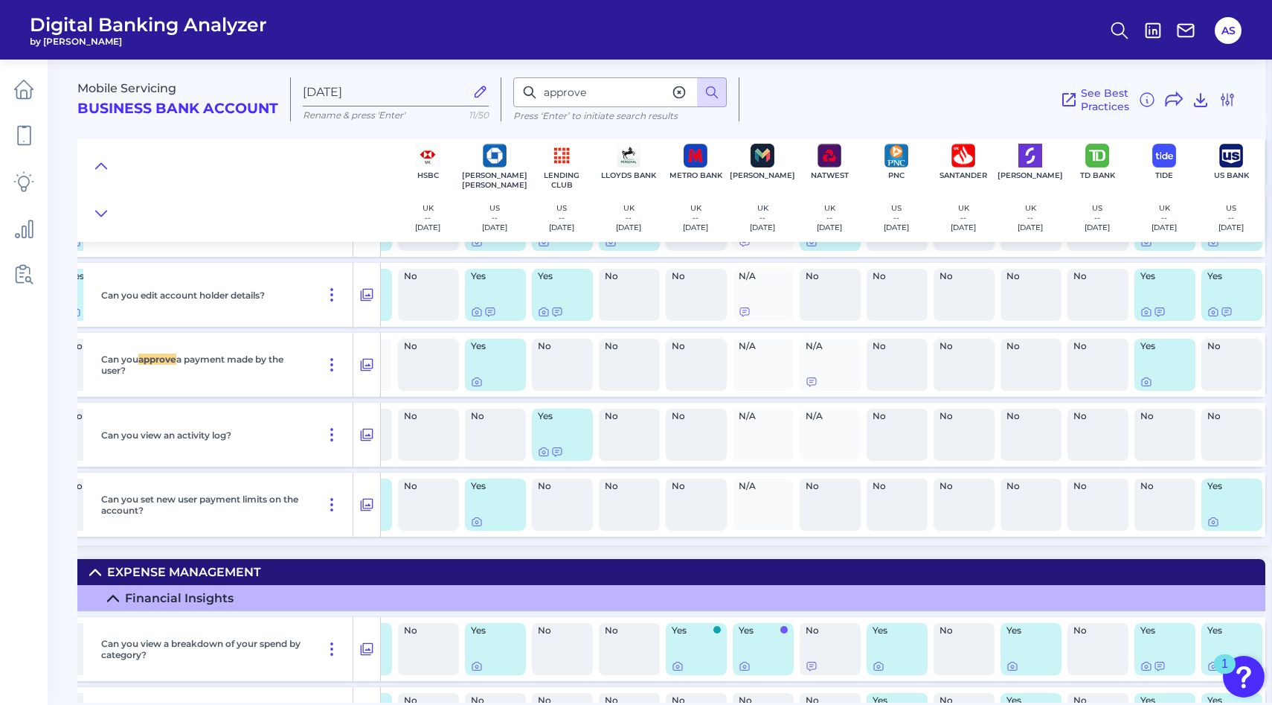
scroll to position [14959, 461]
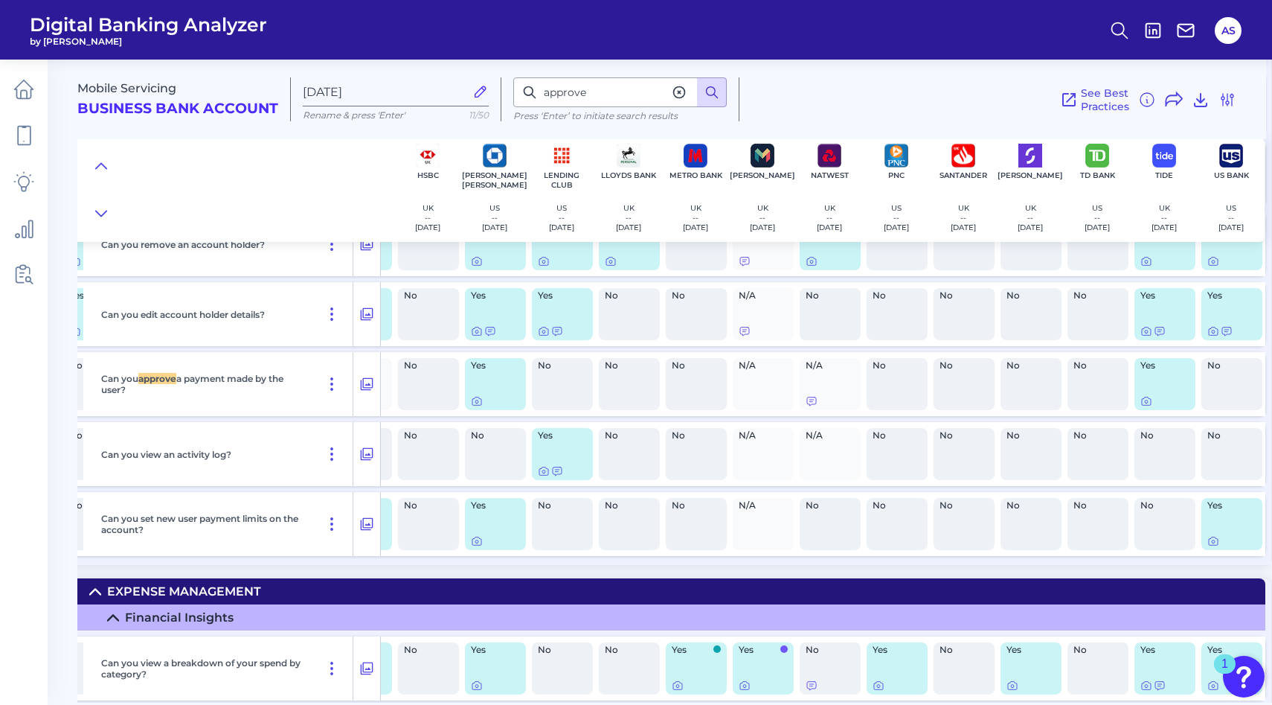
click at [705, 97] on icon at bounding box center [712, 92] width 15 height 15
click at [705, 98] on icon at bounding box center [712, 92] width 15 height 15
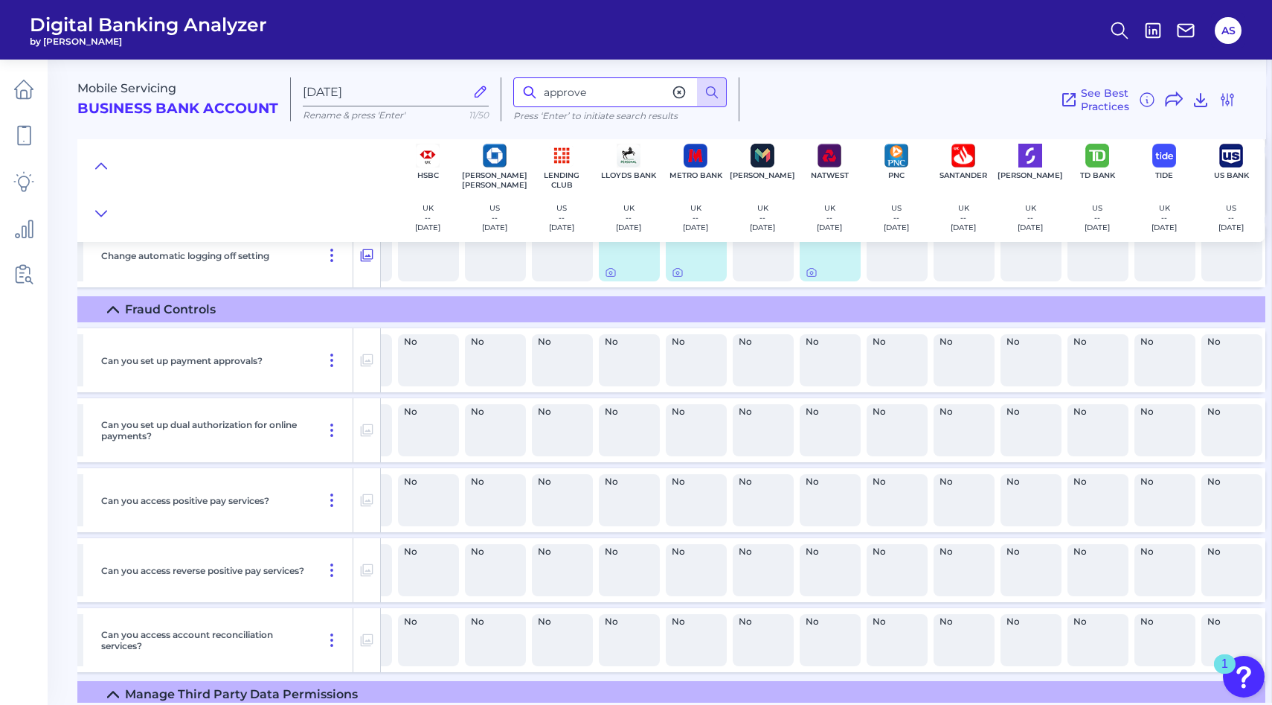
click at [602, 95] on input "approve" at bounding box center [620, 92] width 214 height 30
click at [705, 94] on icon at bounding box center [712, 92] width 15 height 15
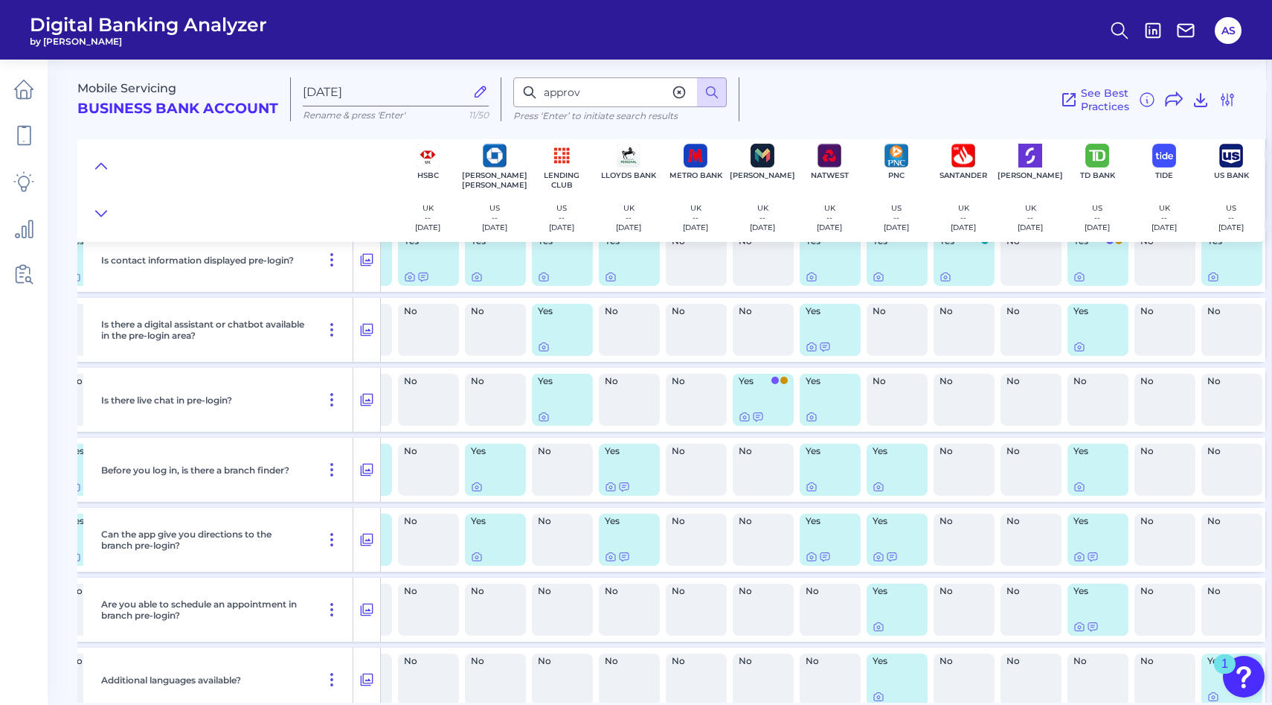
scroll to position [0, 461]
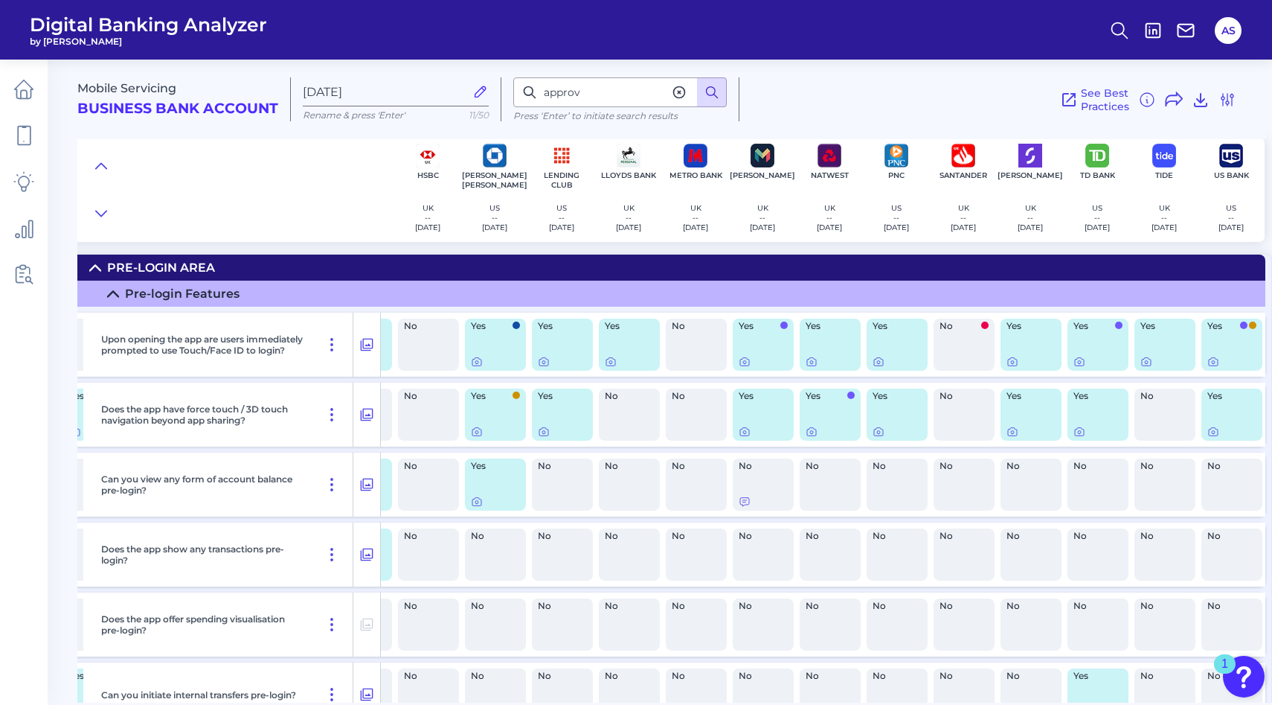
click at [705, 97] on icon at bounding box center [712, 92] width 15 height 15
click at [613, 82] on input "approv" at bounding box center [620, 92] width 214 height 30
click at [621, 92] on input "approv" at bounding box center [620, 92] width 214 height 30
click at [702, 102] on button at bounding box center [712, 92] width 30 height 30
click at [585, 81] on input "approv" at bounding box center [620, 92] width 214 height 30
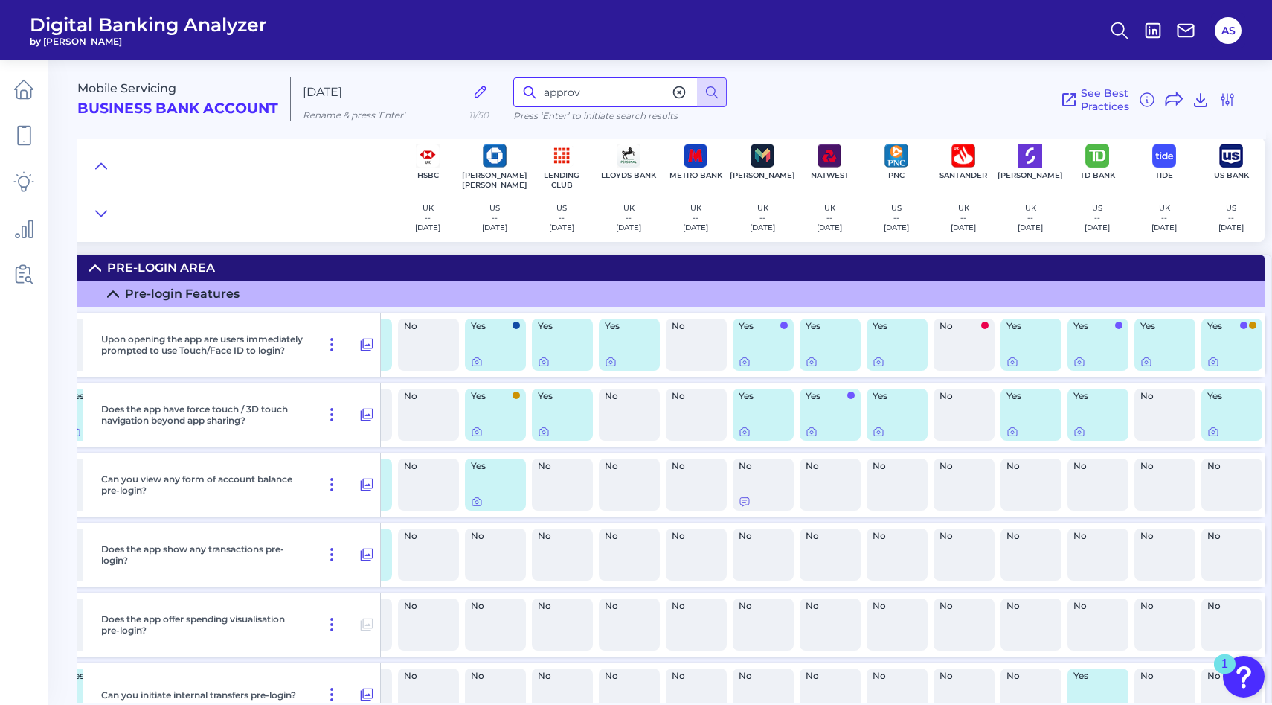
click at [589, 89] on input "approv" at bounding box center [620, 92] width 214 height 30
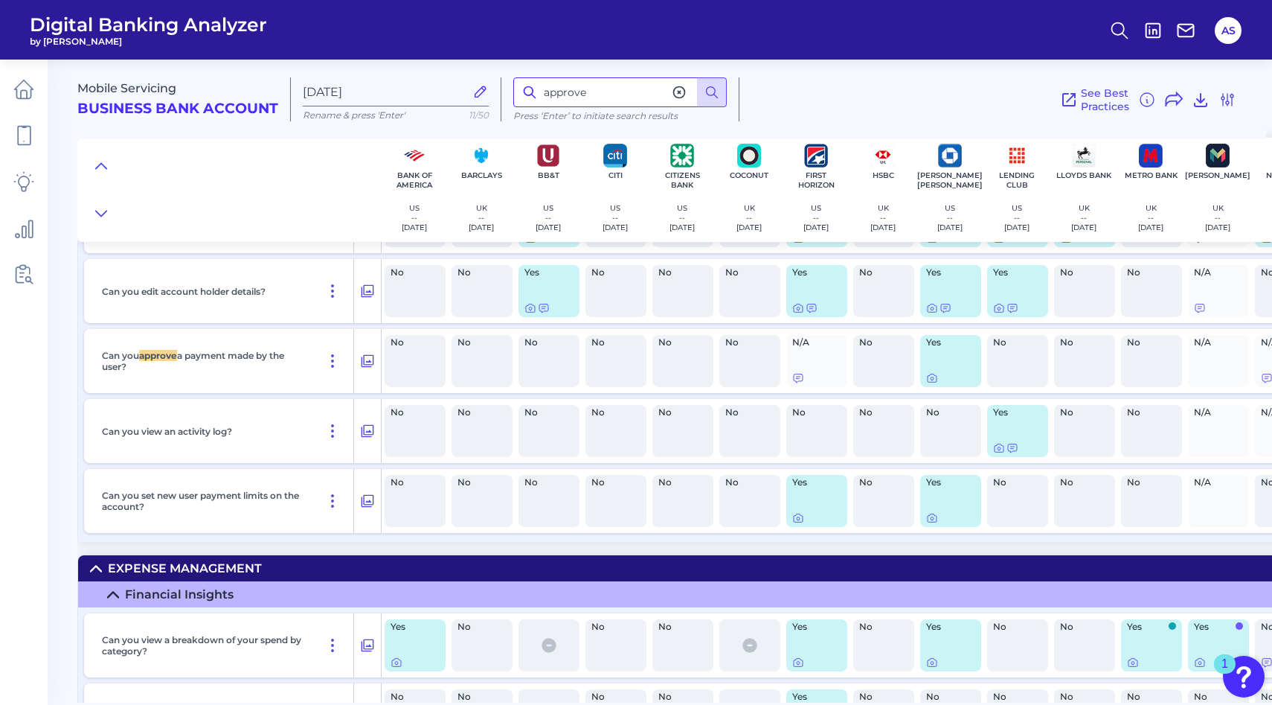
scroll to position [14983, 0]
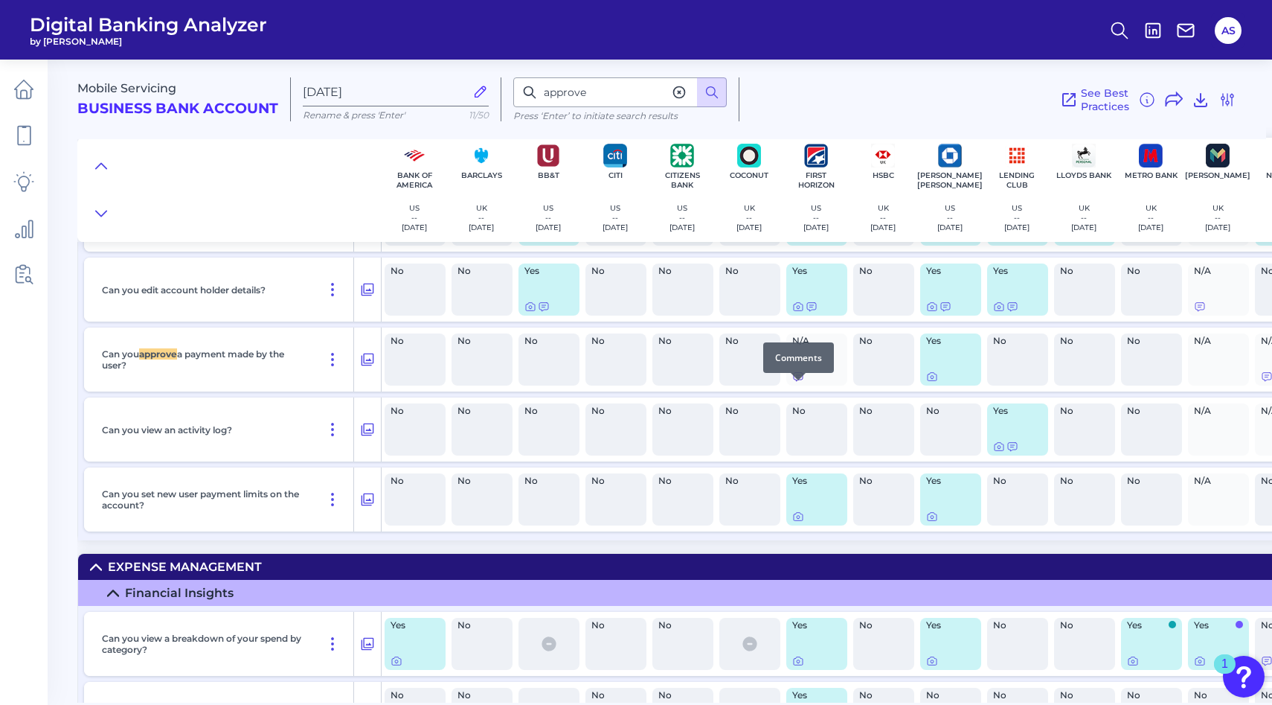
click at [798, 382] on icon at bounding box center [798, 377] width 12 height 12
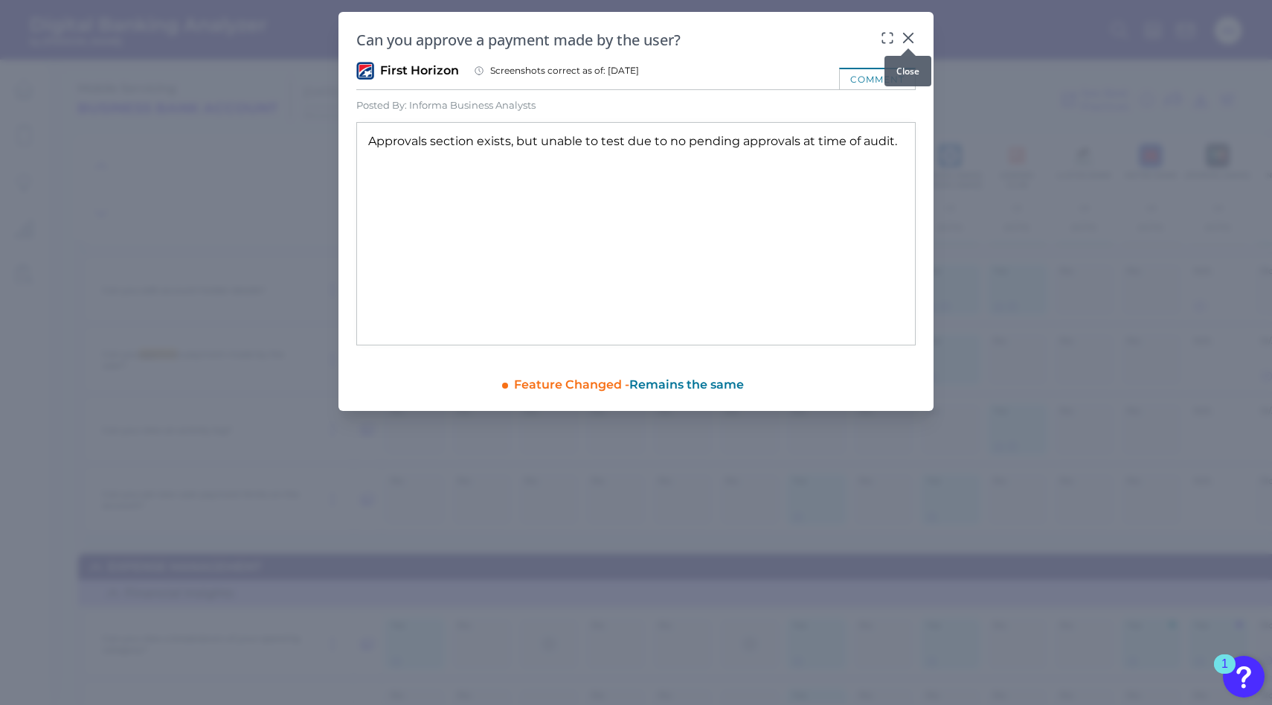
click at [907, 41] on div at bounding box center [908, 48] width 15 height 15
click at [906, 36] on icon at bounding box center [908, 37] width 9 height 9
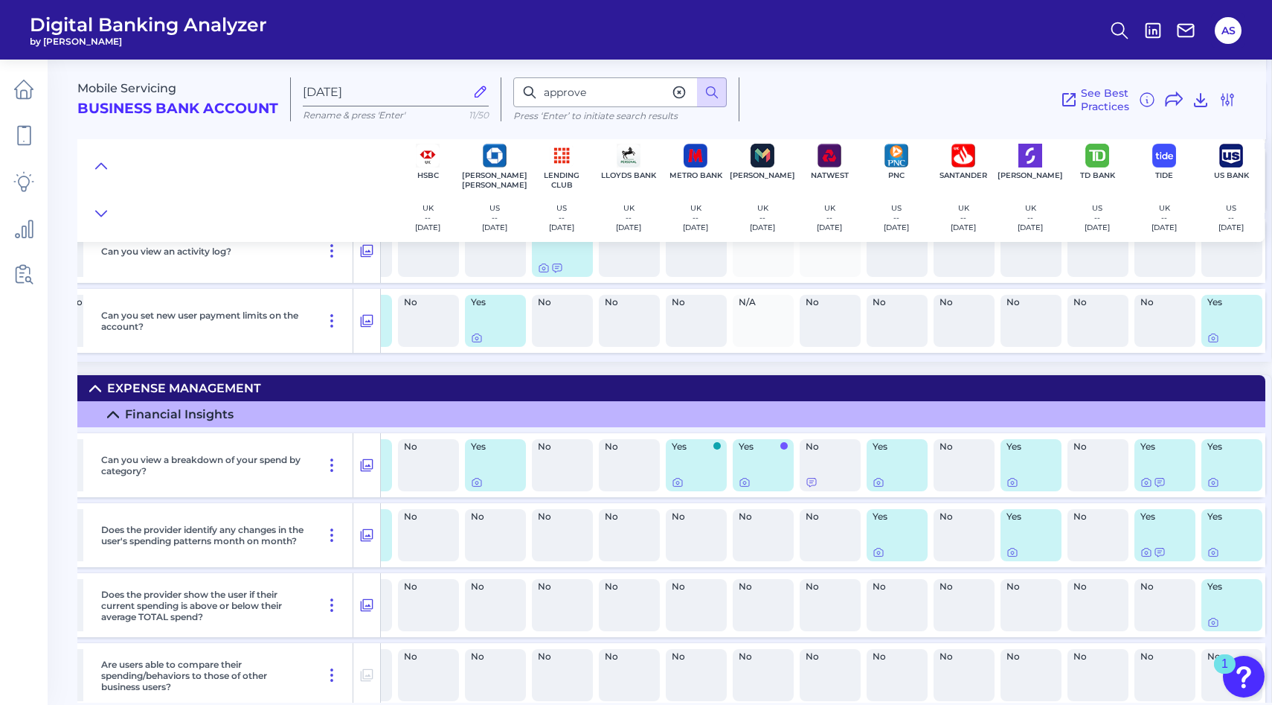
scroll to position [15171, 461]
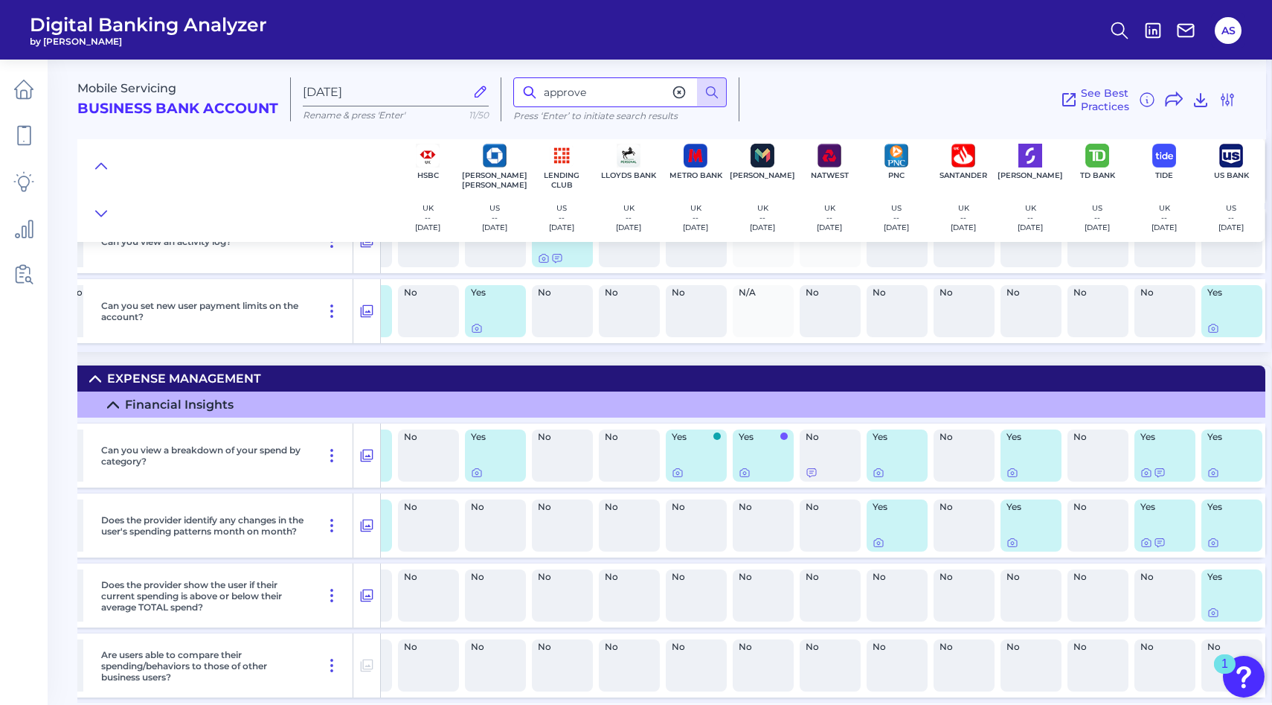
click at [559, 89] on input "approve" at bounding box center [620, 92] width 214 height 30
type input "group"
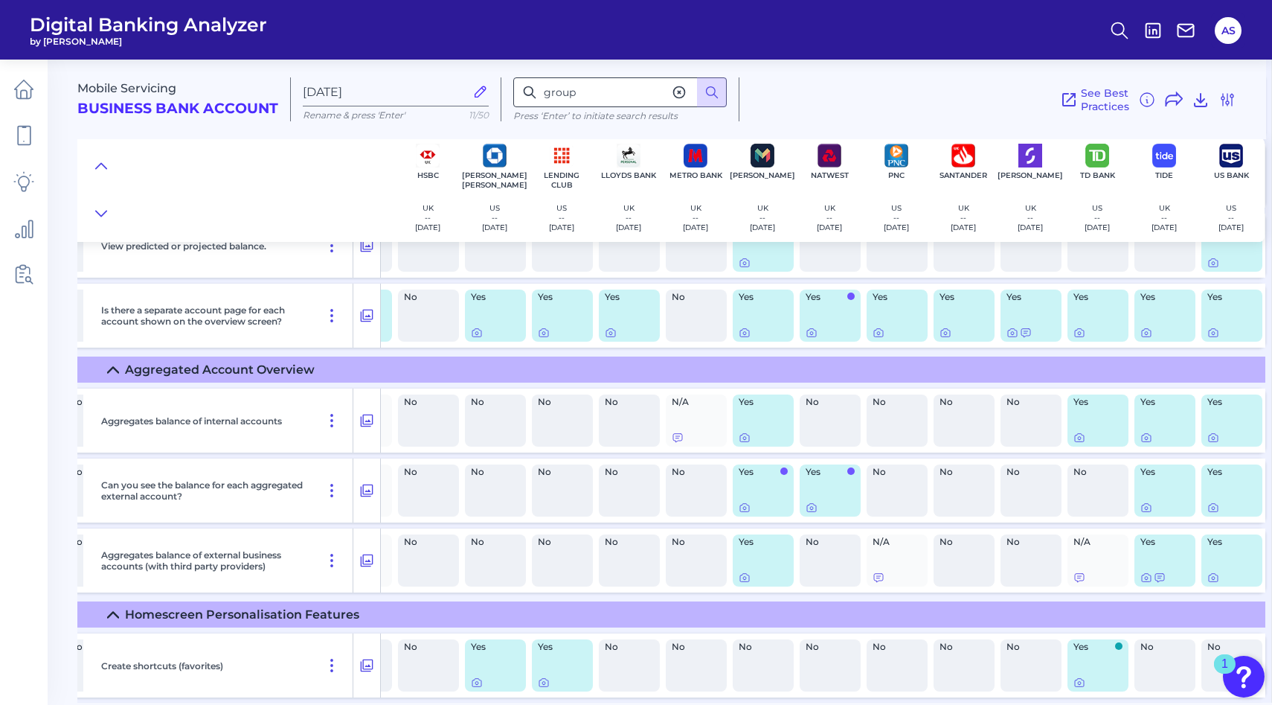
scroll to position [8630, 461]
